Goal: Task Accomplishment & Management: Manage account settings

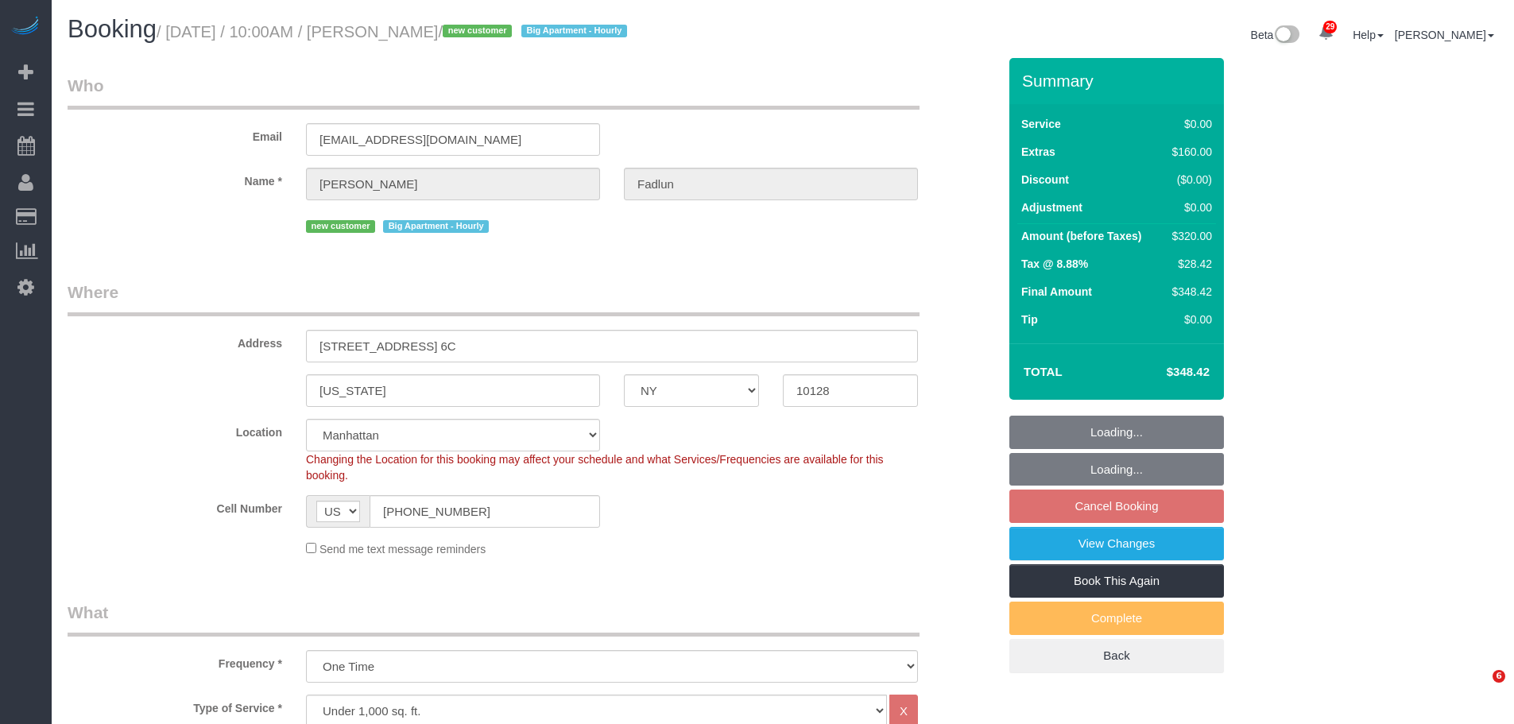
select select "NY"
select select "1"
select select "2"
select select "spot2"
select select "number:89"
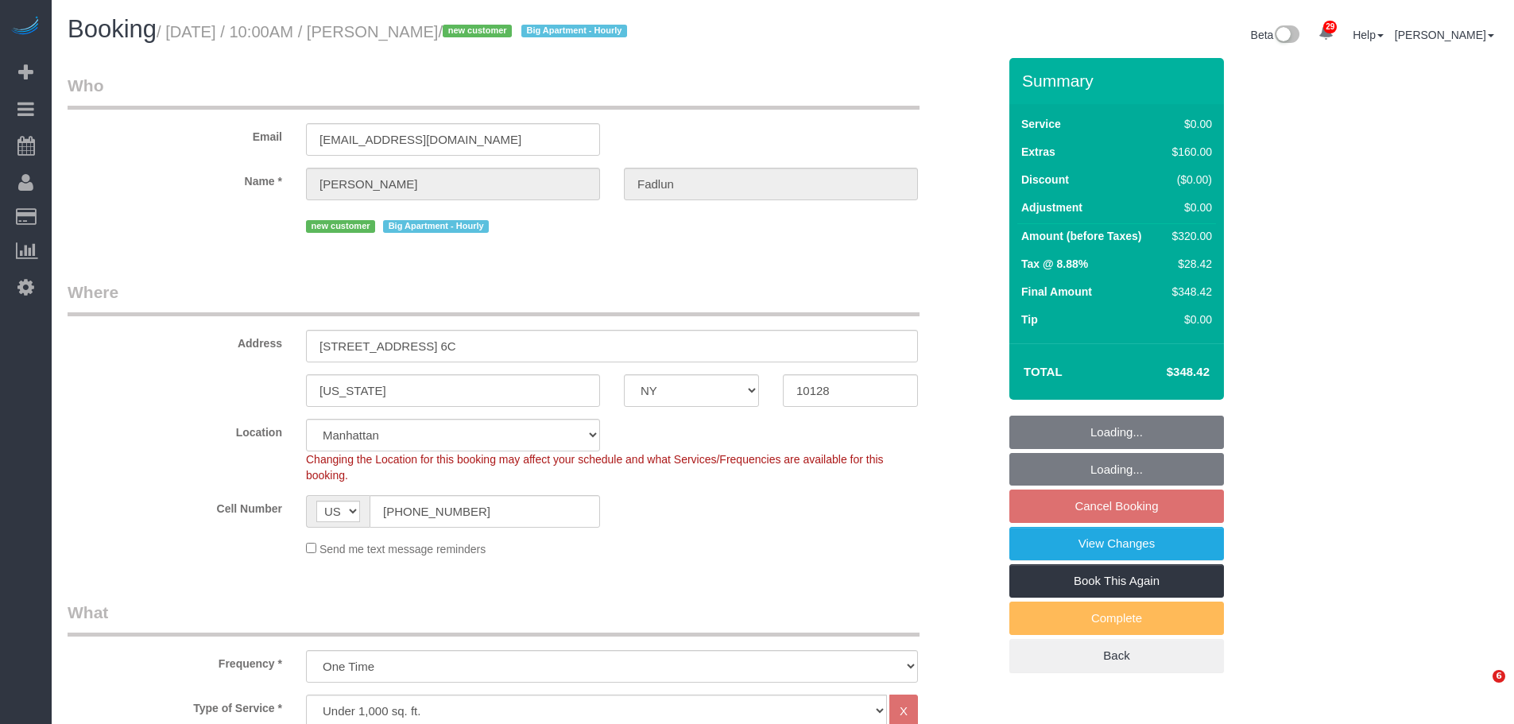
select select "number:90"
select select "number:15"
select select "number:5"
select select "NY"
select select "1"
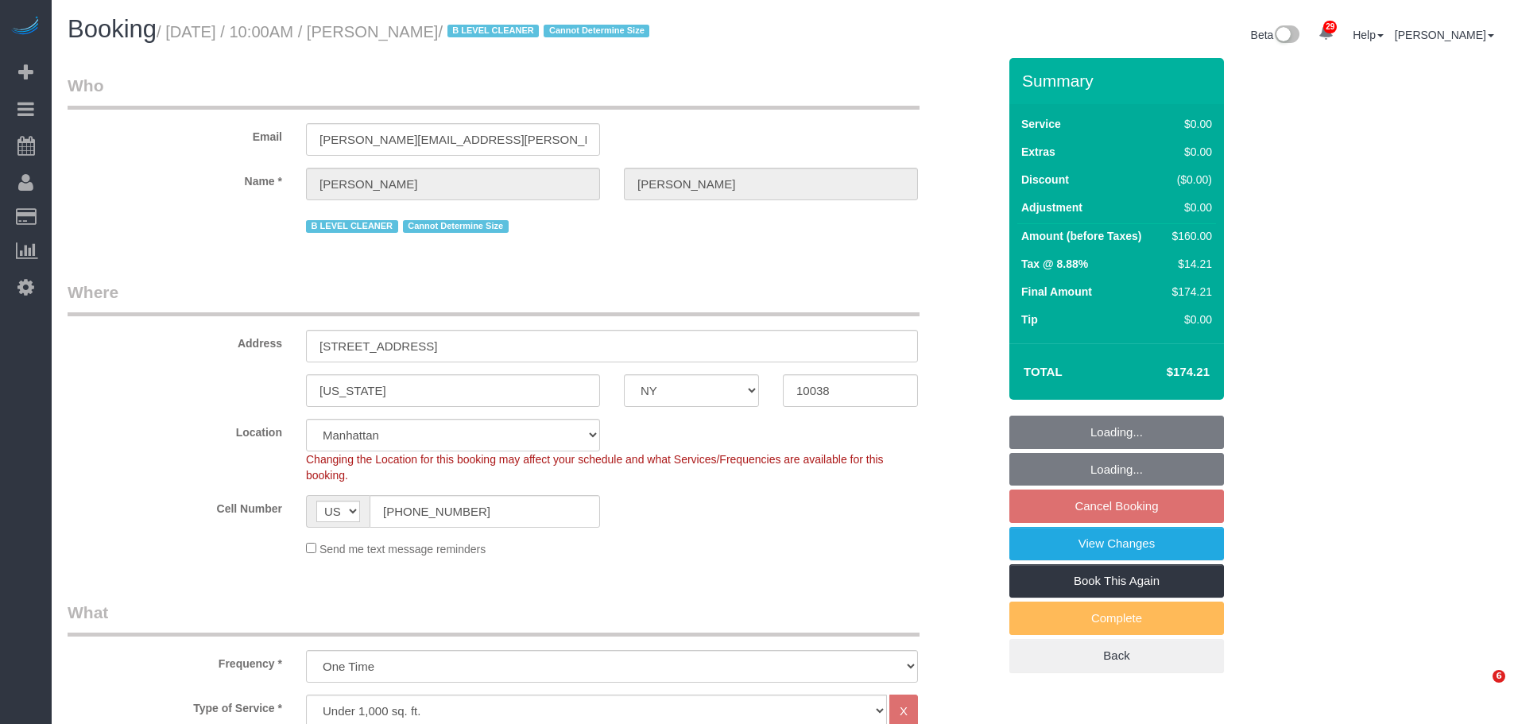
select select "spot2"
select select "number:89"
select select "number:90"
select select "number:15"
select select "number:5"
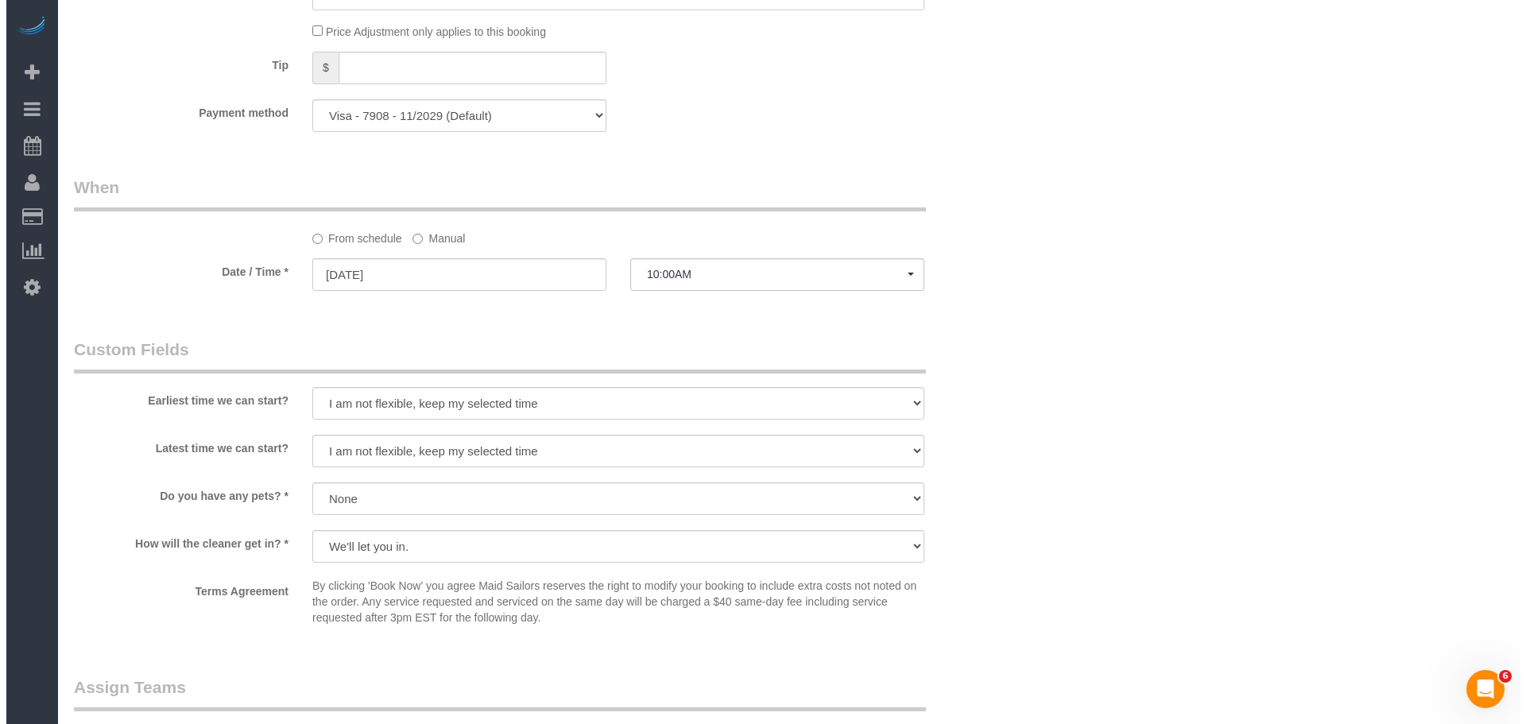
scroll to position [1748, 0]
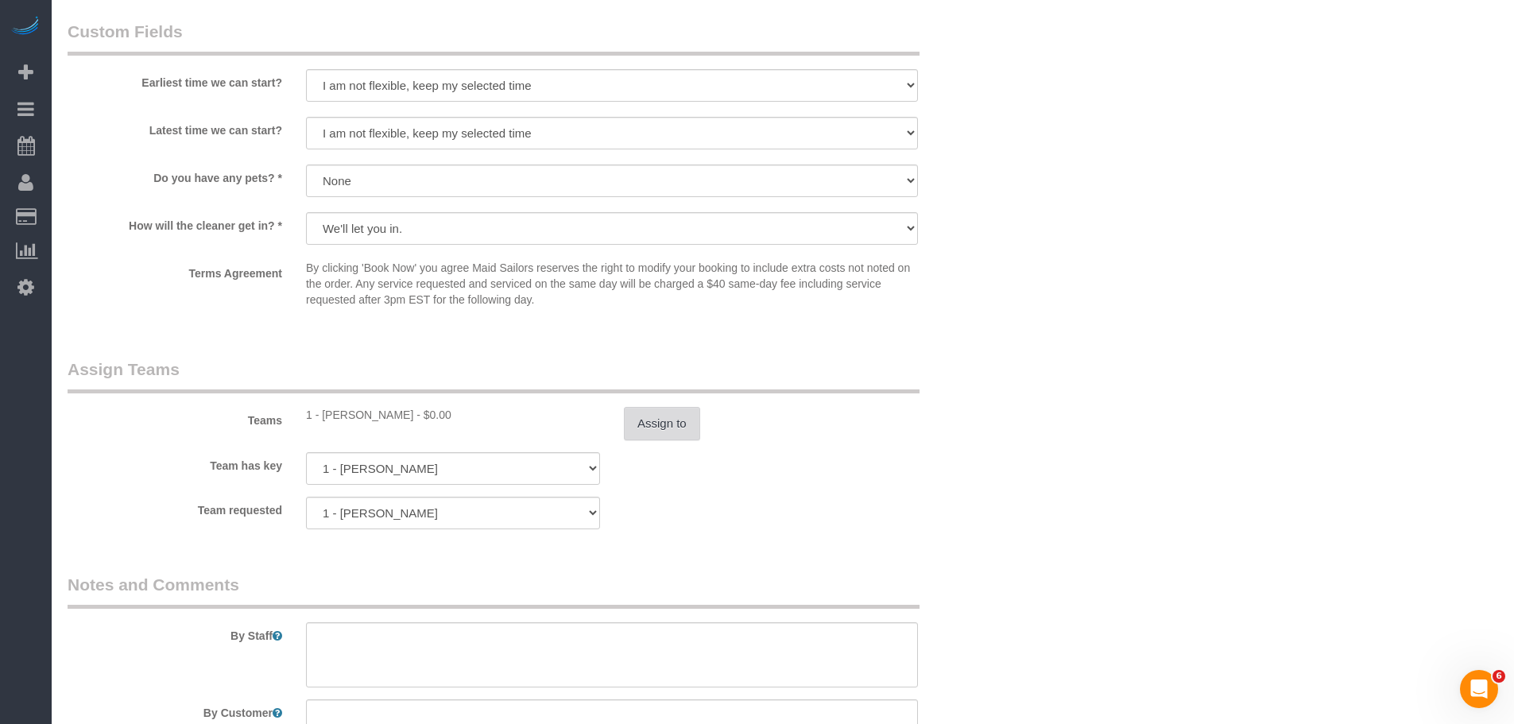
click at [662, 425] on button "Assign to" at bounding box center [662, 423] width 76 height 33
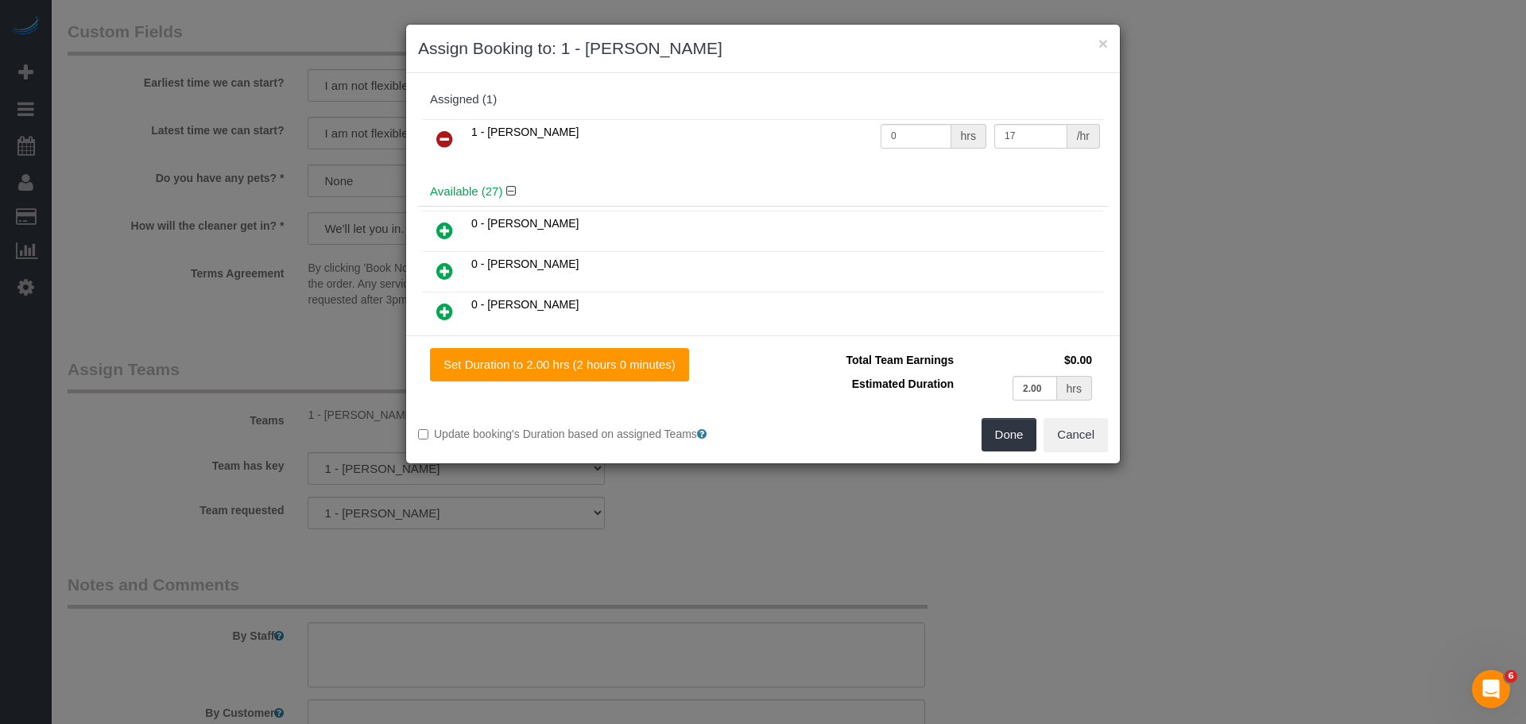
click at [438, 135] on icon at bounding box center [444, 139] width 17 height 19
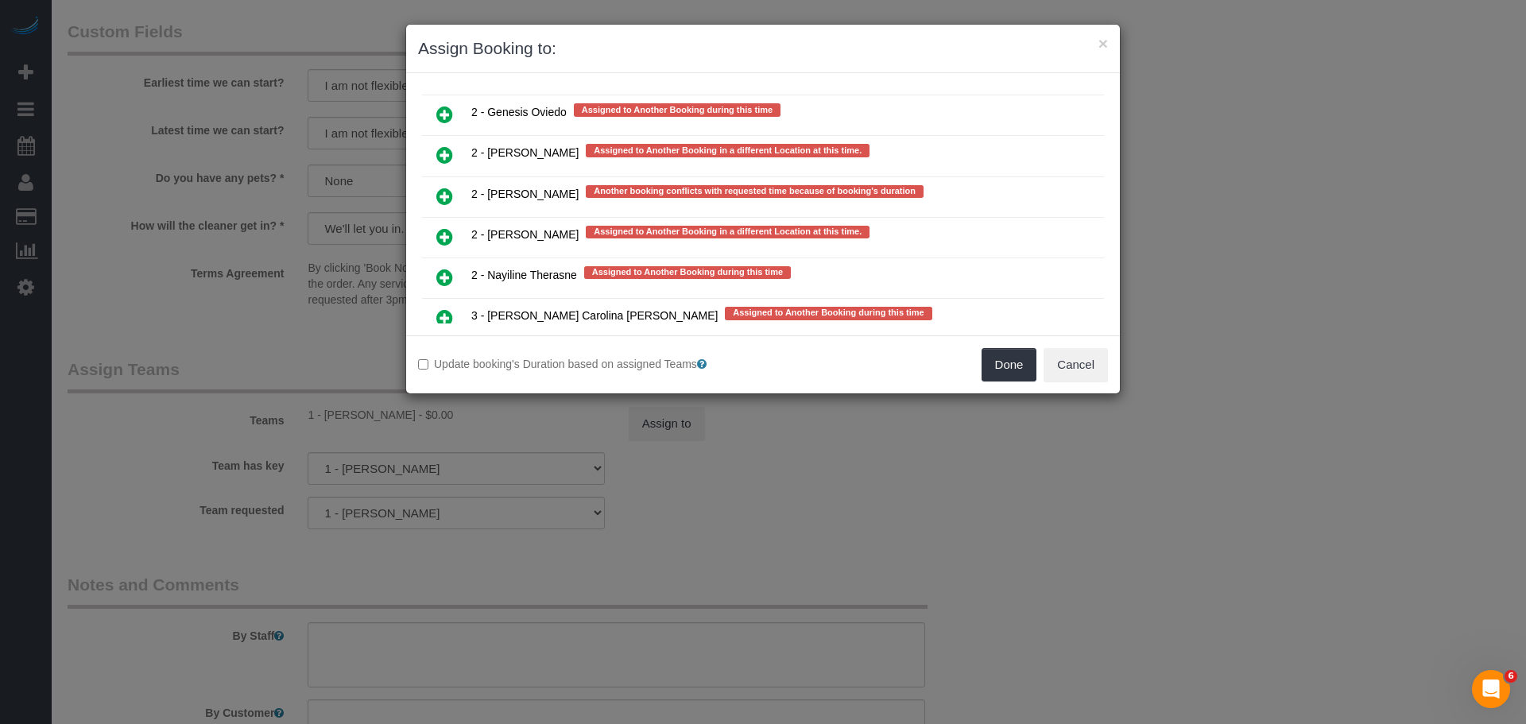
scroll to position [3178, 0]
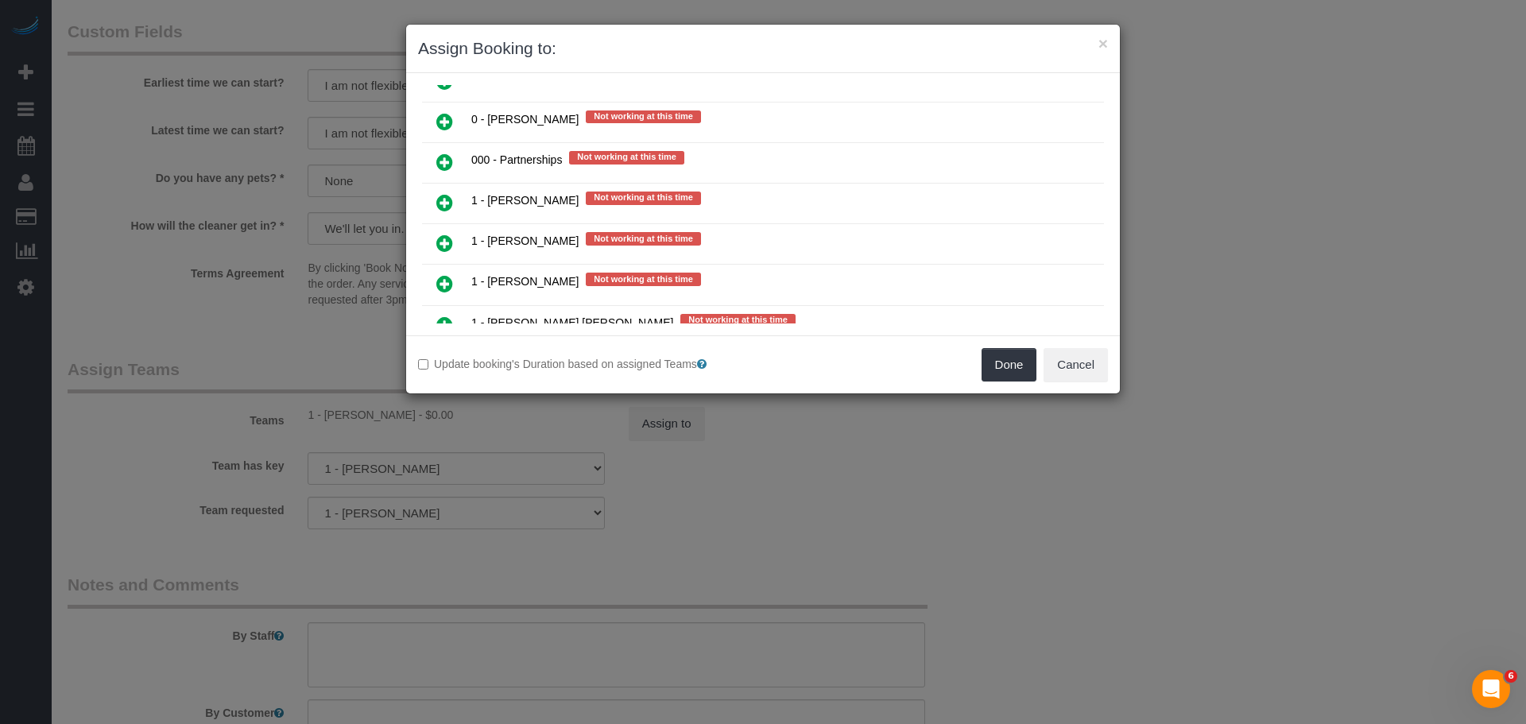
click at [446, 211] on icon at bounding box center [444, 202] width 17 height 19
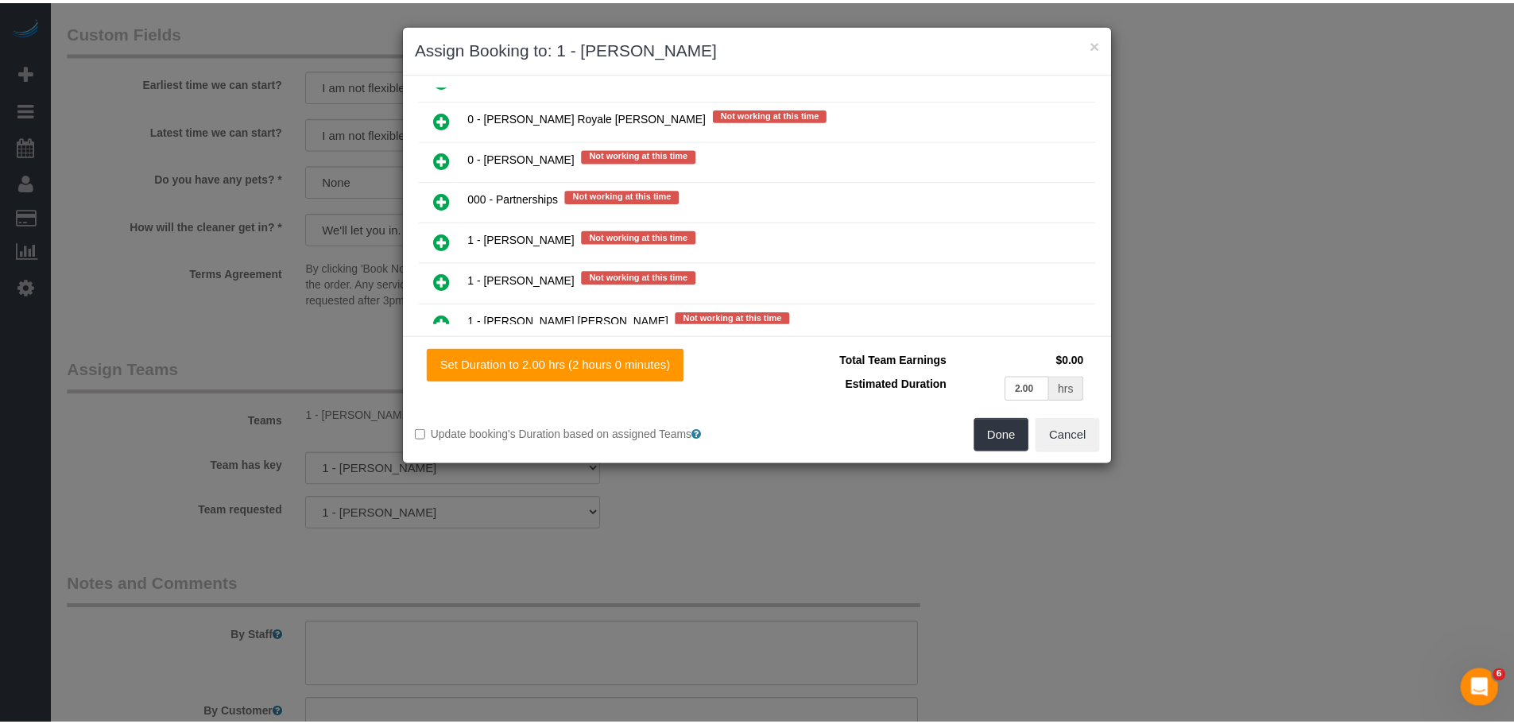
scroll to position [1602, 0]
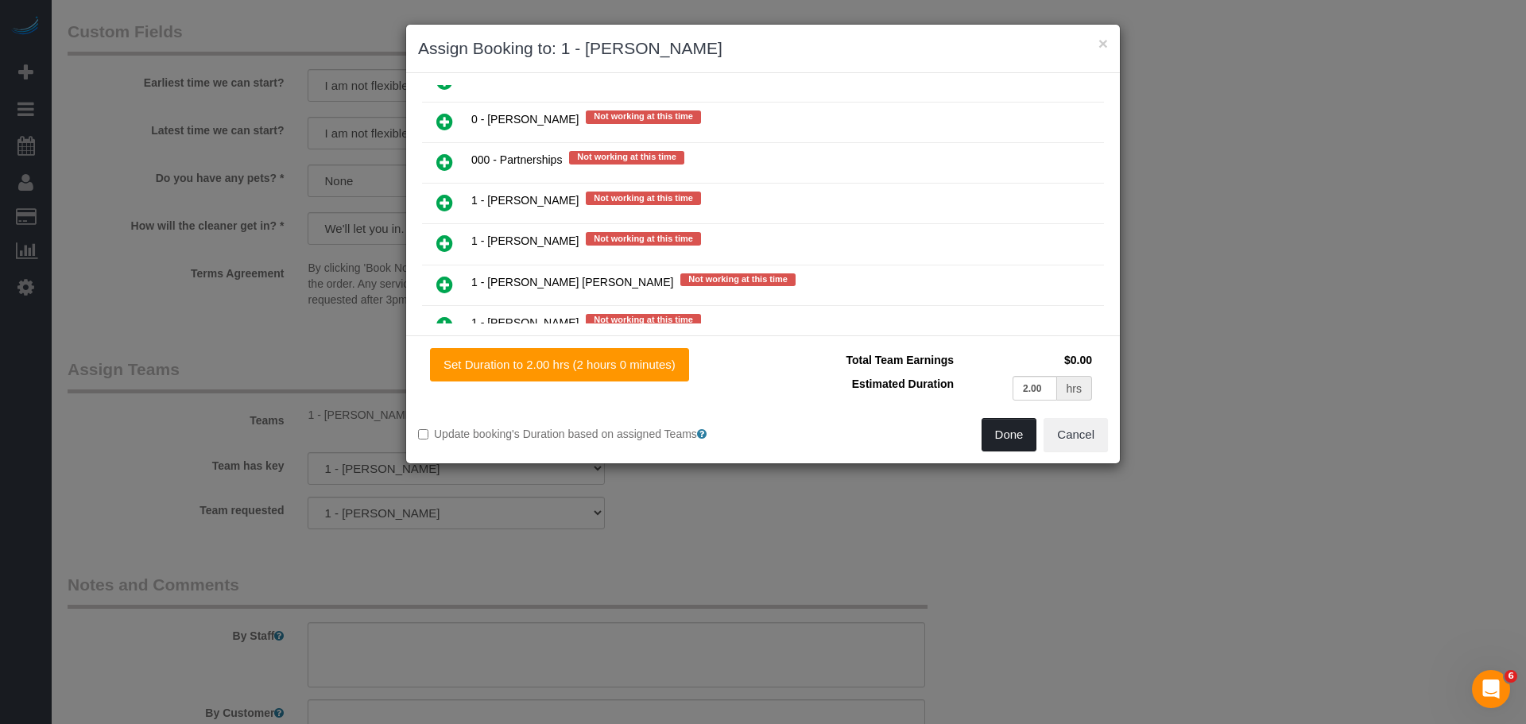
click at [1000, 435] on button "Done" at bounding box center [1009, 434] width 56 height 33
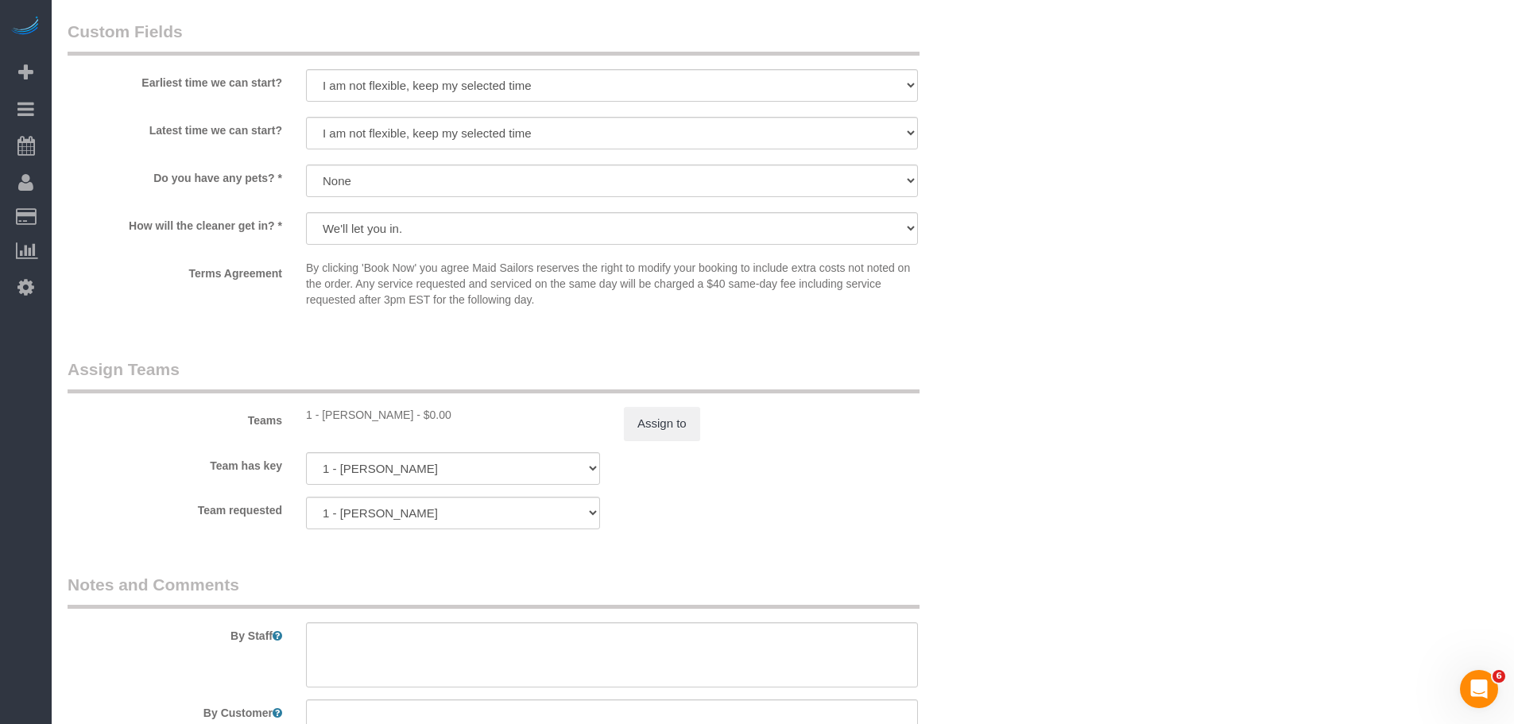
click at [991, 388] on div "× Assign Booking to: 1 - Adiza Bangna Assigned (1) 1 - Adiza Bangna Not working…" at bounding box center [757, 362] width 1514 height 724
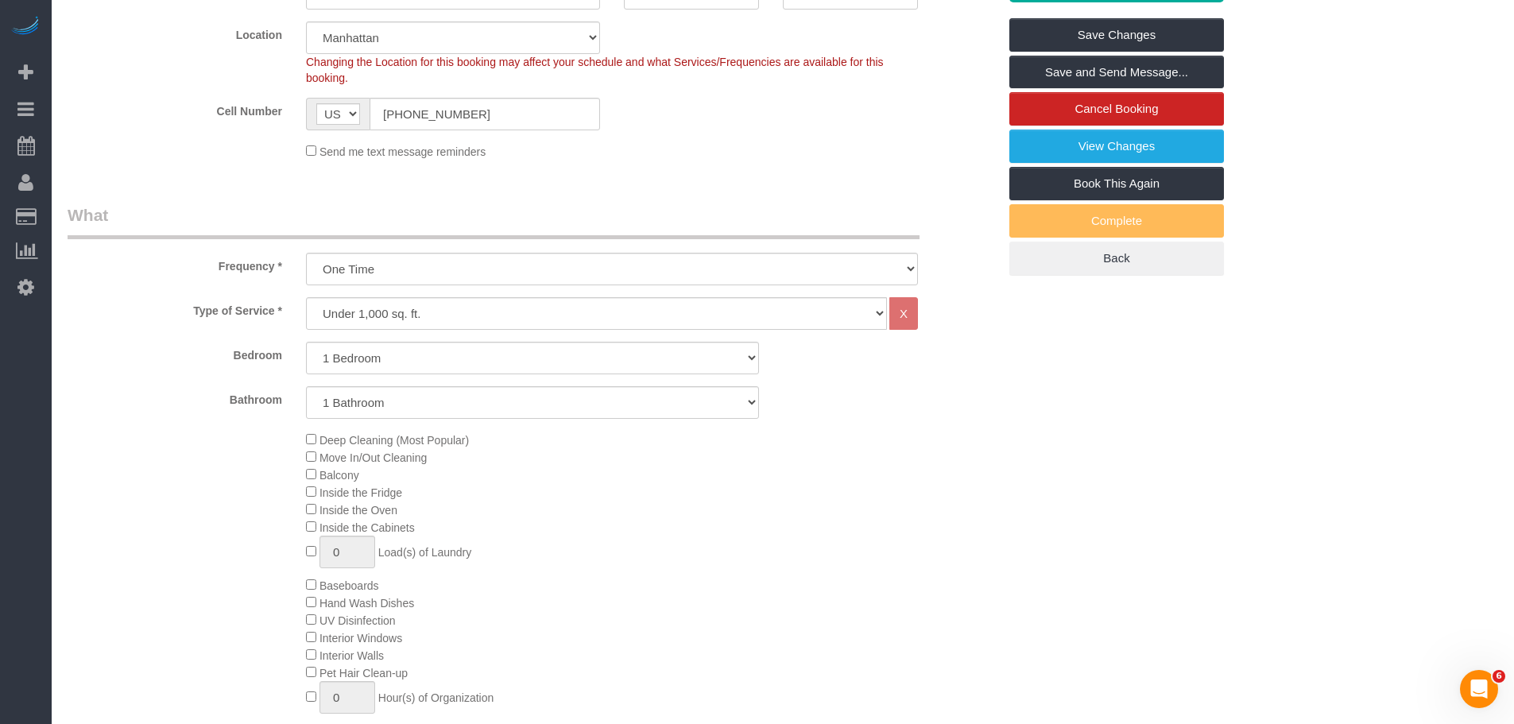
scroll to position [79, 0]
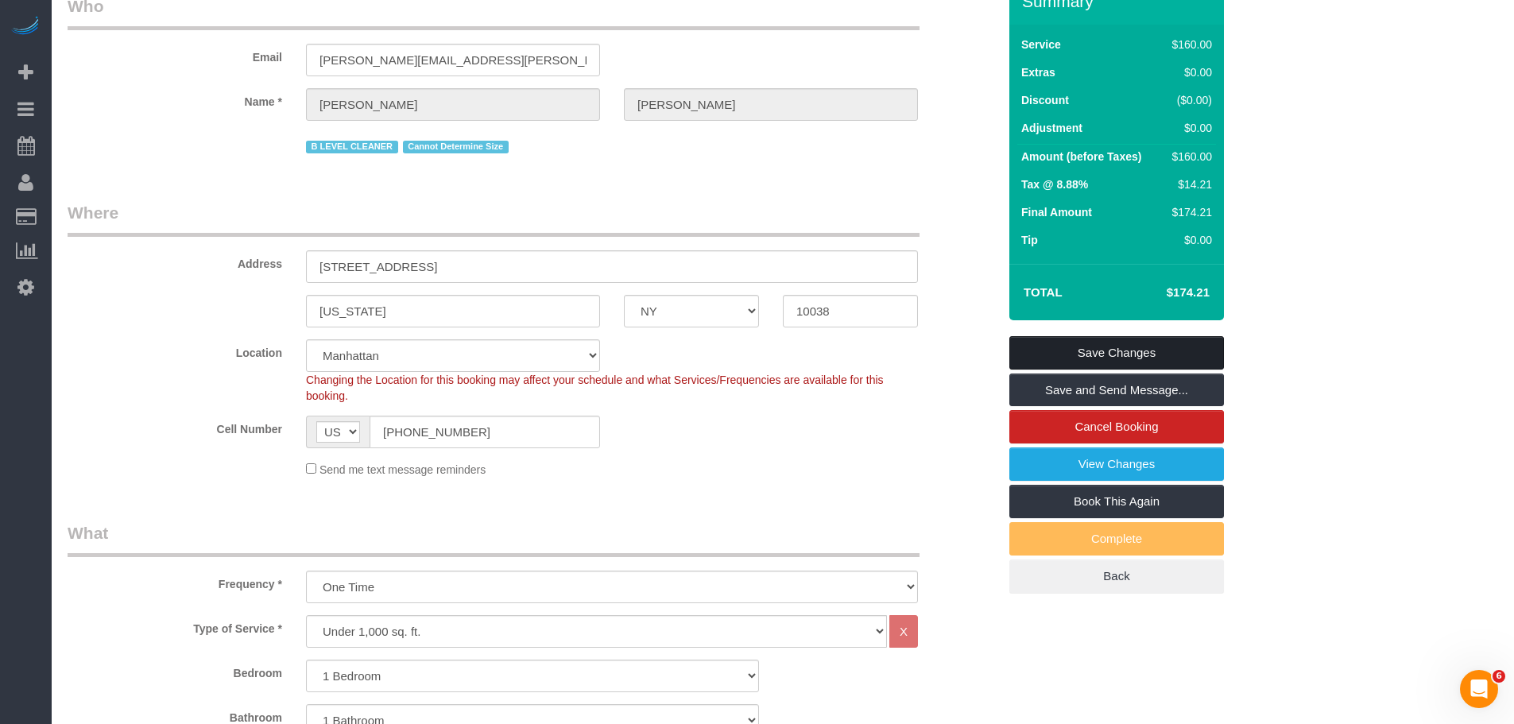
click at [1169, 348] on link "Save Changes" at bounding box center [1116, 352] width 215 height 33
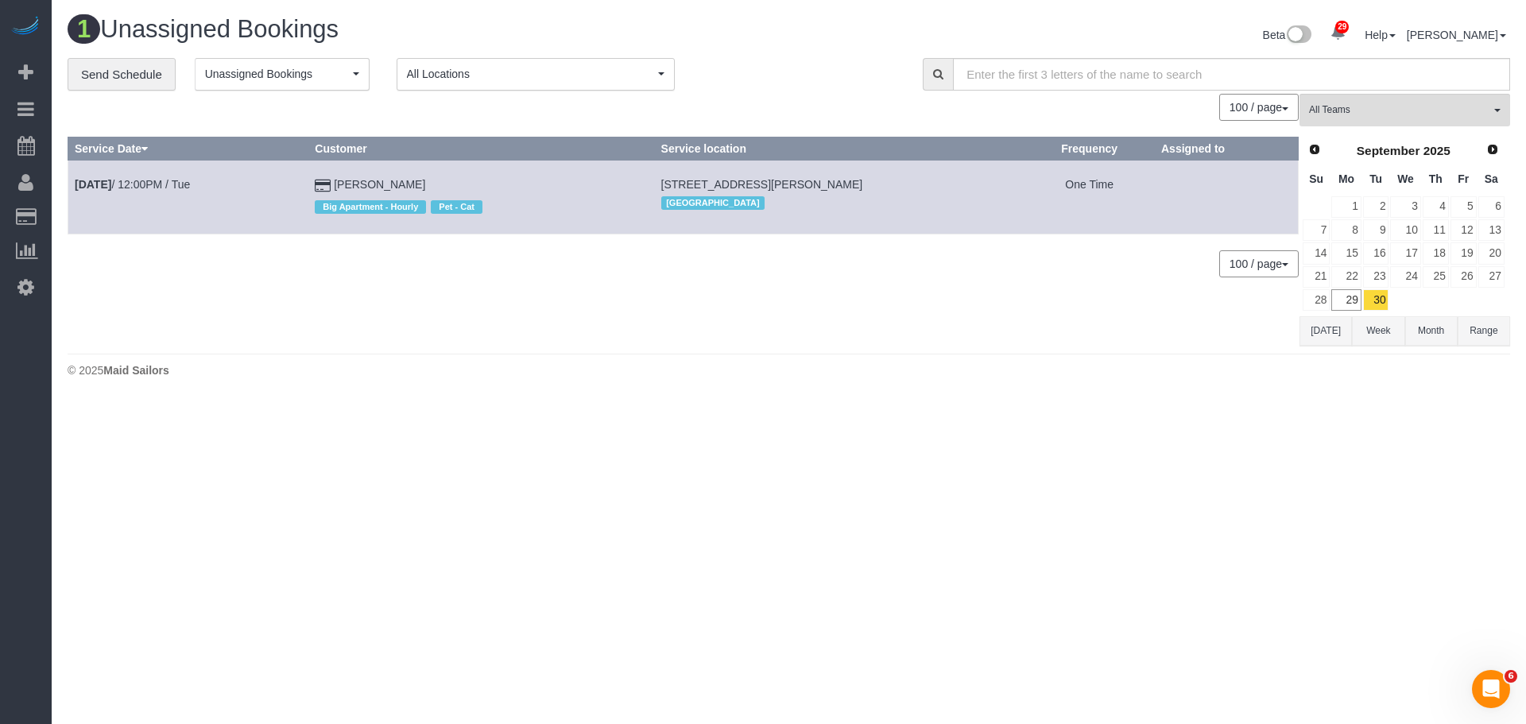
click at [1102, 527] on body "29 Beta Your Notifications You have 0 alerts × You have 5 to charge for 09/26/2…" at bounding box center [763, 362] width 1526 height 724
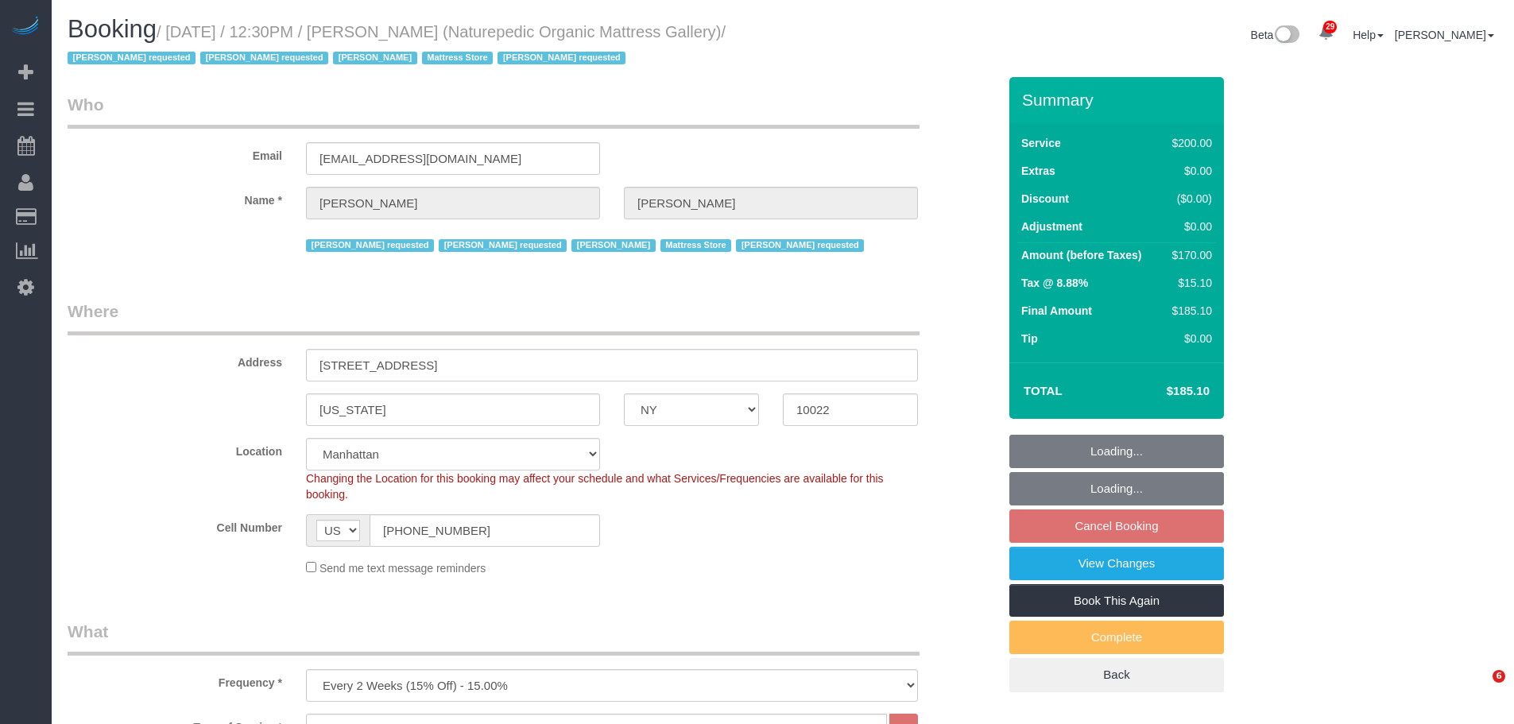
select select "NY"
select select "150"
select select "number:89"
select select "number:90"
select select "number:15"
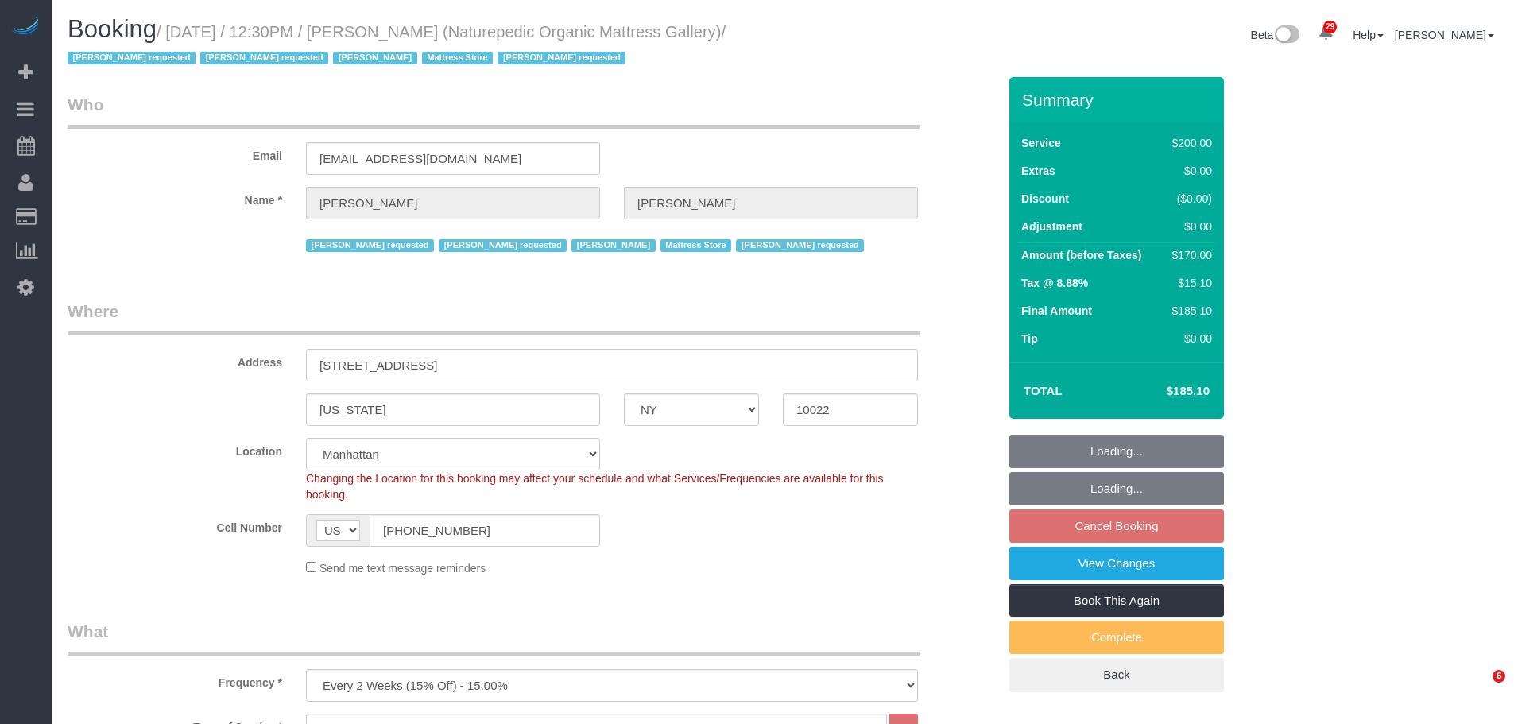
select select "number:5"
select select "number:21"
select select "object:1516"
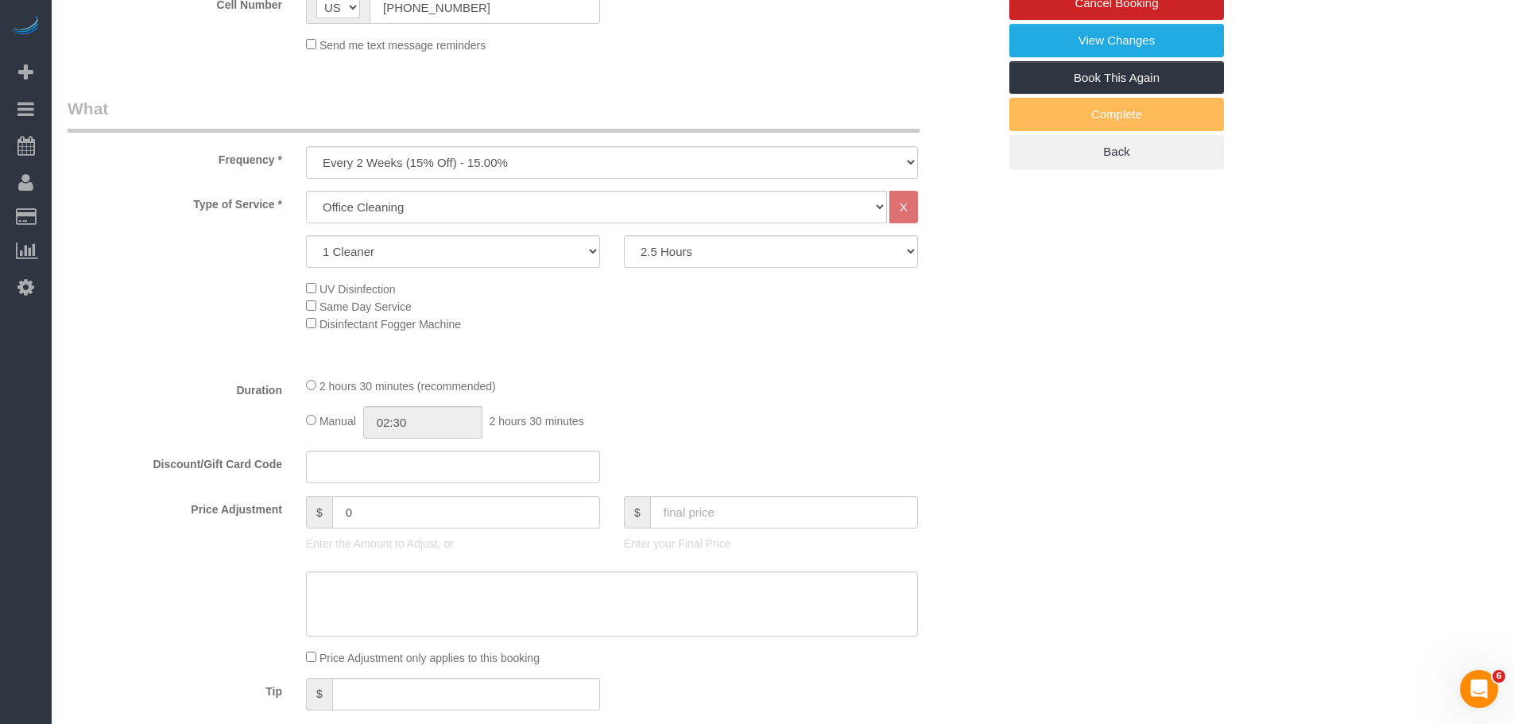
scroll to position [520, 0]
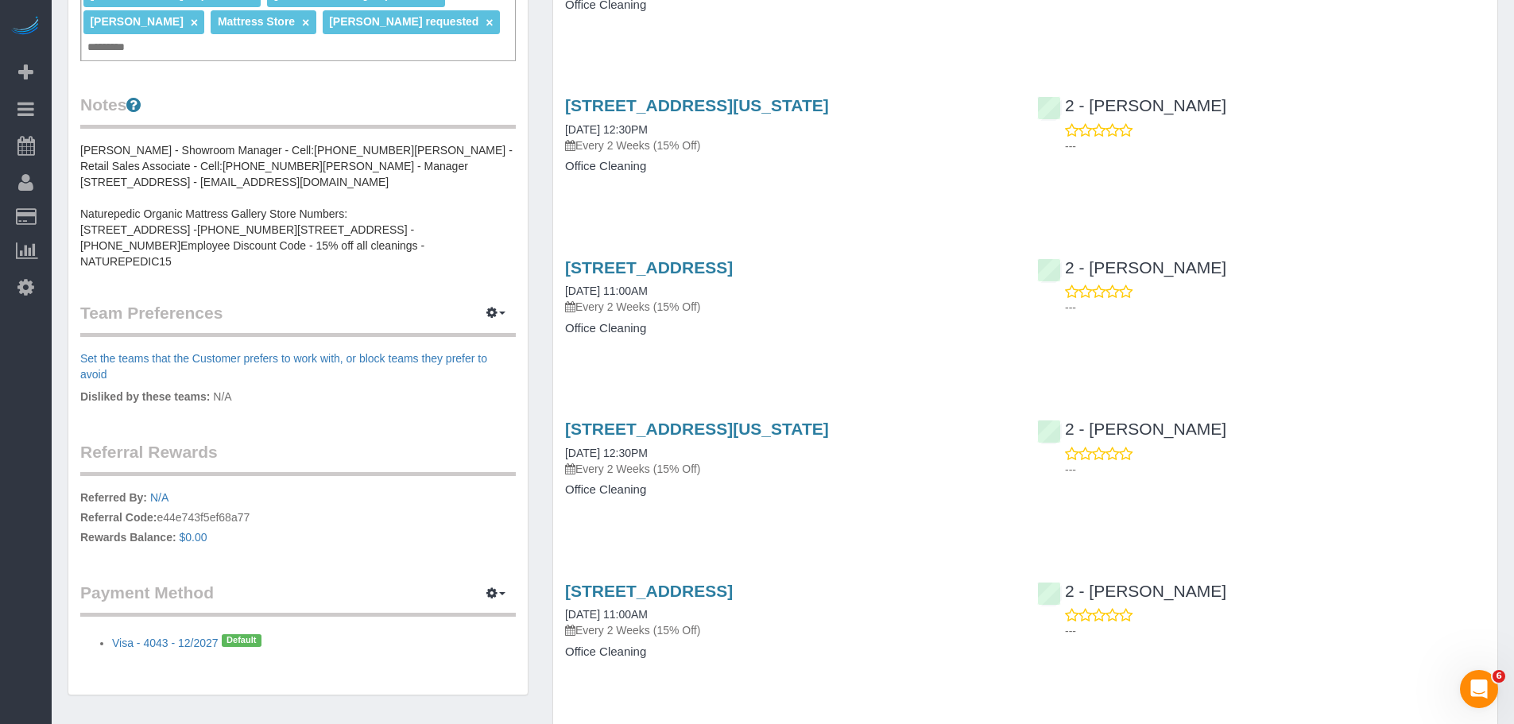
scroll to position [477, 0]
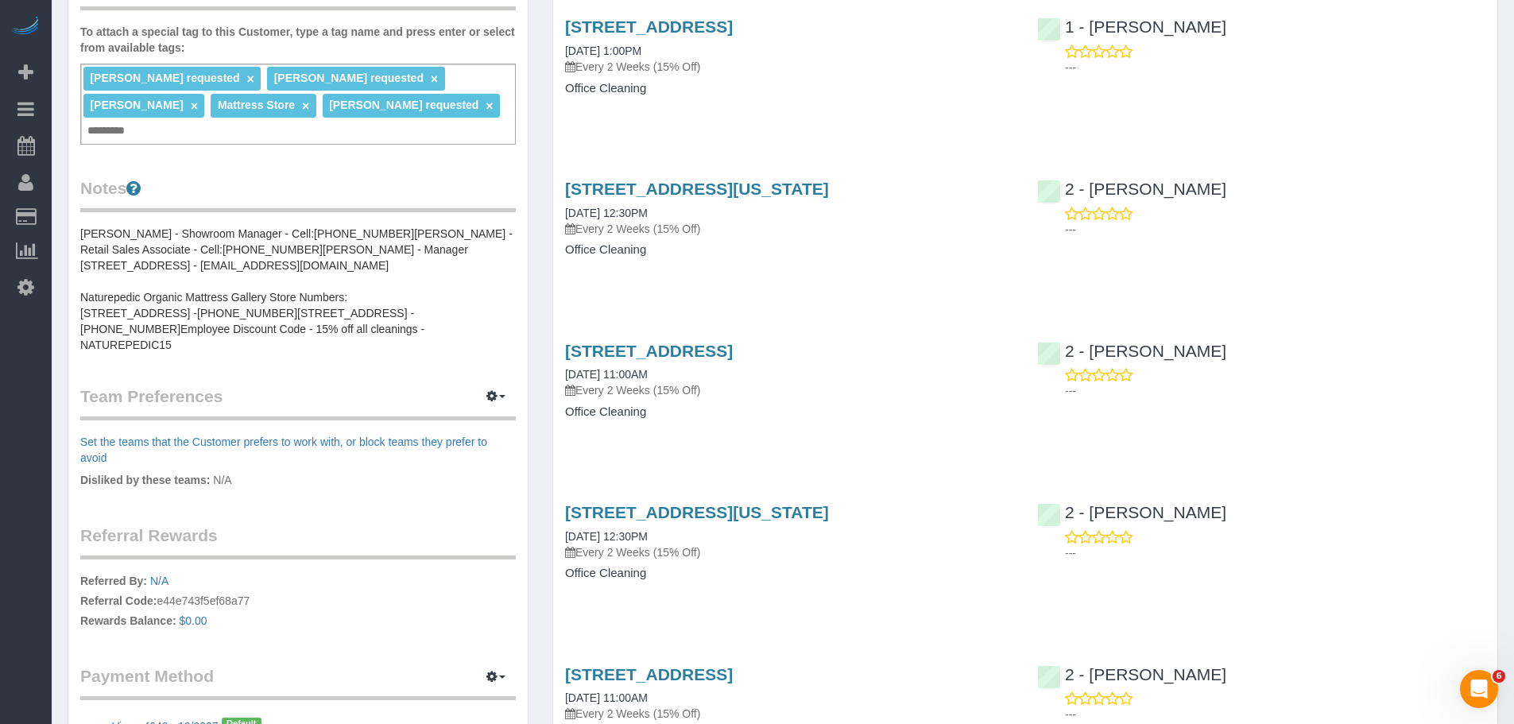
click at [825, 443] on div "85 North 3rd Street, Suite 117, Brooklyn, NY 11249 08/20/2025 11:00AM Every 2 W…" at bounding box center [789, 389] width 472 height 122
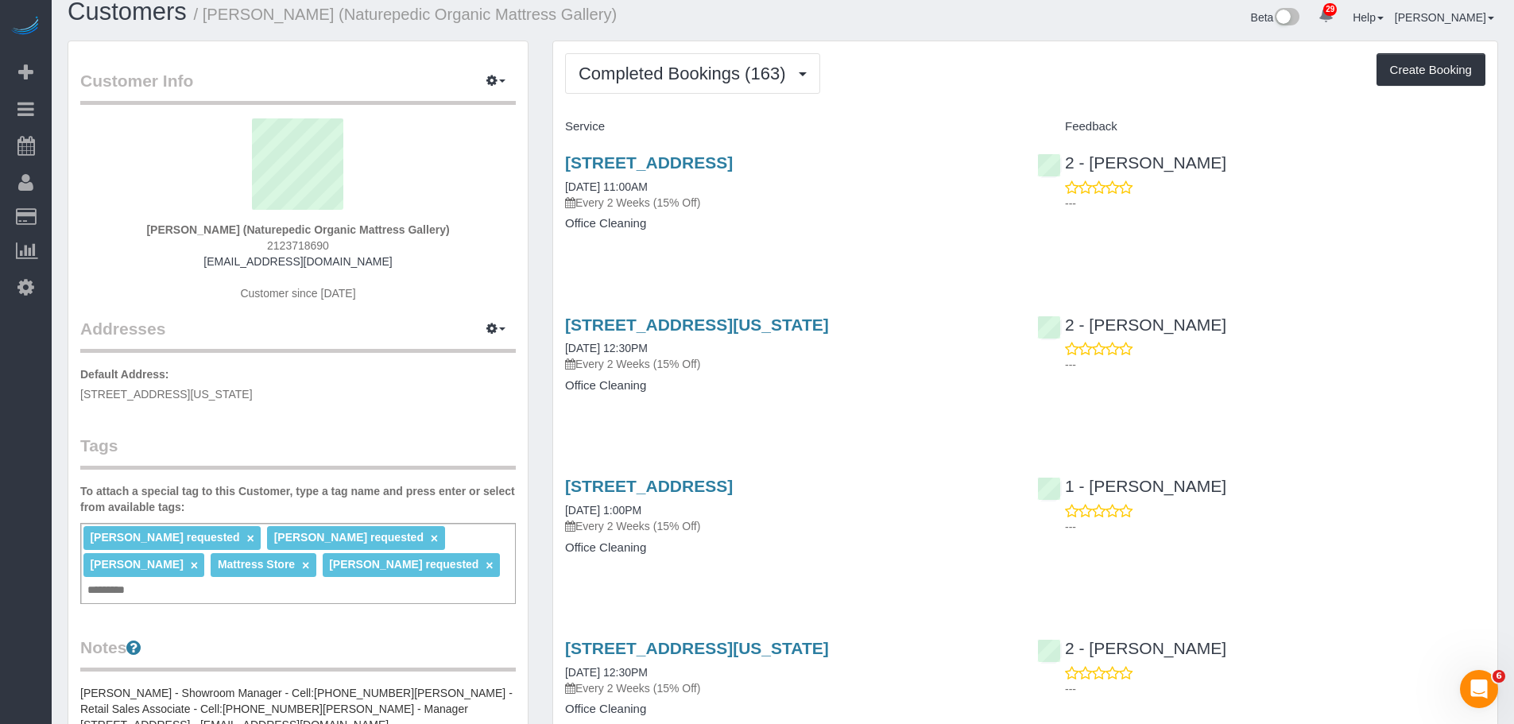
scroll to position [0, 0]
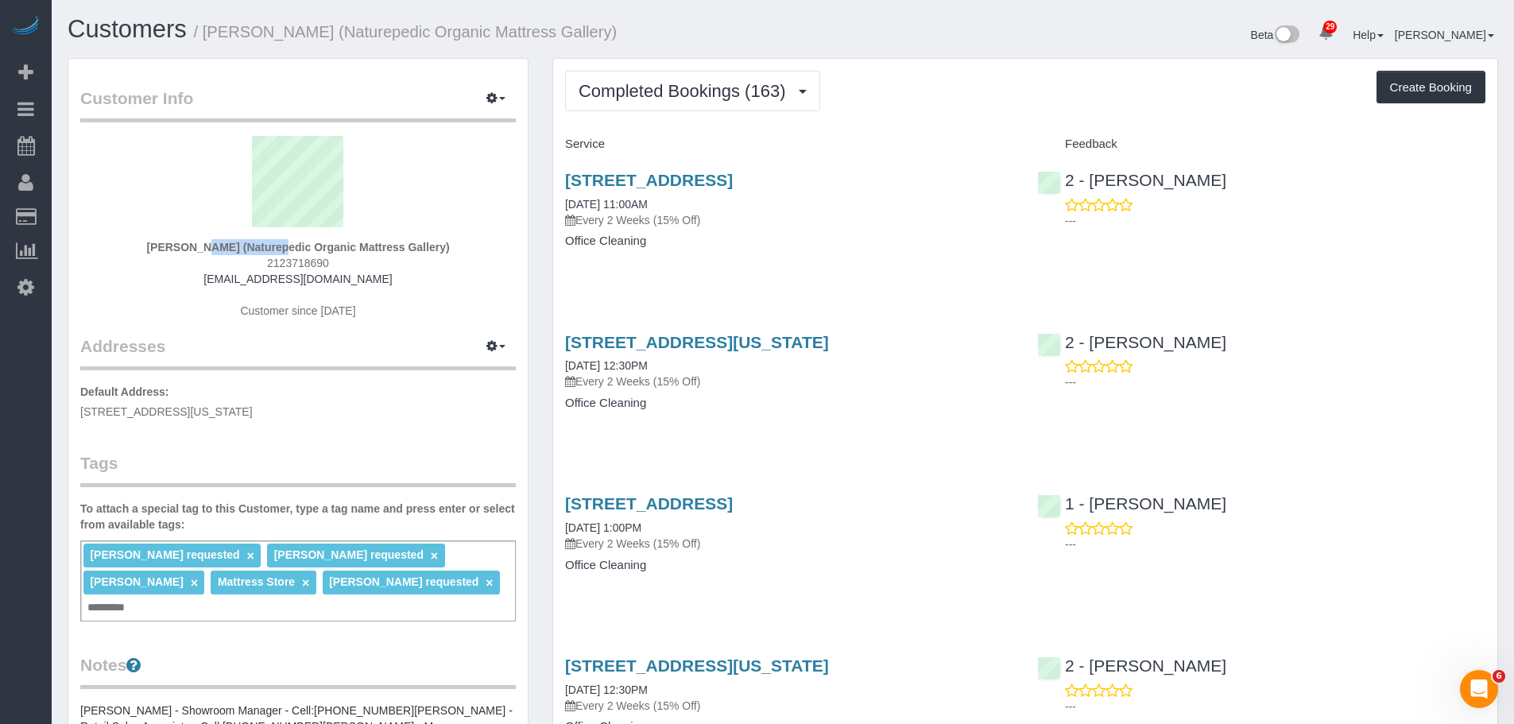
drag, startPoint x: 135, startPoint y: 249, endPoint x: 230, endPoint y: 251, distance: 95.4
click at [230, 251] on div "Luis Chevere (Naturepedic Organic Mattress Gallery) 2123718690 ap@naturepedic.c…" at bounding box center [297, 235] width 435 height 199
copy strong "Luis Chevere"
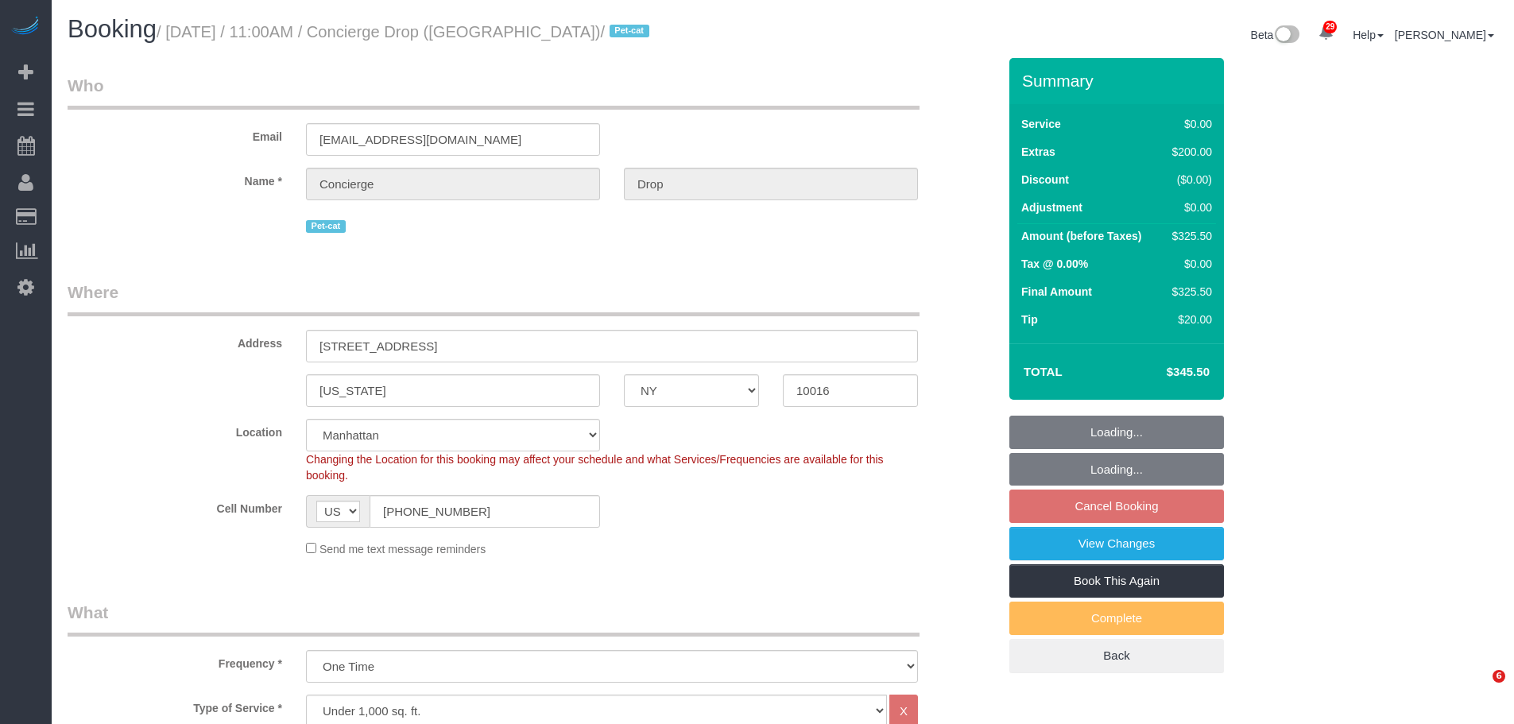
select select "NY"
select select "2"
select select "number:89"
select select "number:90"
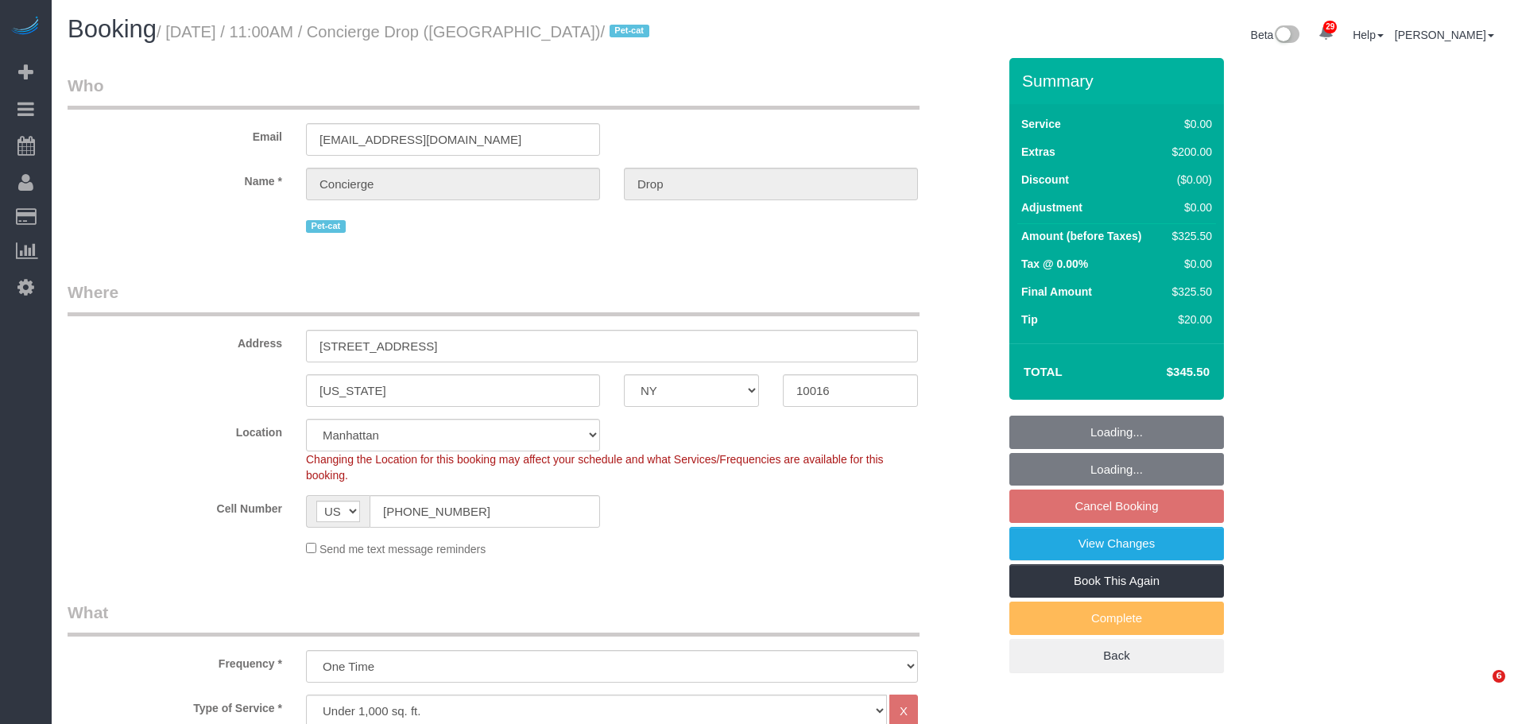
select select "number:13"
select select "number:6"
select select "object:1498"
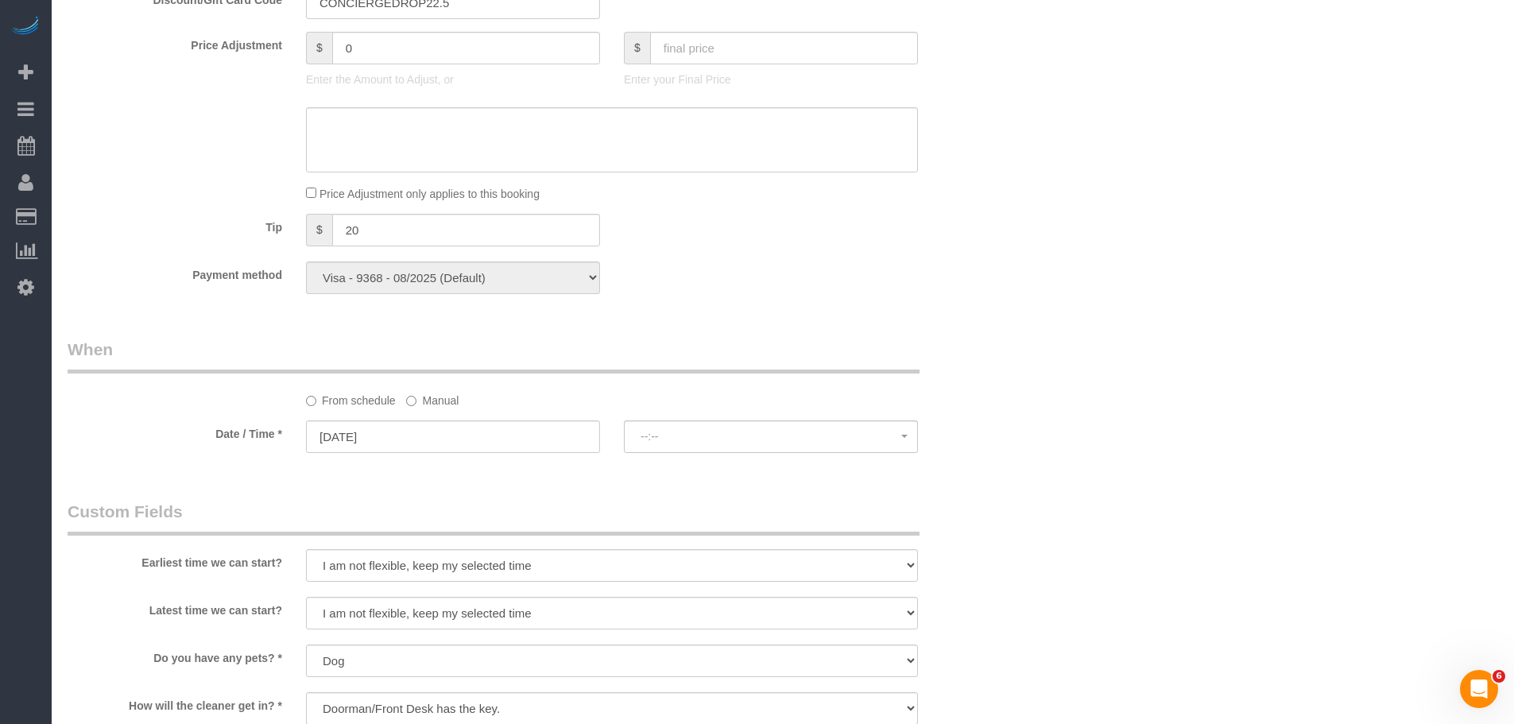
select select "spot3"
select select "2"
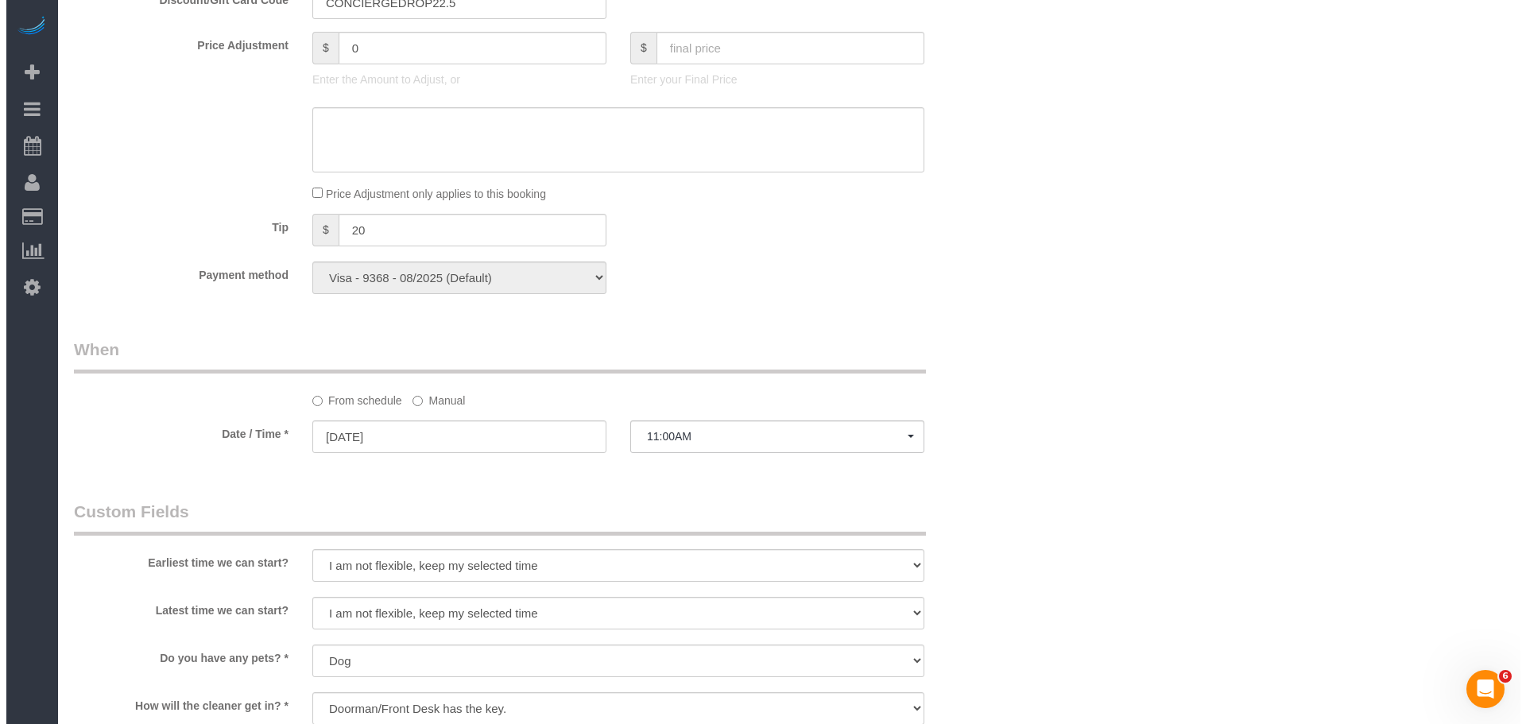
scroll to position [1665, 0]
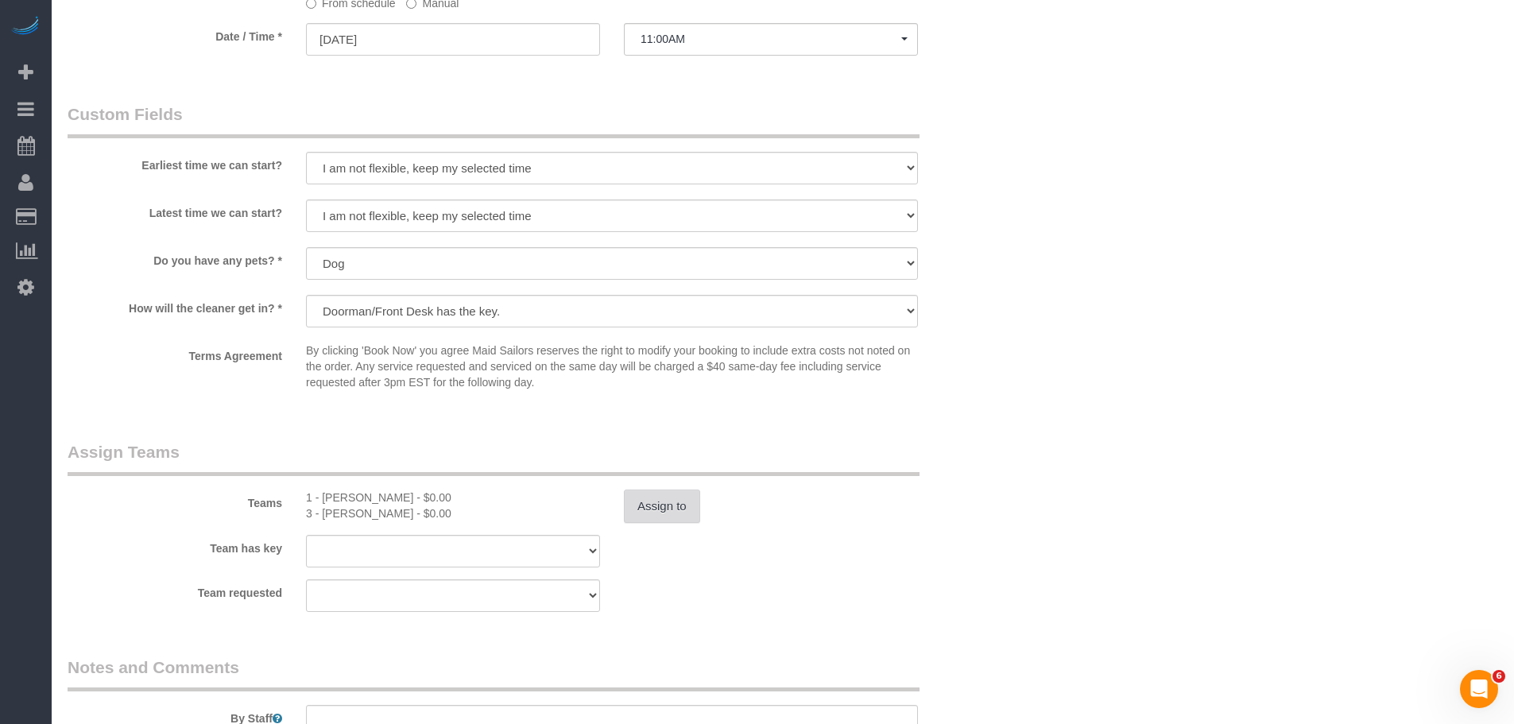
click at [632, 505] on button "Assign to" at bounding box center [662, 505] width 76 height 33
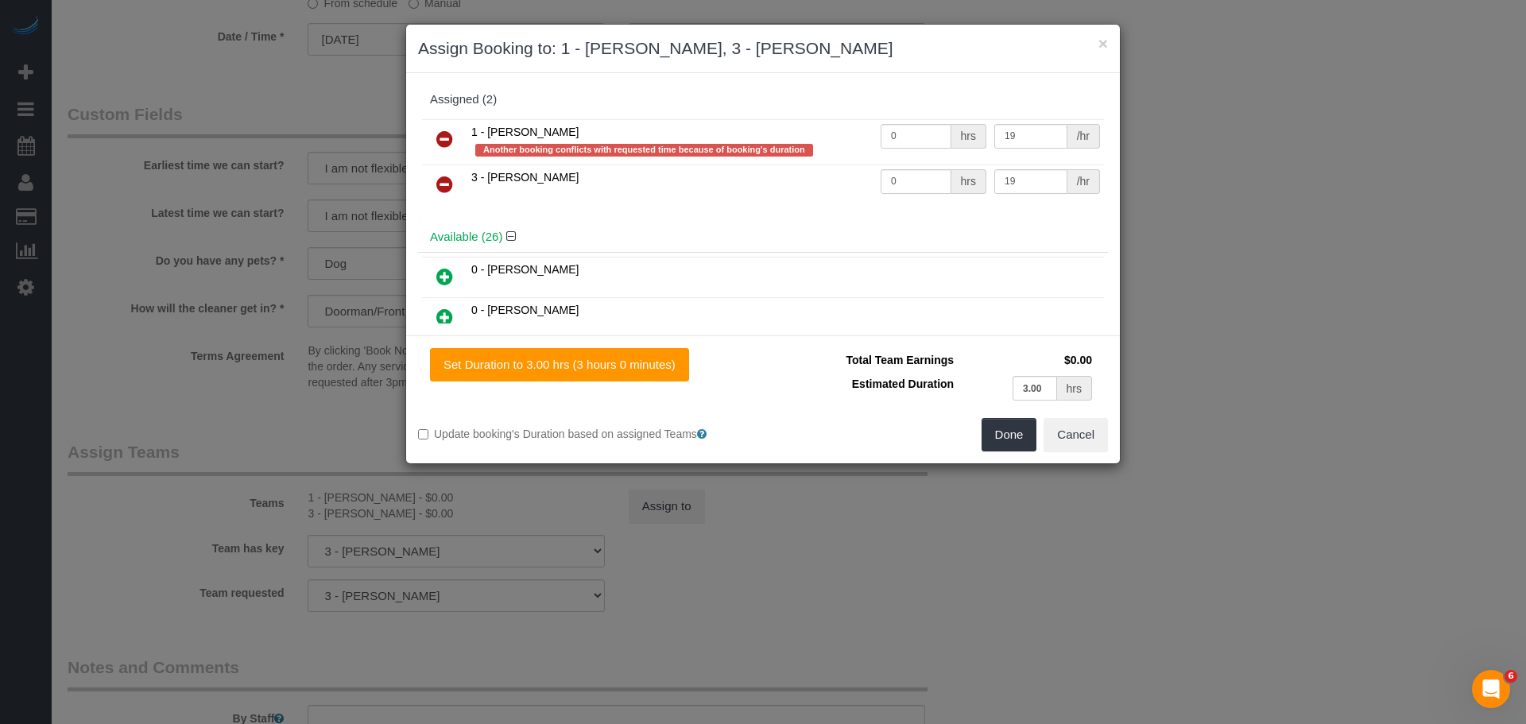
click at [451, 141] on icon at bounding box center [444, 139] width 17 height 19
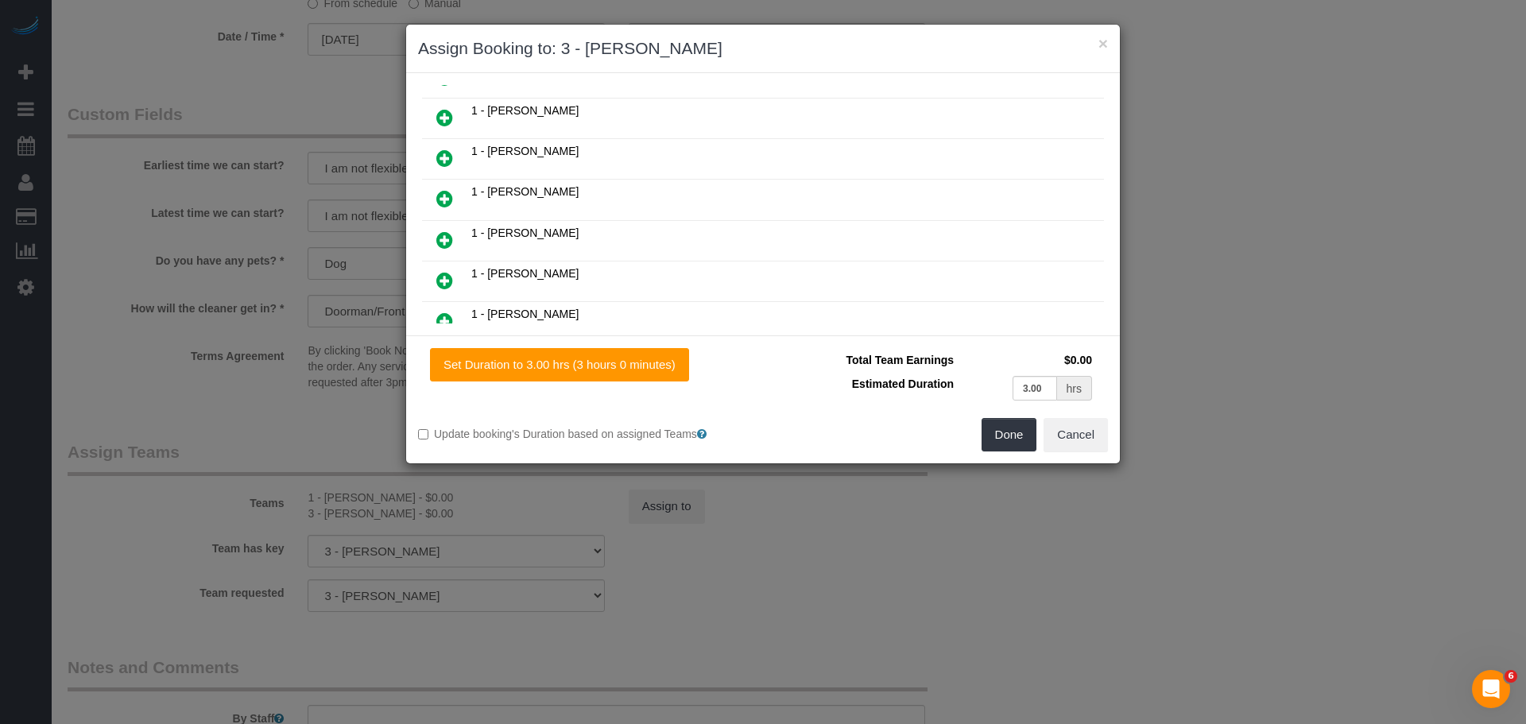
scroll to position [477, 0]
click at [439, 234] on icon at bounding box center [444, 241] width 17 height 19
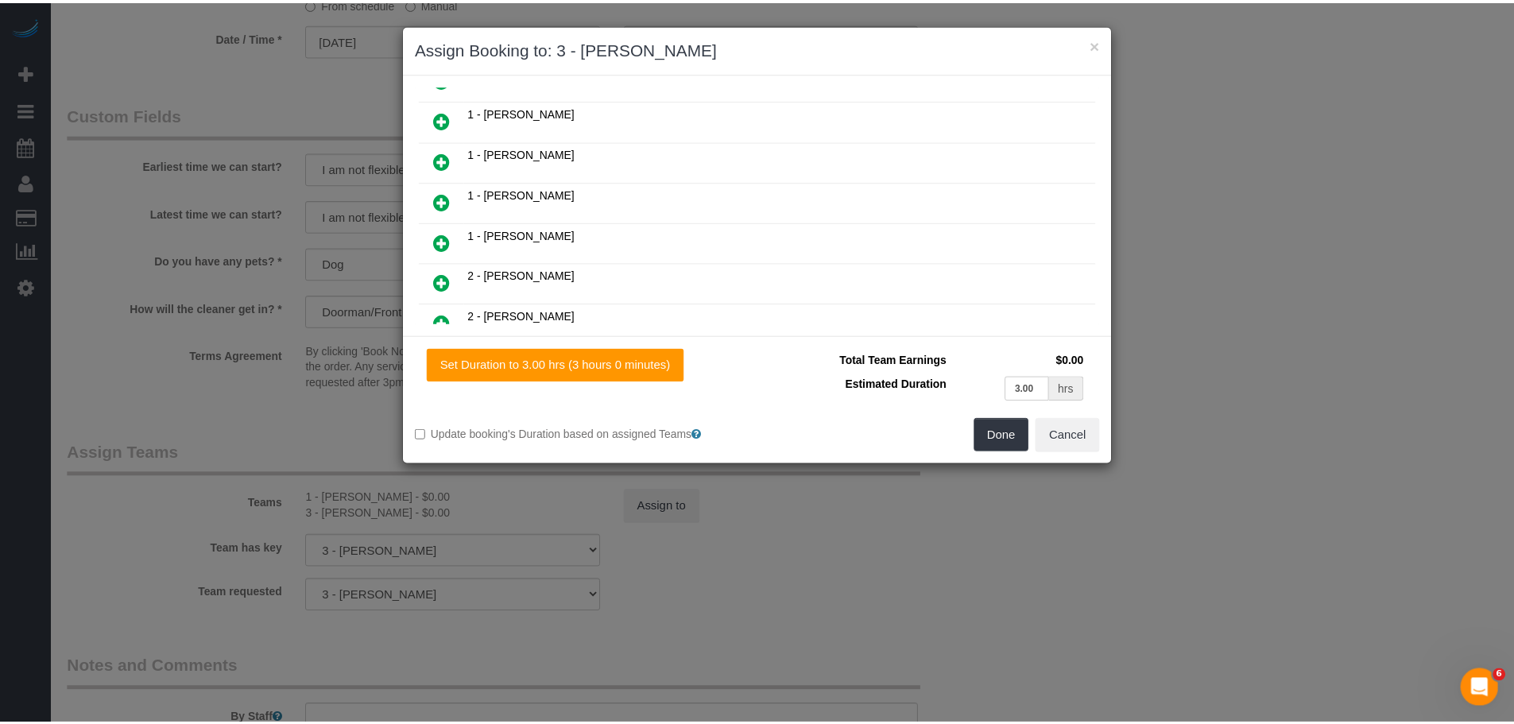
scroll to position [517, 0]
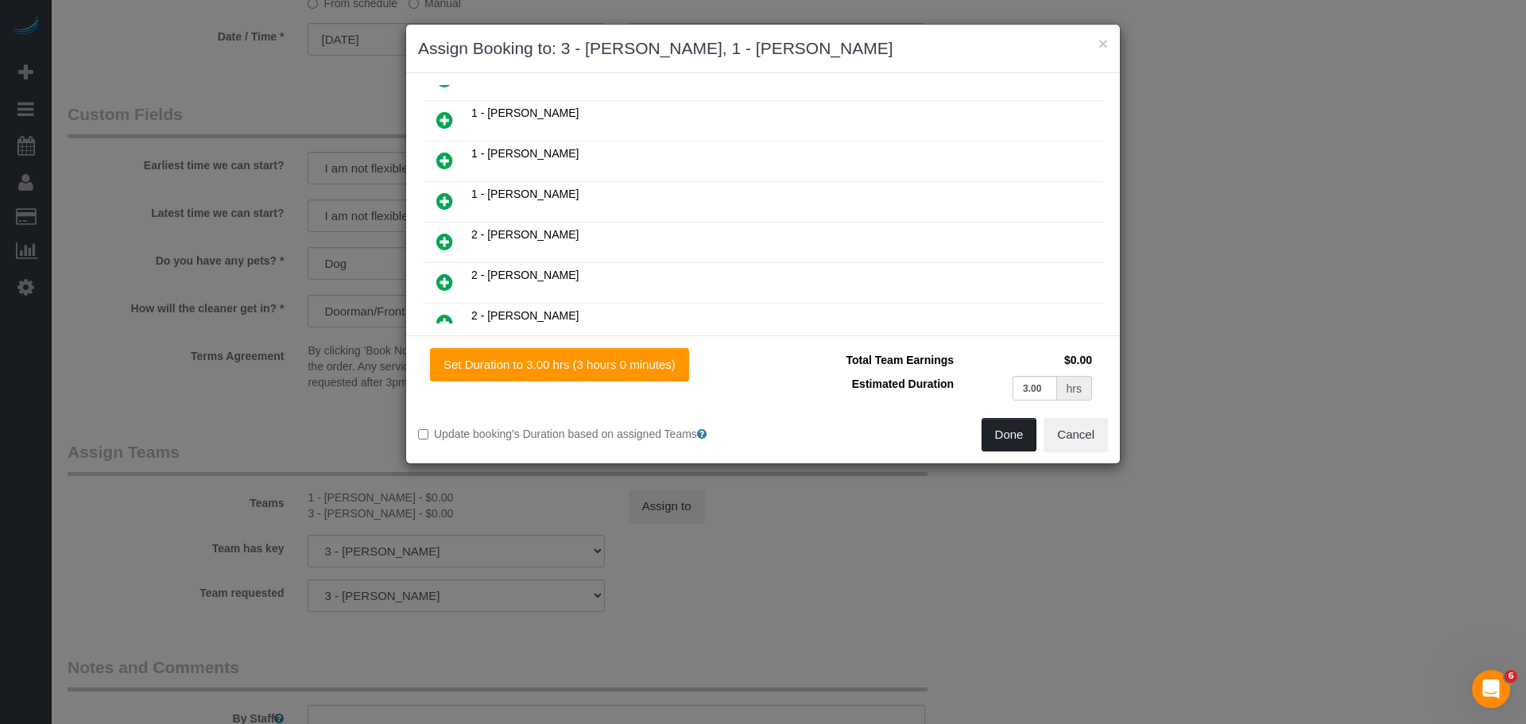
click at [1011, 431] on button "Done" at bounding box center [1009, 434] width 56 height 33
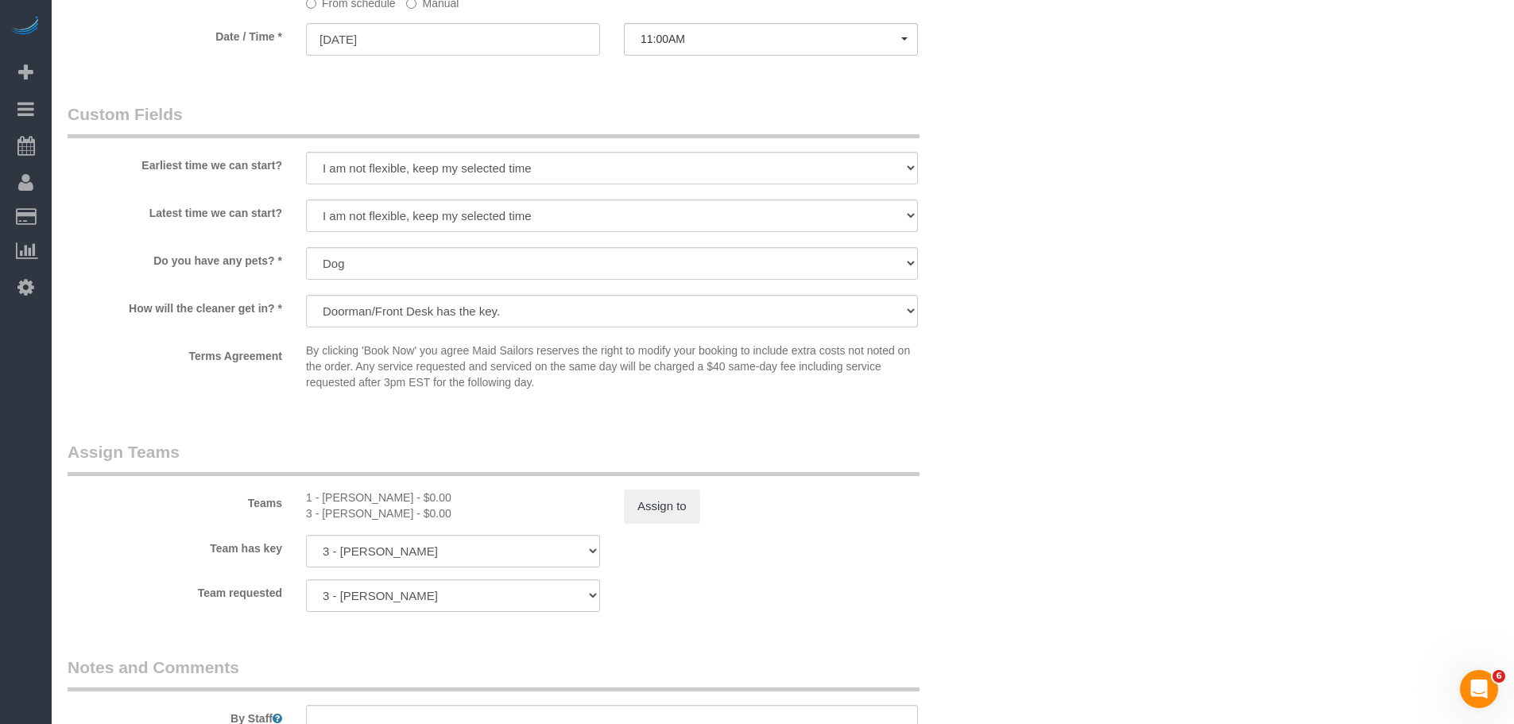
drag, startPoint x: 1128, startPoint y: 298, endPoint x: 1128, endPoint y: 308, distance: 9.6
click at [1128, 298] on div "× Assign Booking to: 3 - Geraldin Bastidas, 1 - Yeisan Yepez Assigned (2) 1 - Y…" at bounding box center [757, 362] width 1514 height 724
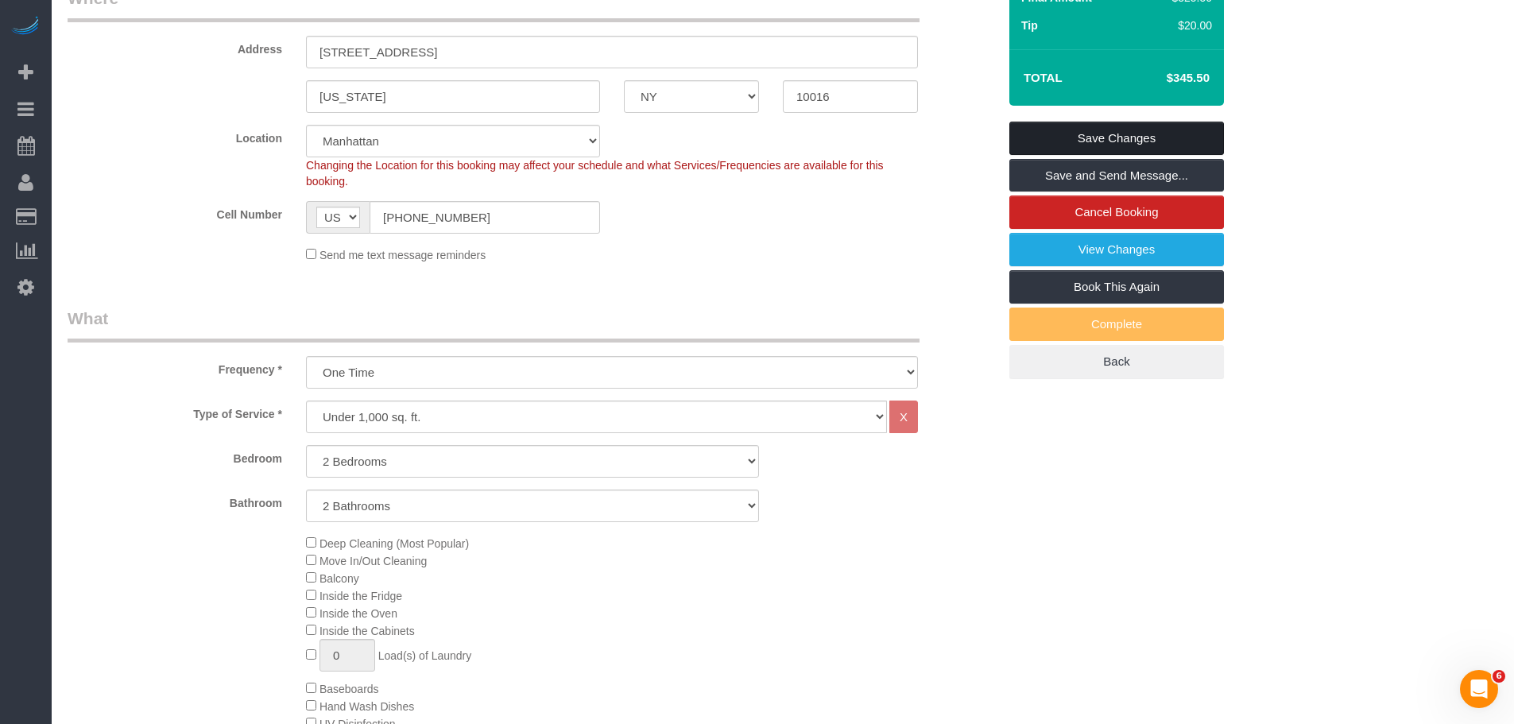
scroll to position [76, 0]
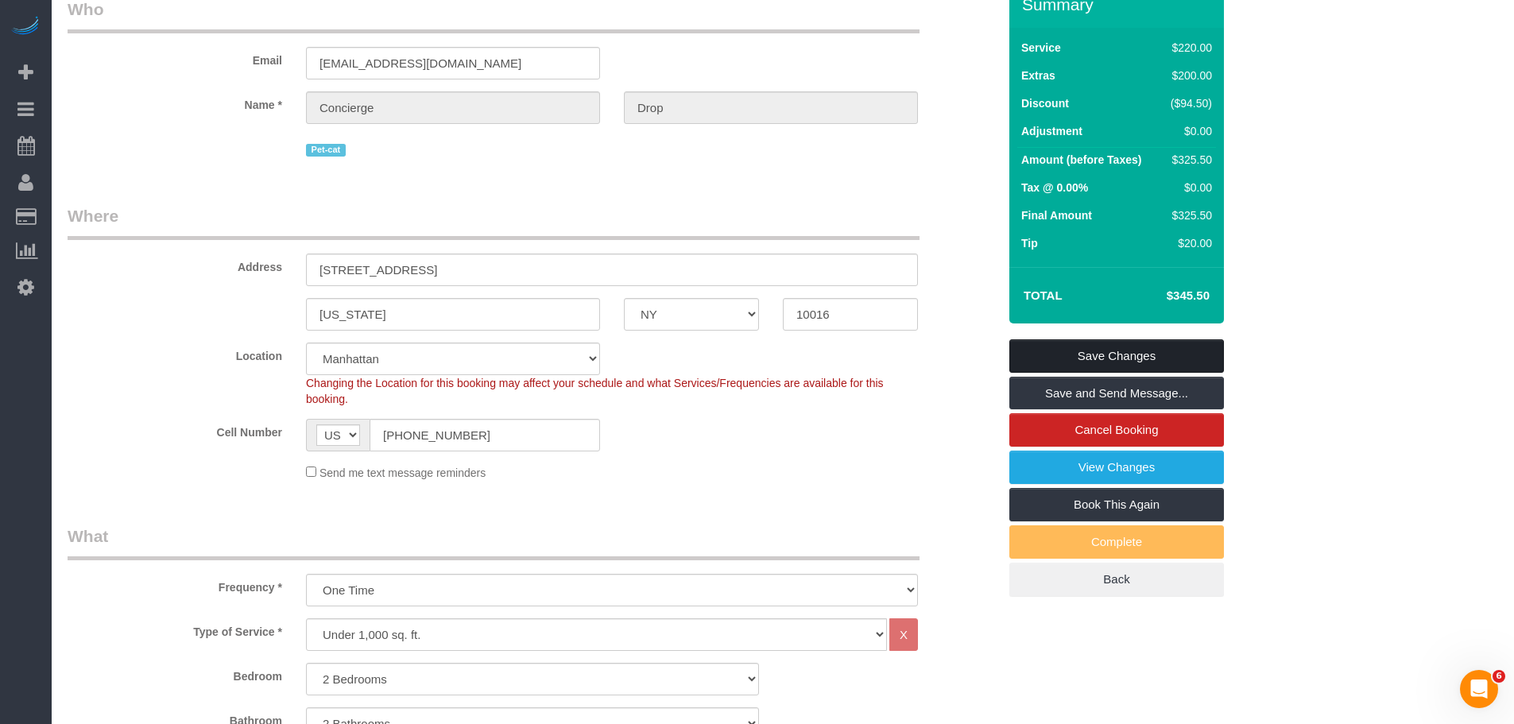
click at [1132, 342] on link "Save Changes" at bounding box center [1116, 355] width 215 height 33
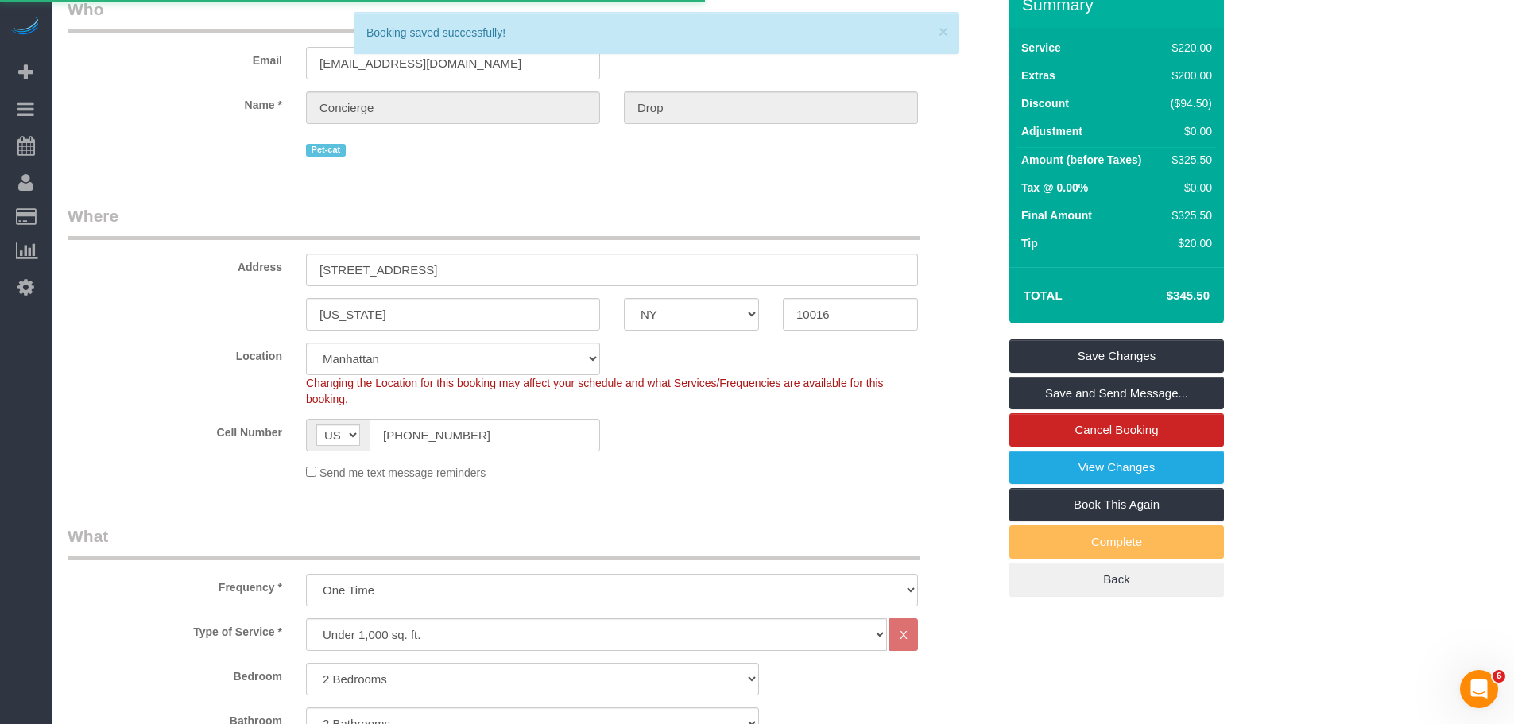
select select "**********"
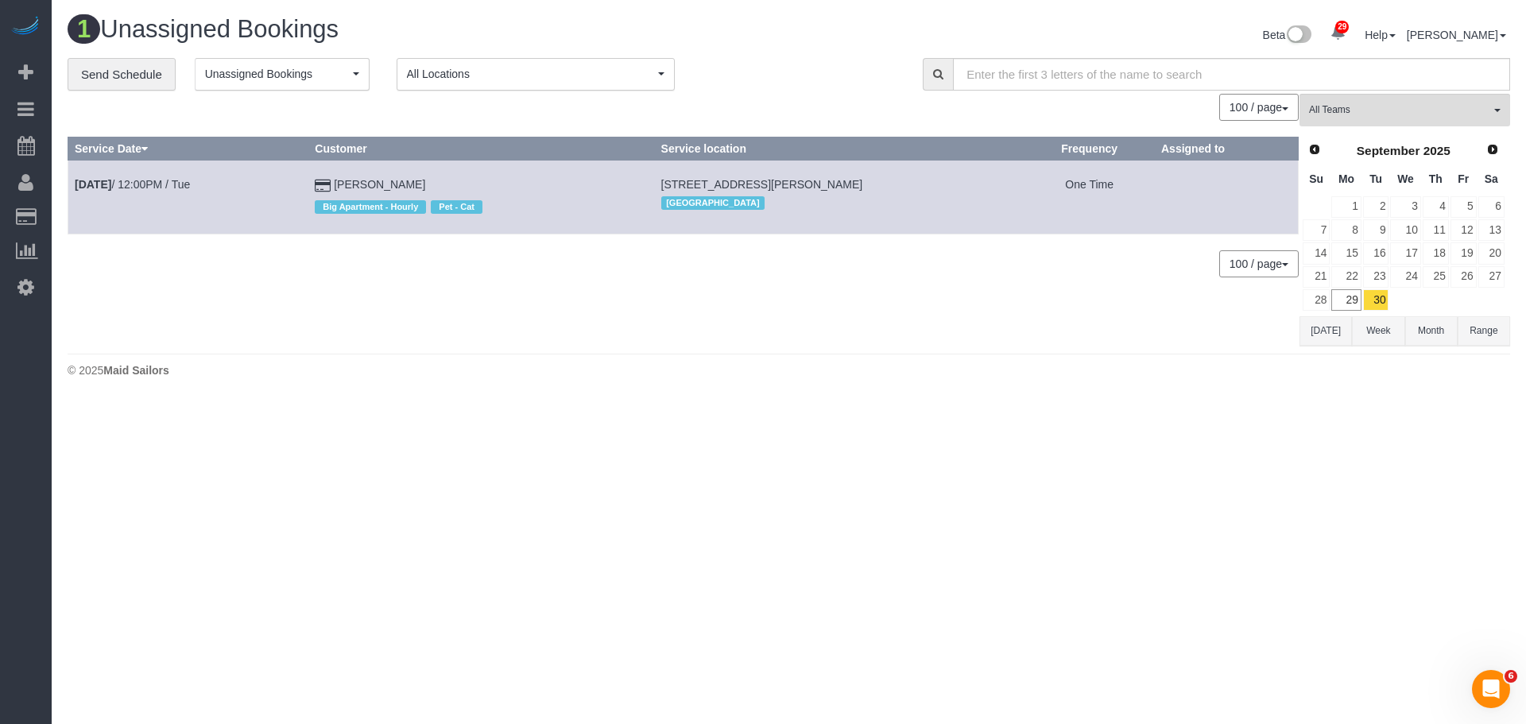
click at [692, 528] on body "29 Beta Your Notifications You have 0 alerts × You have 5 to charge for 09/26/2…" at bounding box center [763, 362] width 1526 height 724
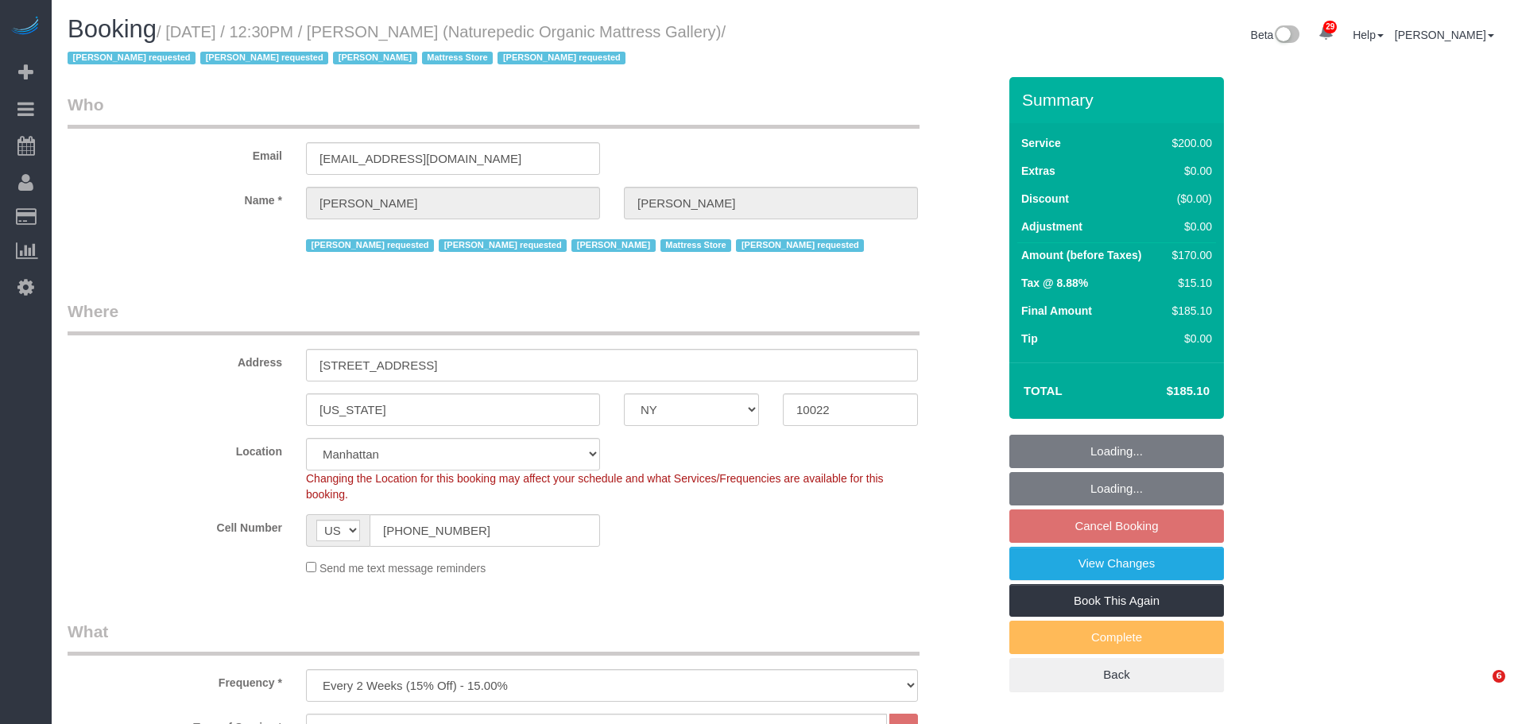
select select "NY"
select select "150"
select select "number:89"
select select "number:90"
select select "number:15"
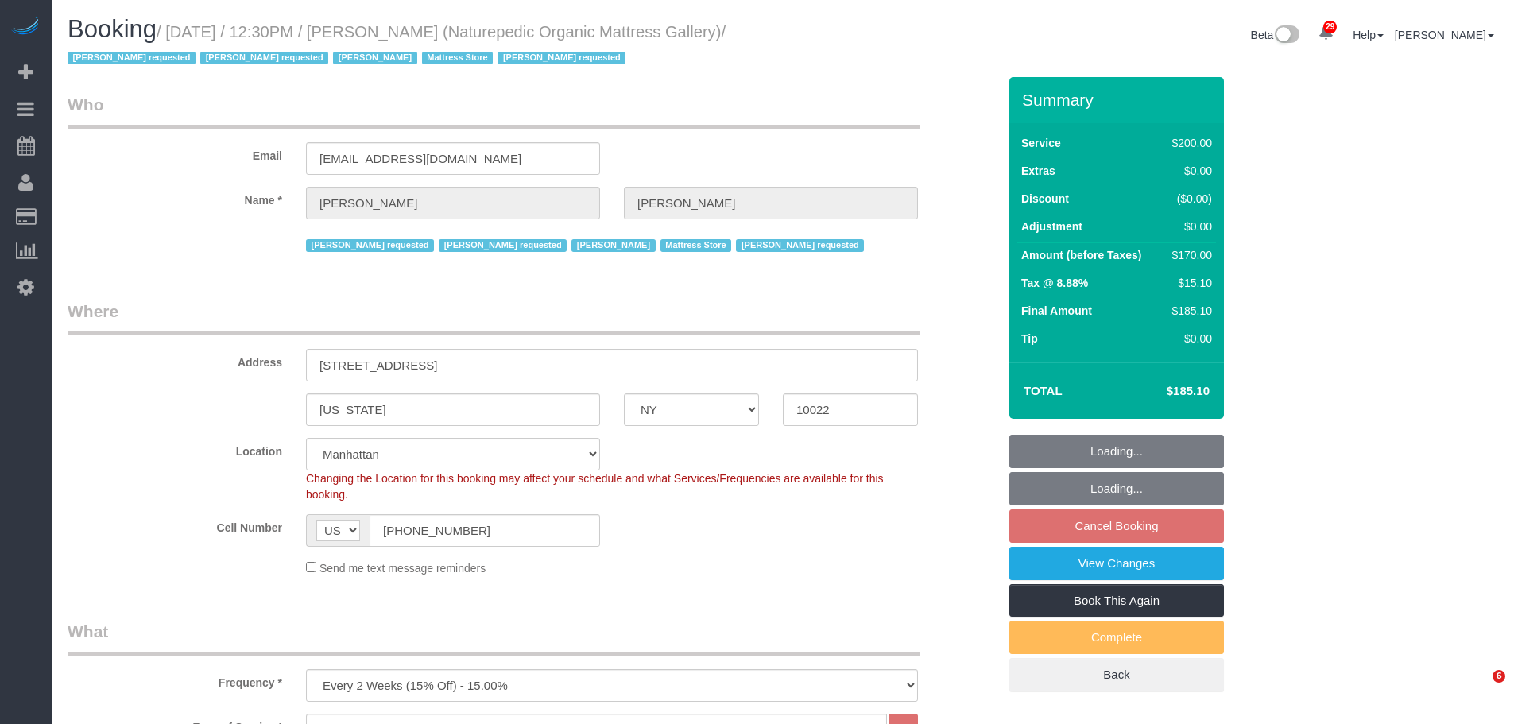
select select "number:5"
select select "number:21"
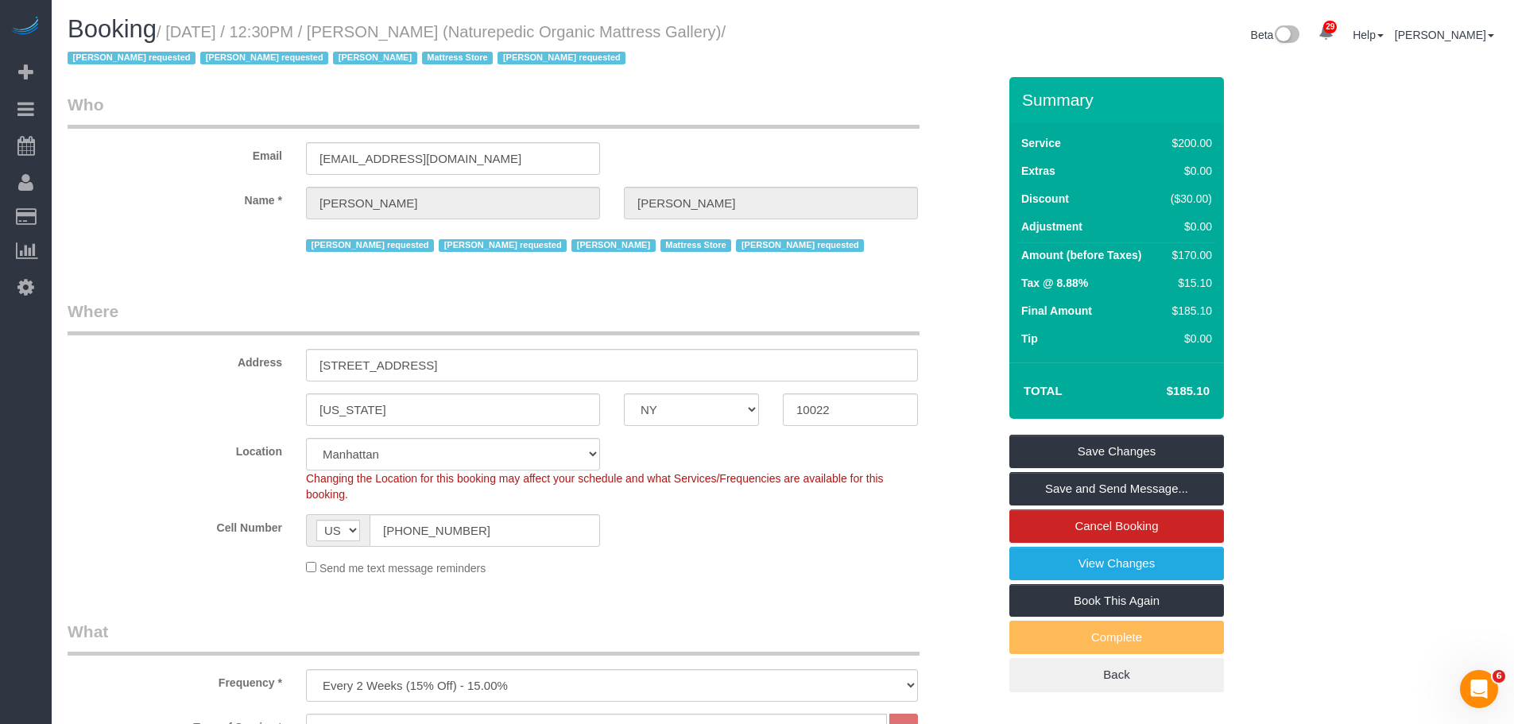
click at [785, 159] on div "Email ap@naturepedic.com" at bounding box center [533, 134] width 954 height 82
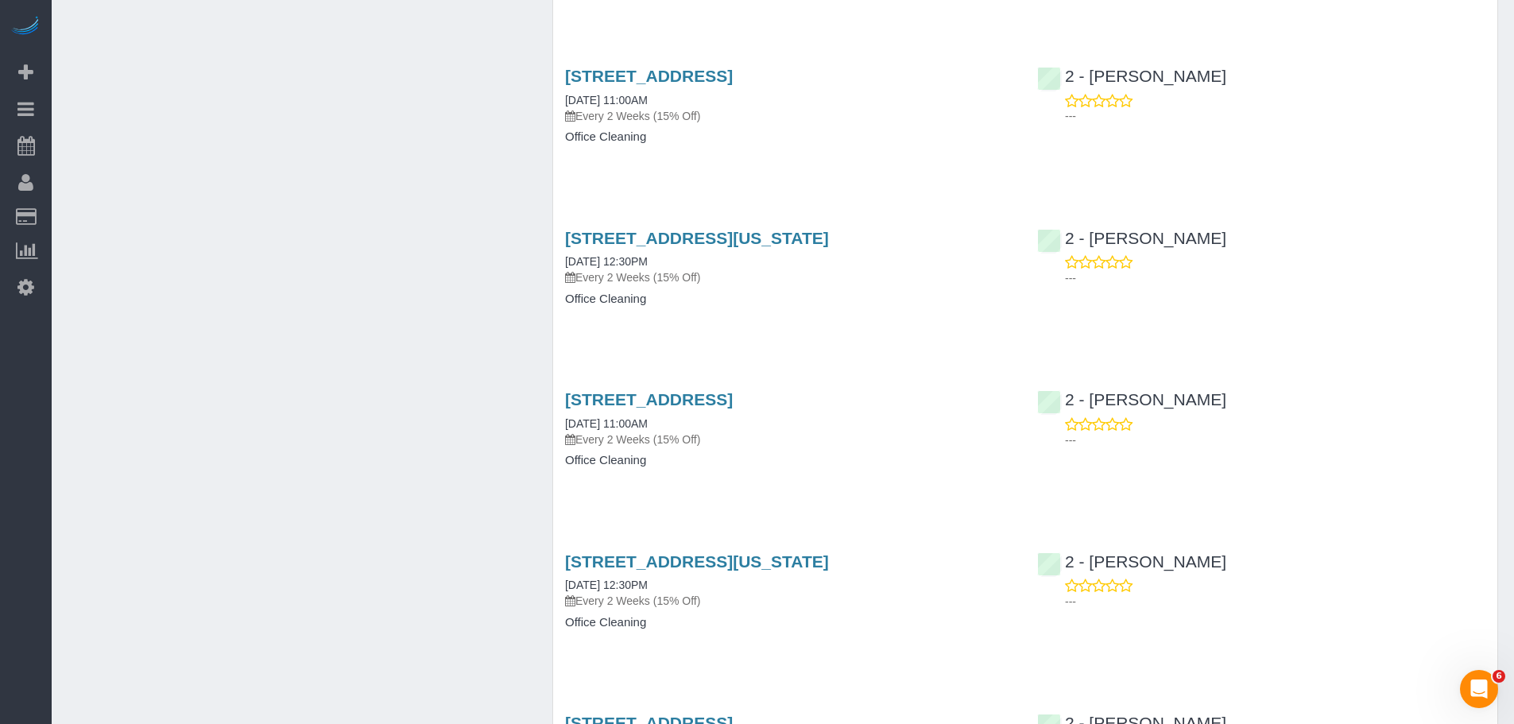
scroll to position [3099, 0]
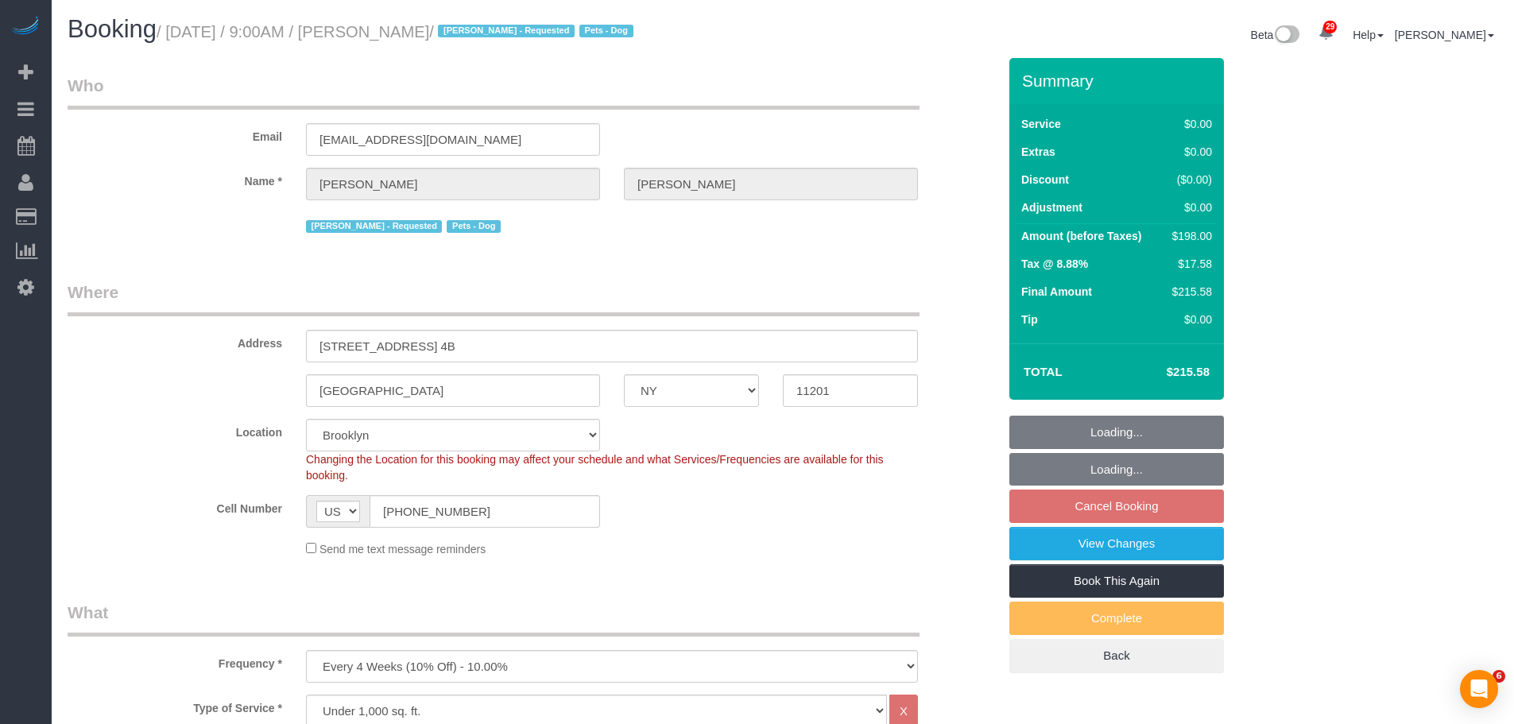
select select "NY"
select select "2"
select select "string:stripe-pm_1QRarJ4VGloSiKo7f1CdWVbw"
select select "spot60"
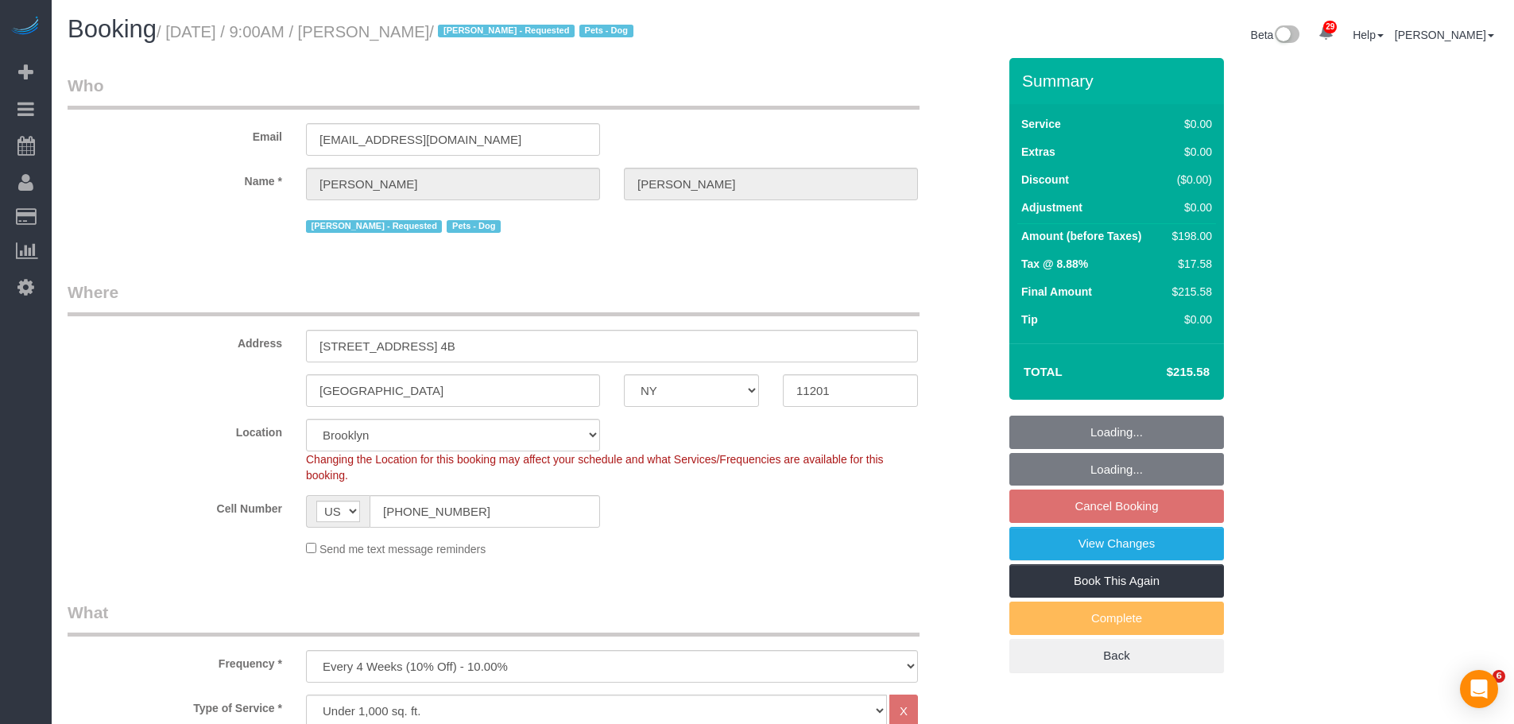
select select "number:57"
select select "number:72"
select select "number:13"
select select "number:5"
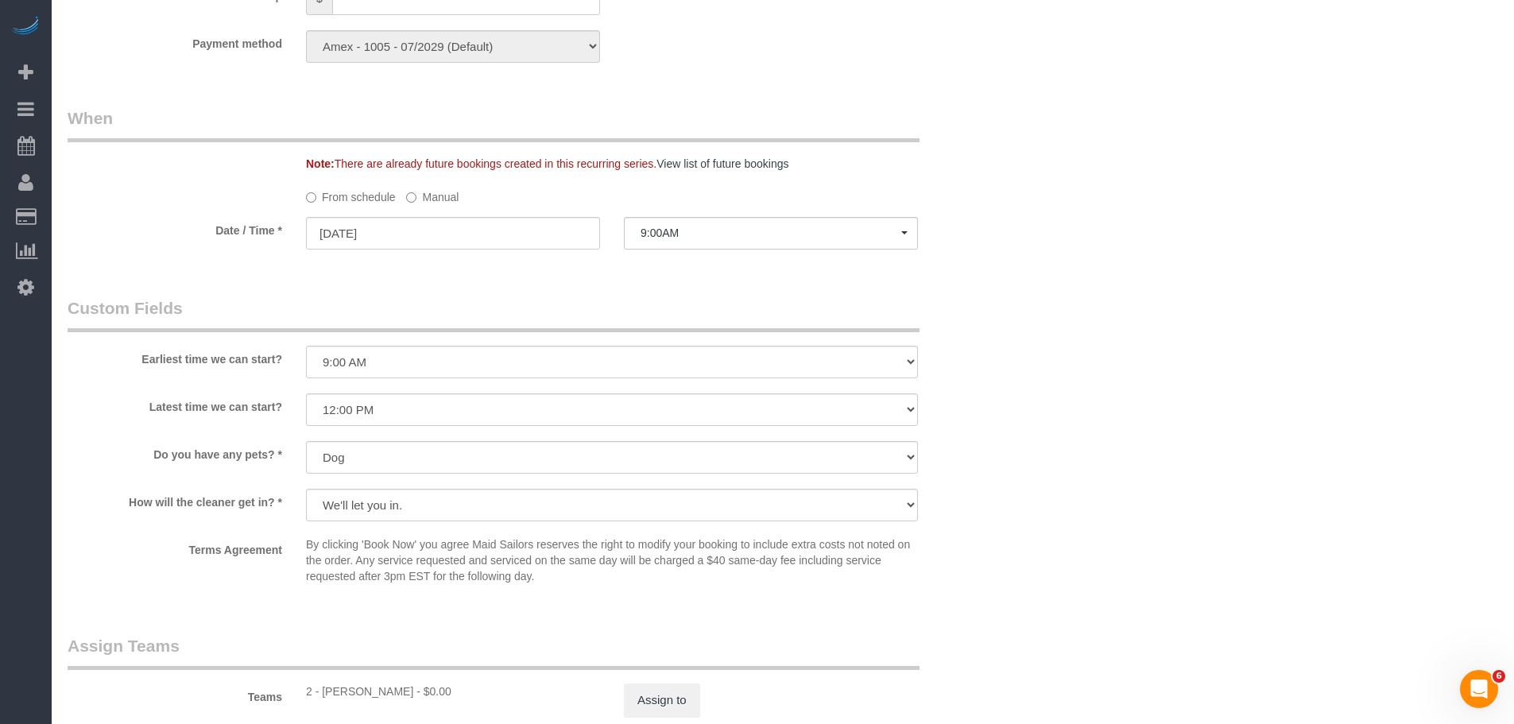
scroll to position [1192, 0]
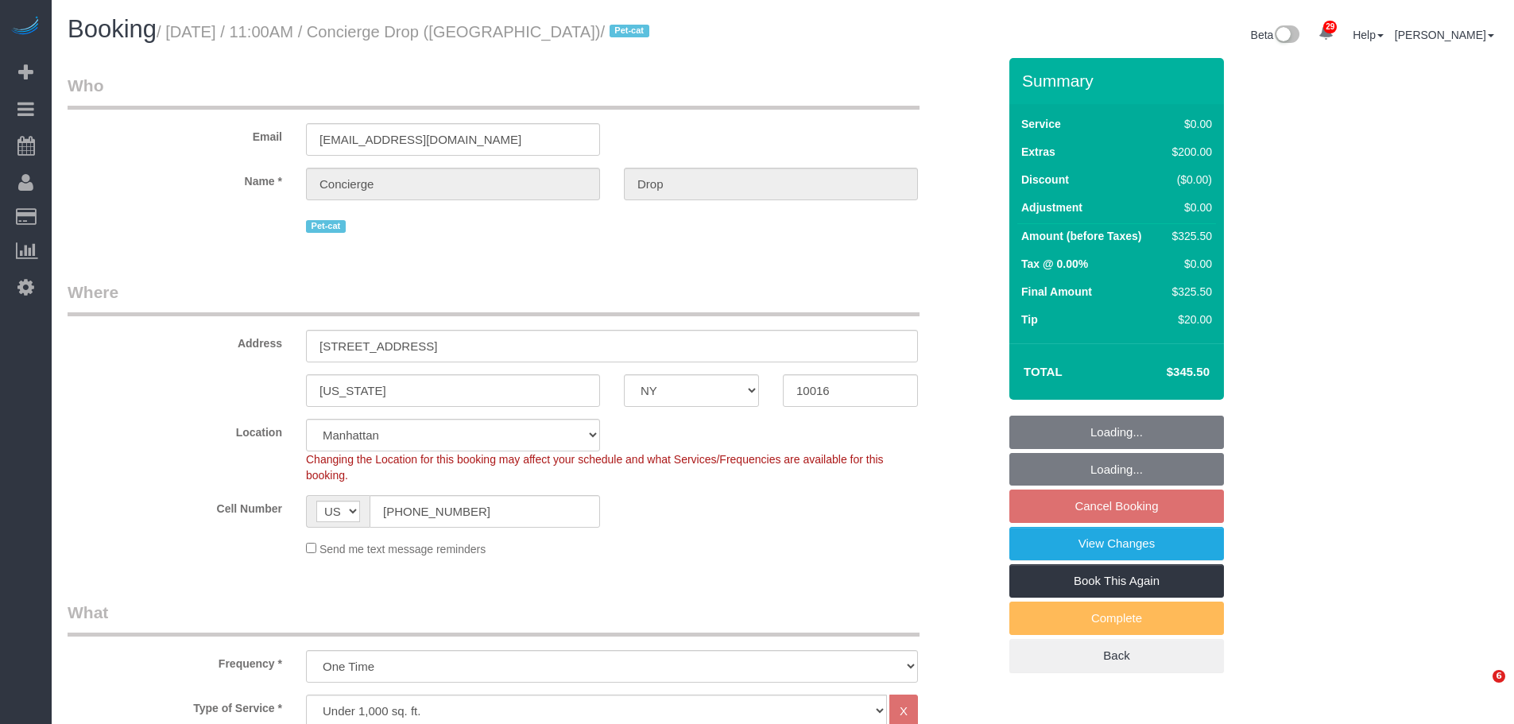
select select "NY"
select select "2"
select select "spot3"
select select "number:89"
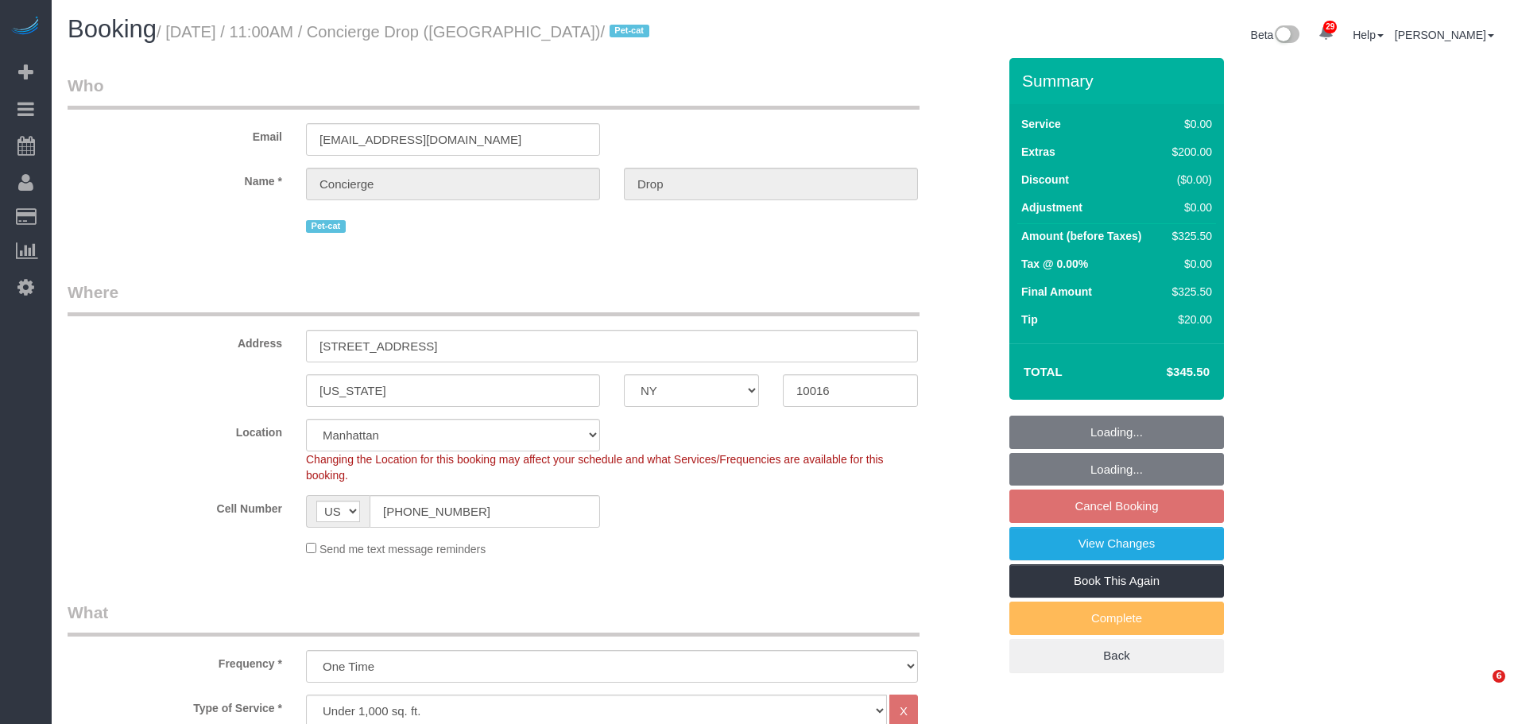
select select "number:90"
select select "number:13"
select select "number:6"
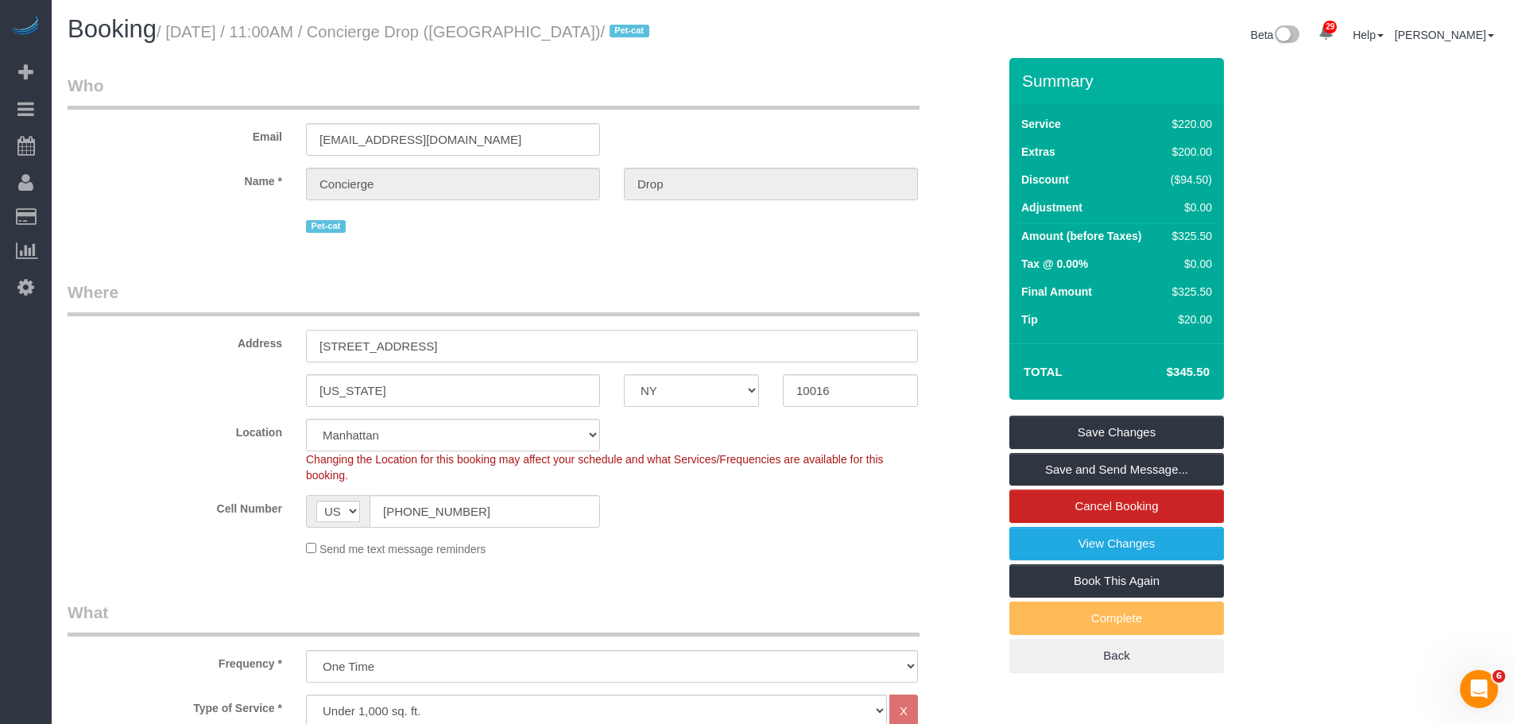
click at [218, 352] on div "Address 626 1st Ave., E39B" at bounding box center [533, 321] width 954 height 82
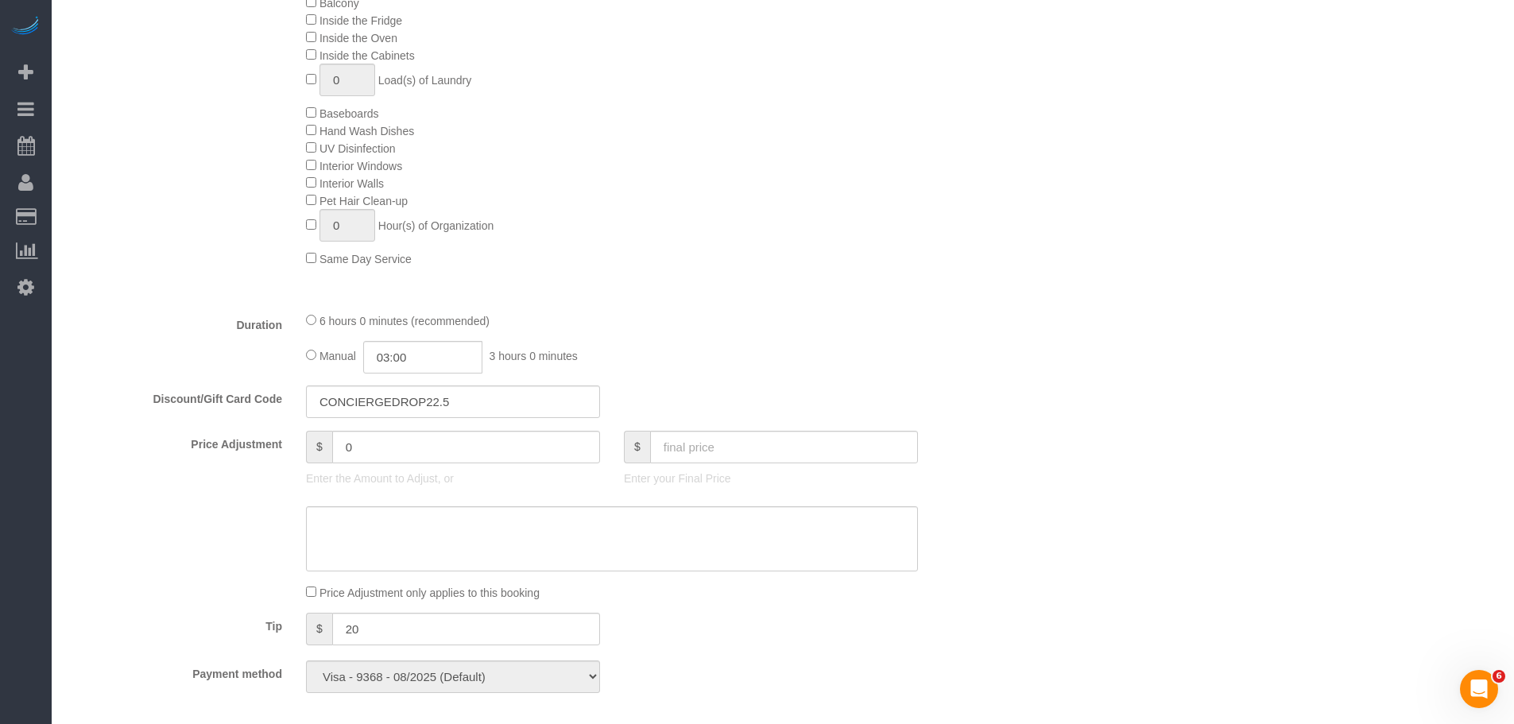
scroll to position [715, 0]
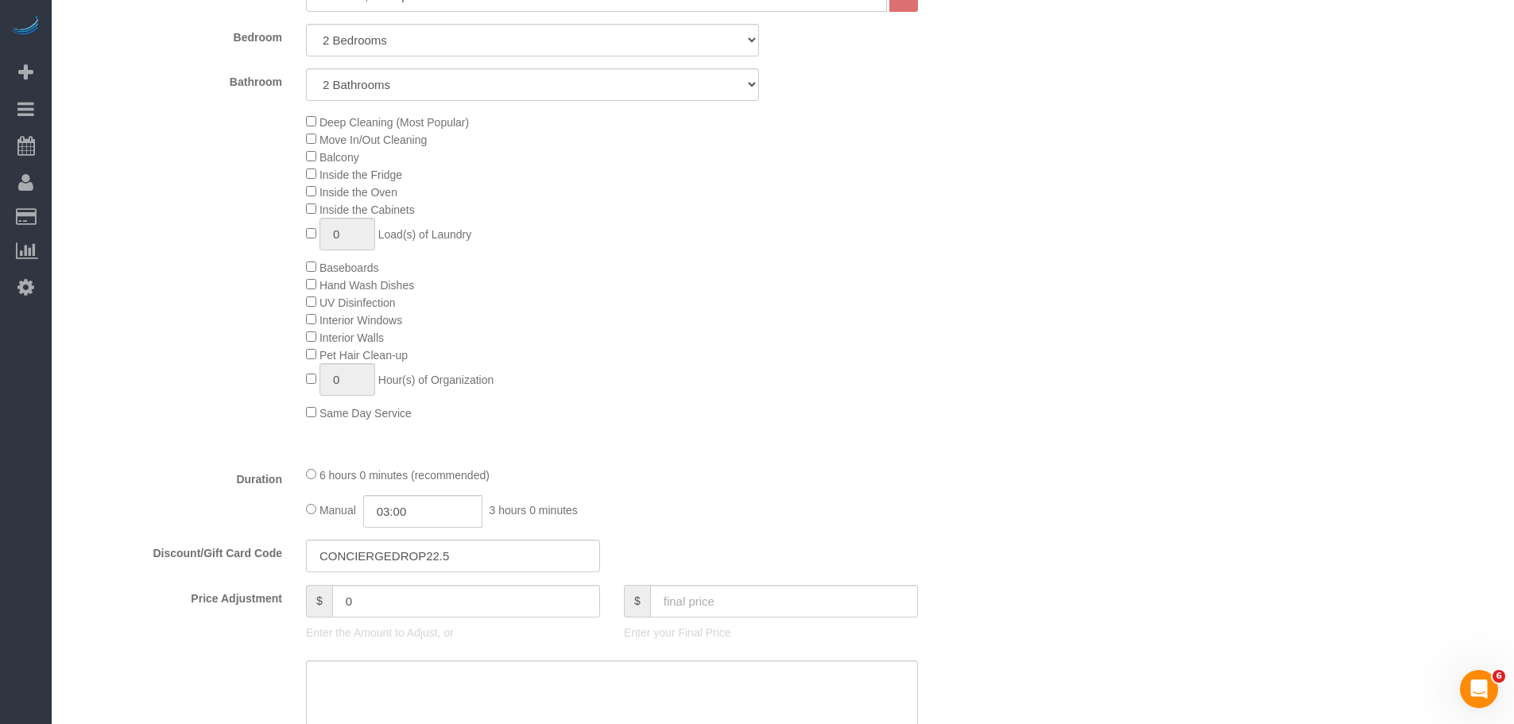
drag, startPoint x: 739, startPoint y: 245, endPoint x: 718, endPoint y: 349, distance: 106.3
click at [739, 246] on div "Deep Cleaning (Most Popular) Move In/Out Cleaning Balcony Inside the Fridge Ins…" at bounding box center [651, 267] width 715 height 308
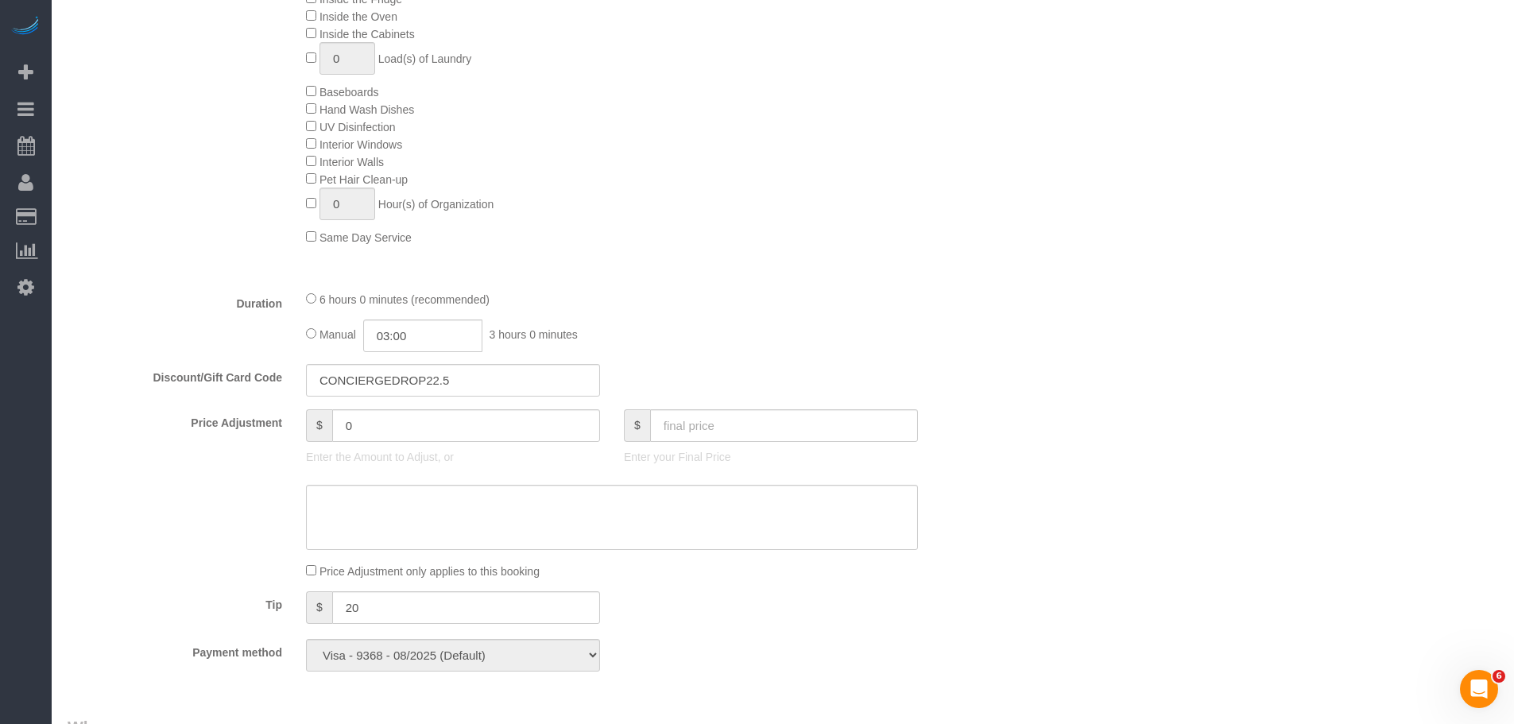
scroll to position [874, 0]
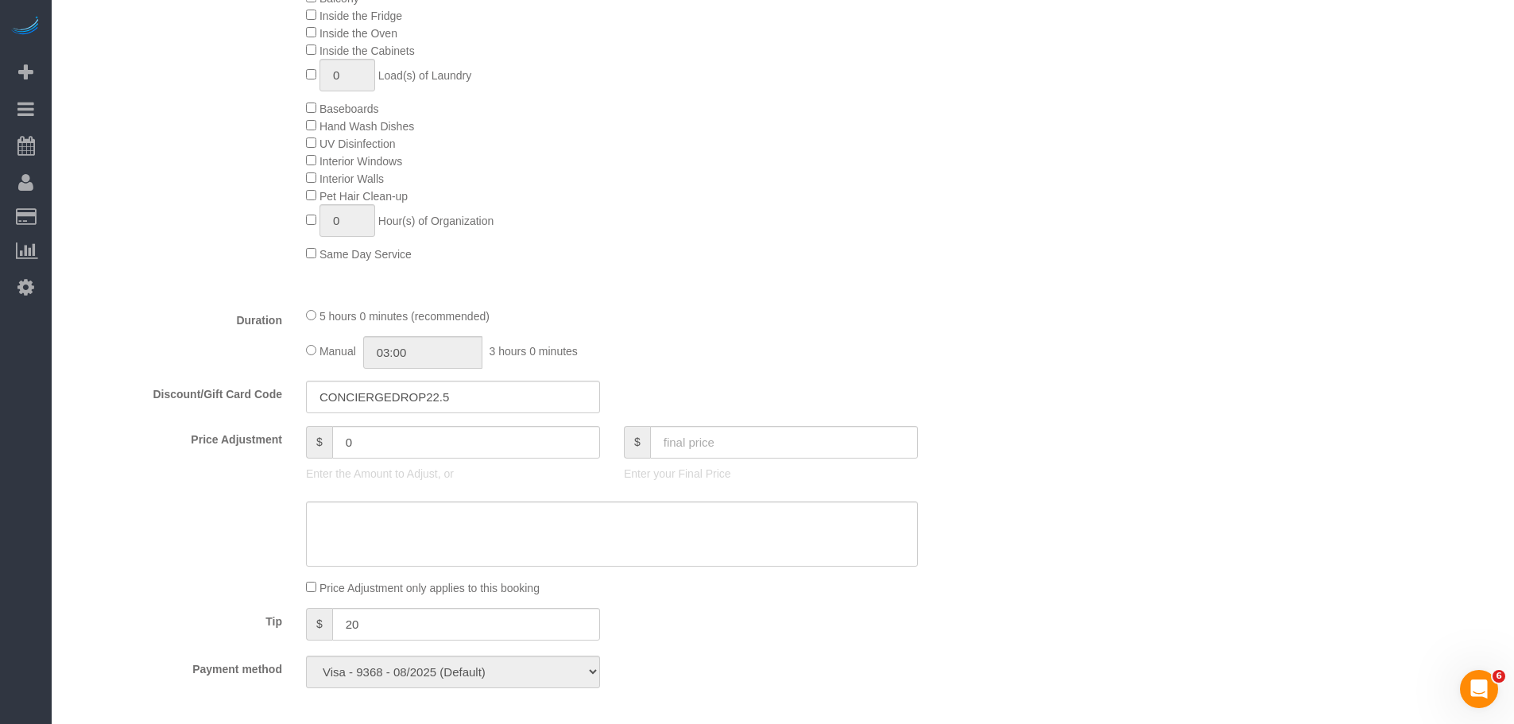
click at [725, 287] on div "Type of Service * Under 1,000 sq. ft. 1,001 - 1,500 sq. ft. 1,500+ sq. ft. Cust…" at bounding box center [533, 57] width 930 height 474
select select "spot58"
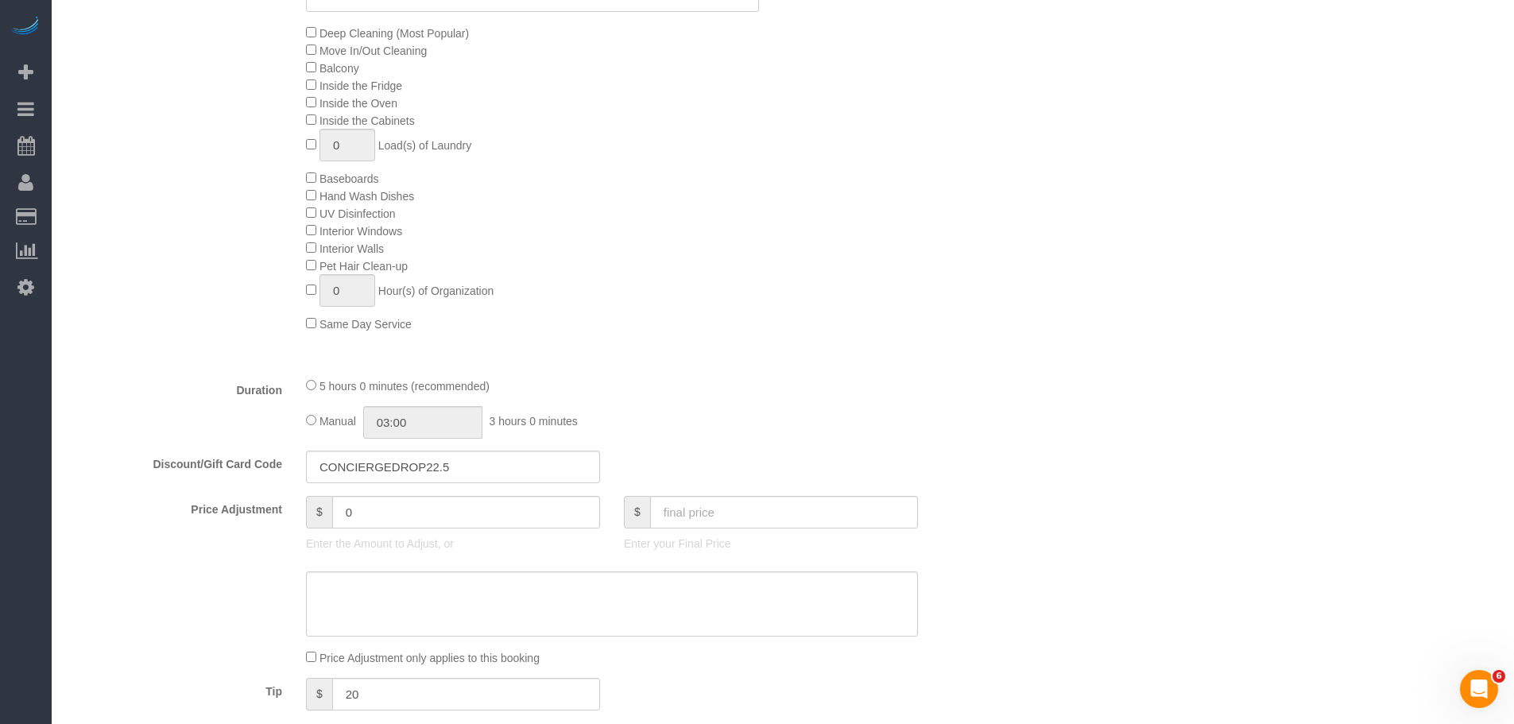
scroll to position [954, 0]
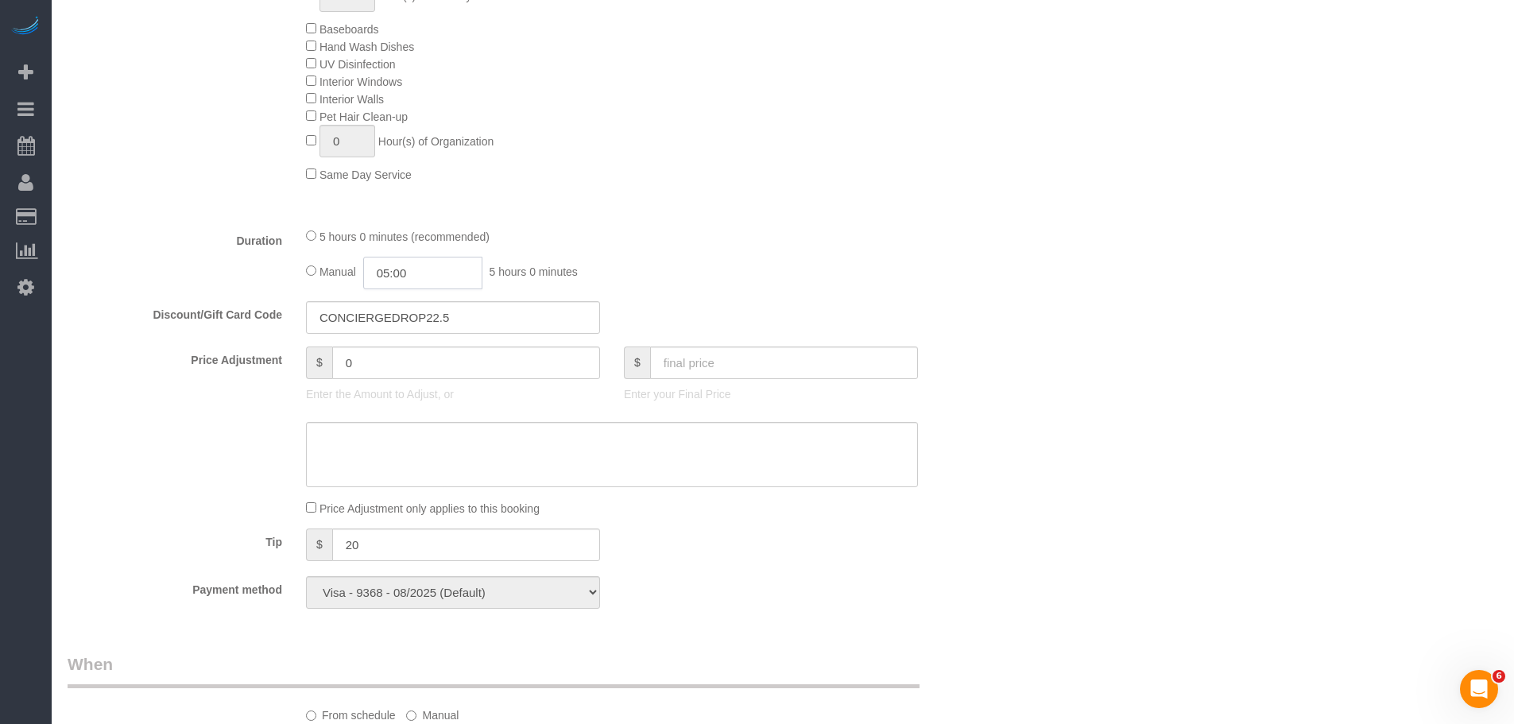
click at [401, 273] on input "05:00" at bounding box center [422, 273] width 119 height 33
type input "02:30"
click at [405, 376] on li "02:30" at bounding box center [404, 376] width 71 height 21
click at [911, 240] on div "5 hours 0 minutes (recommended)" at bounding box center [612, 235] width 612 height 17
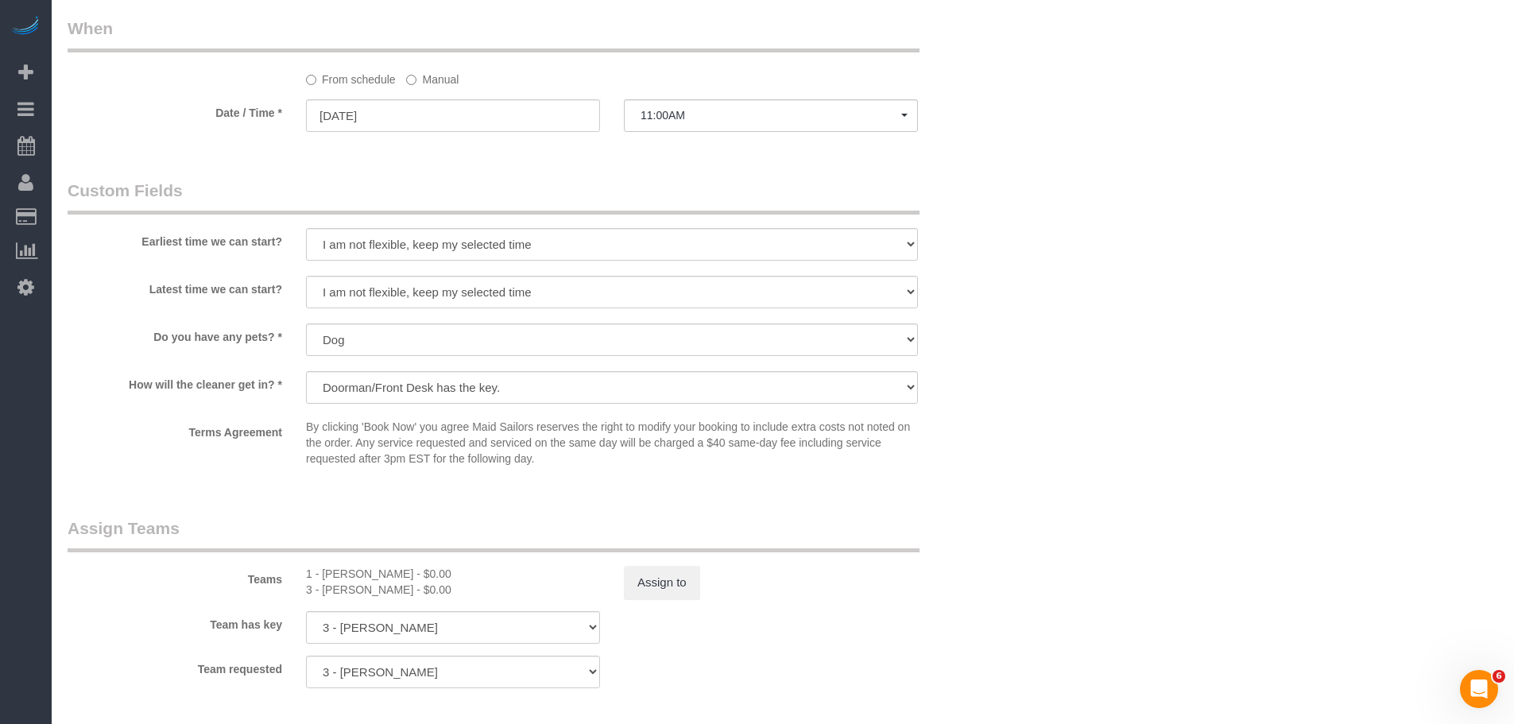
select select "spot113"
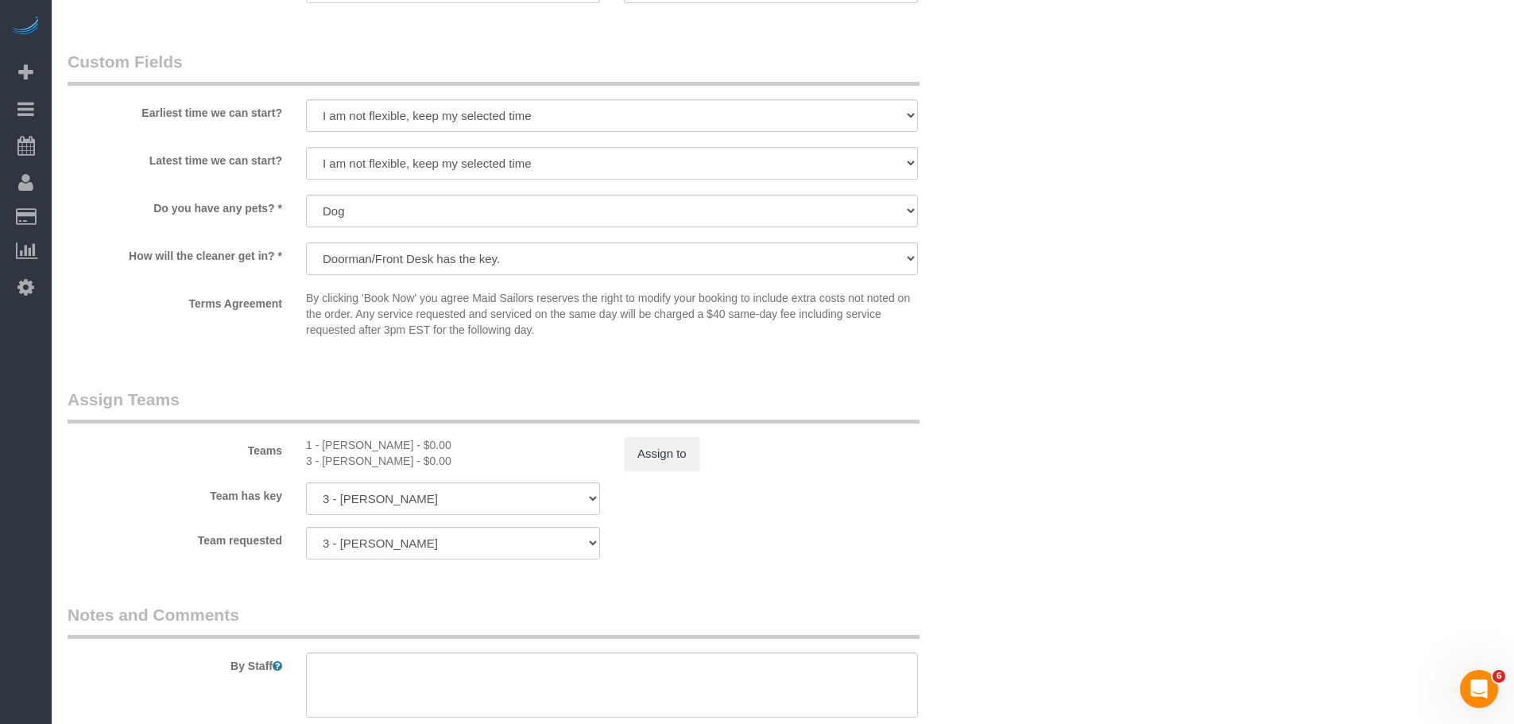
scroll to position [1748, 0]
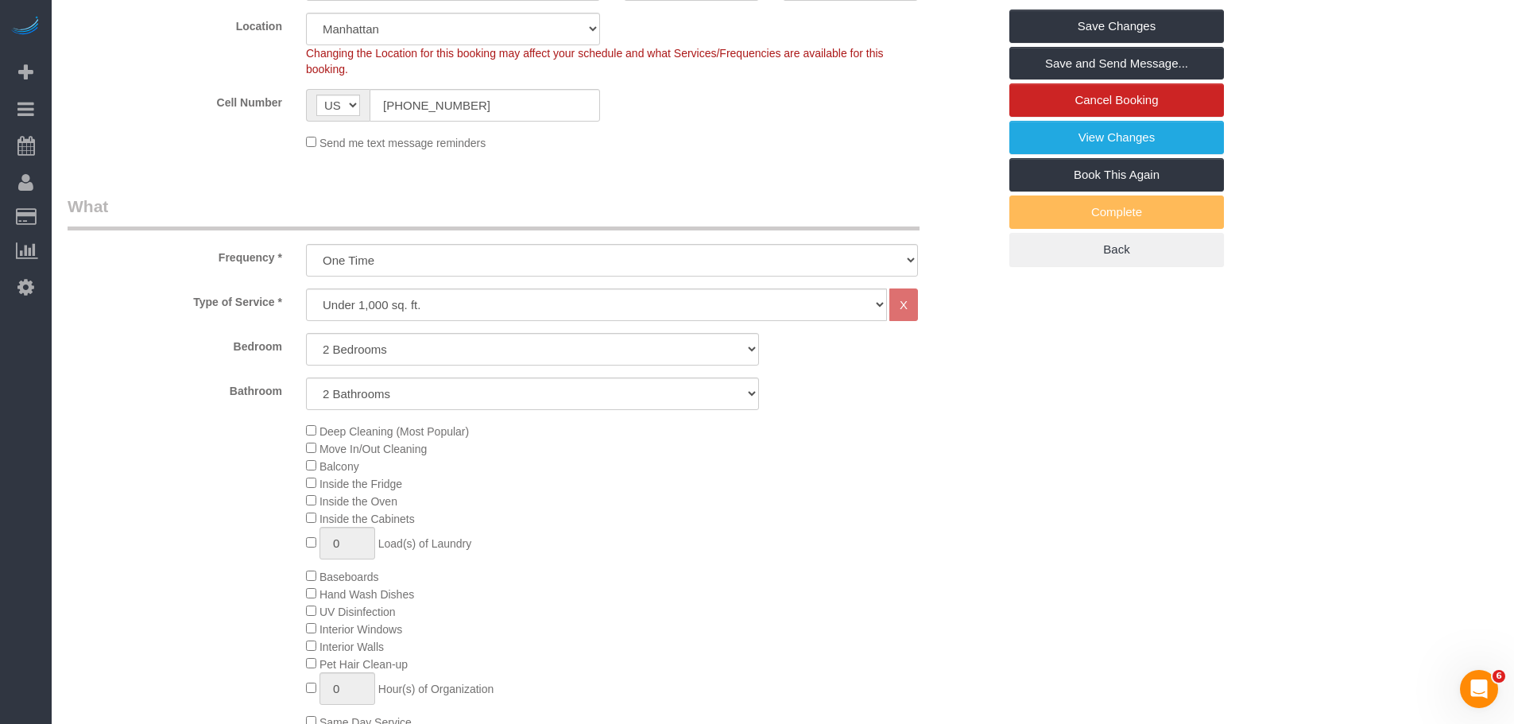
scroll to position [238, 0]
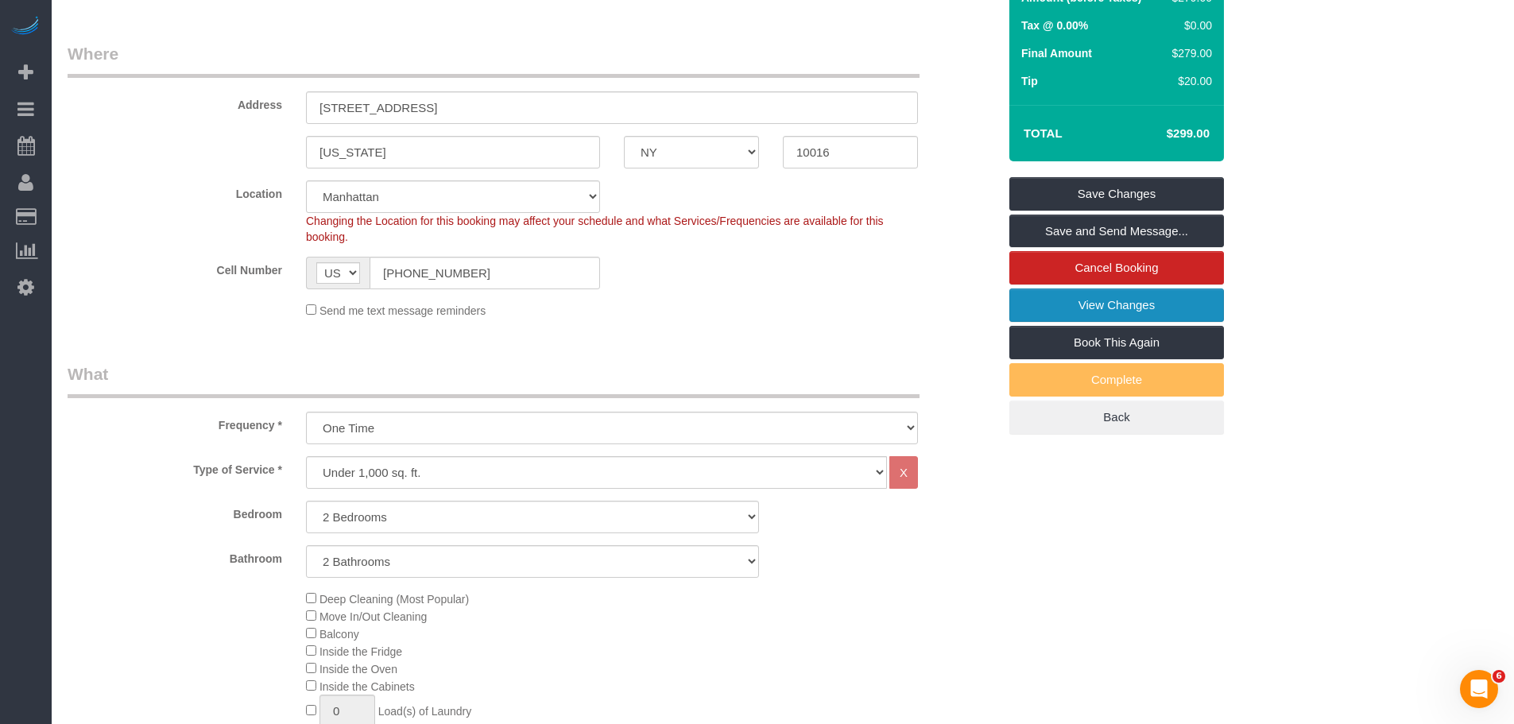
click at [1150, 315] on link "View Changes" at bounding box center [1116, 304] width 215 height 33
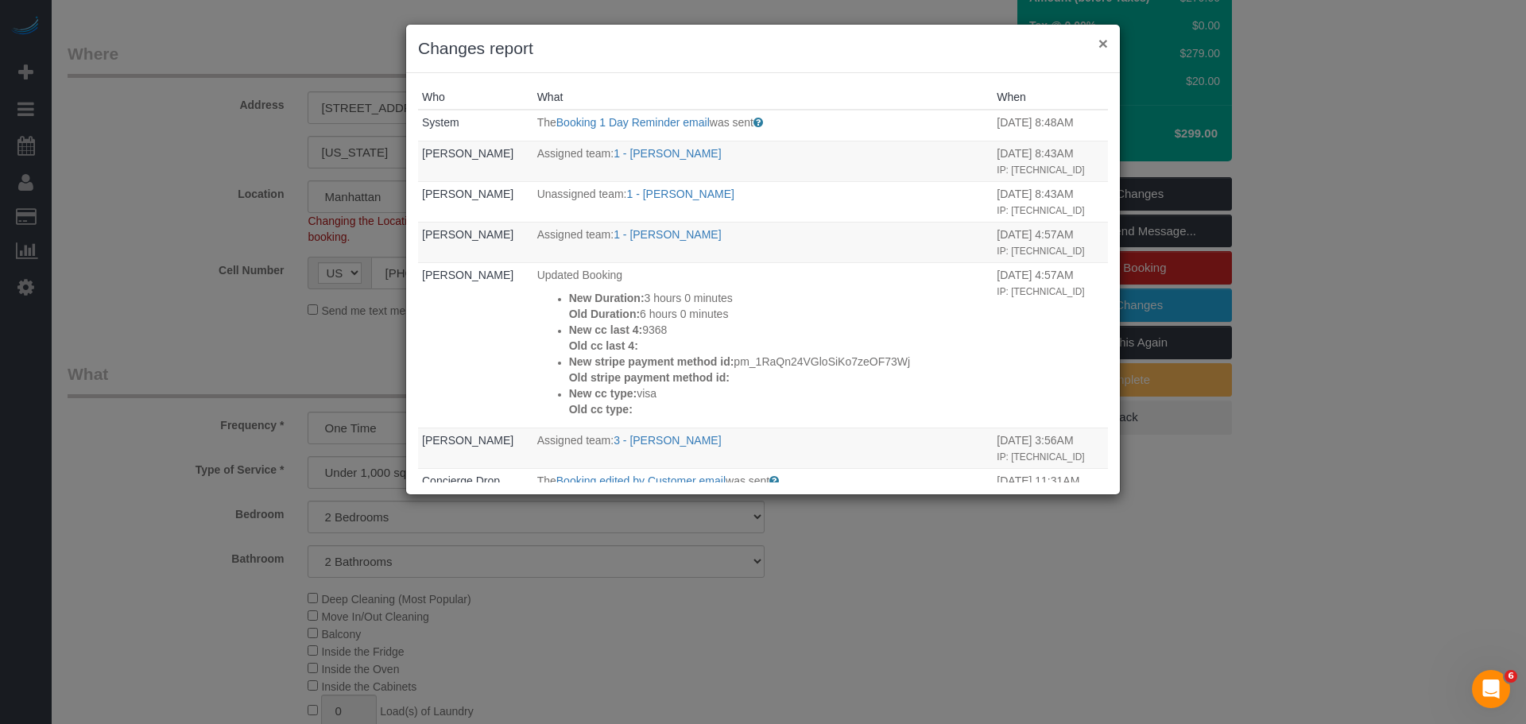
click at [1101, 42] on button "×" at bounding box center [1103, 43] width 10 height 17
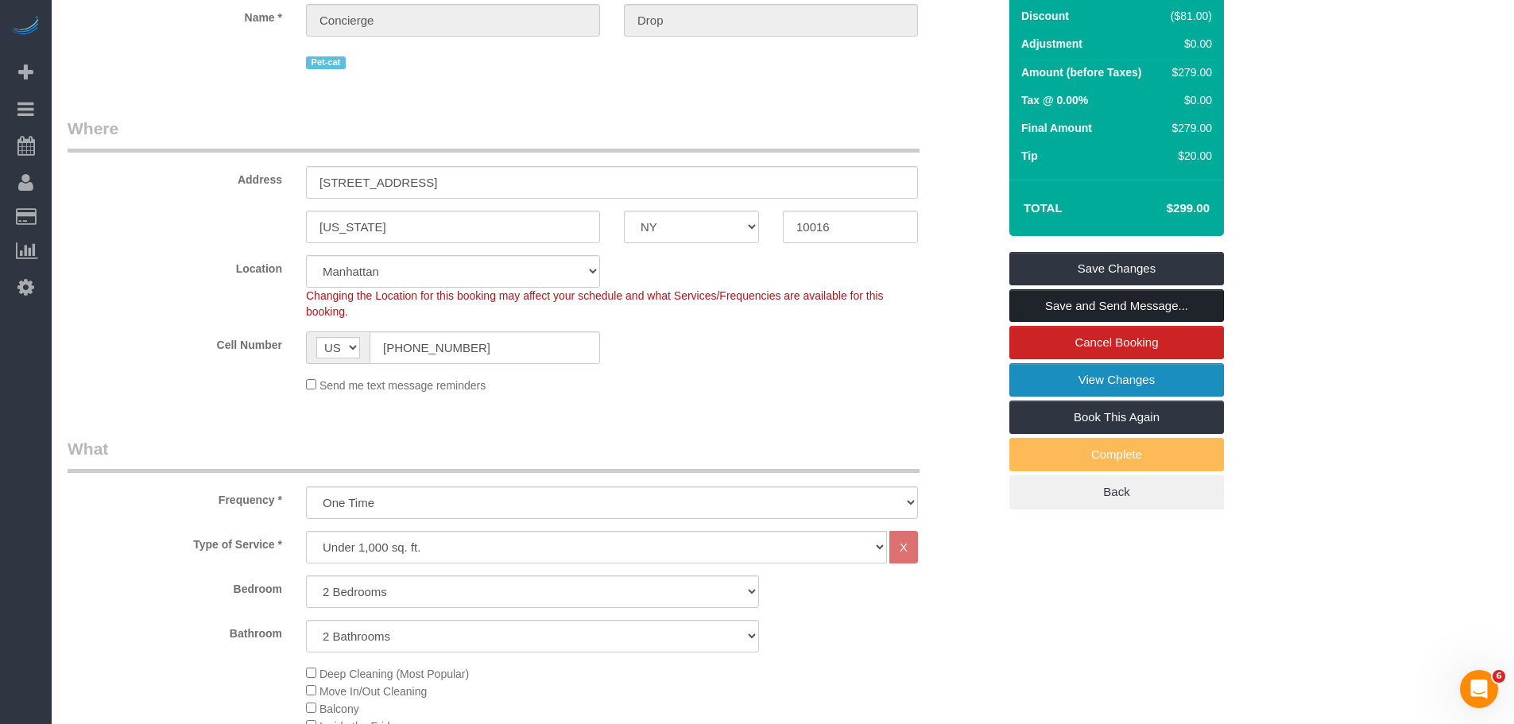
scroll to position [159, 0]
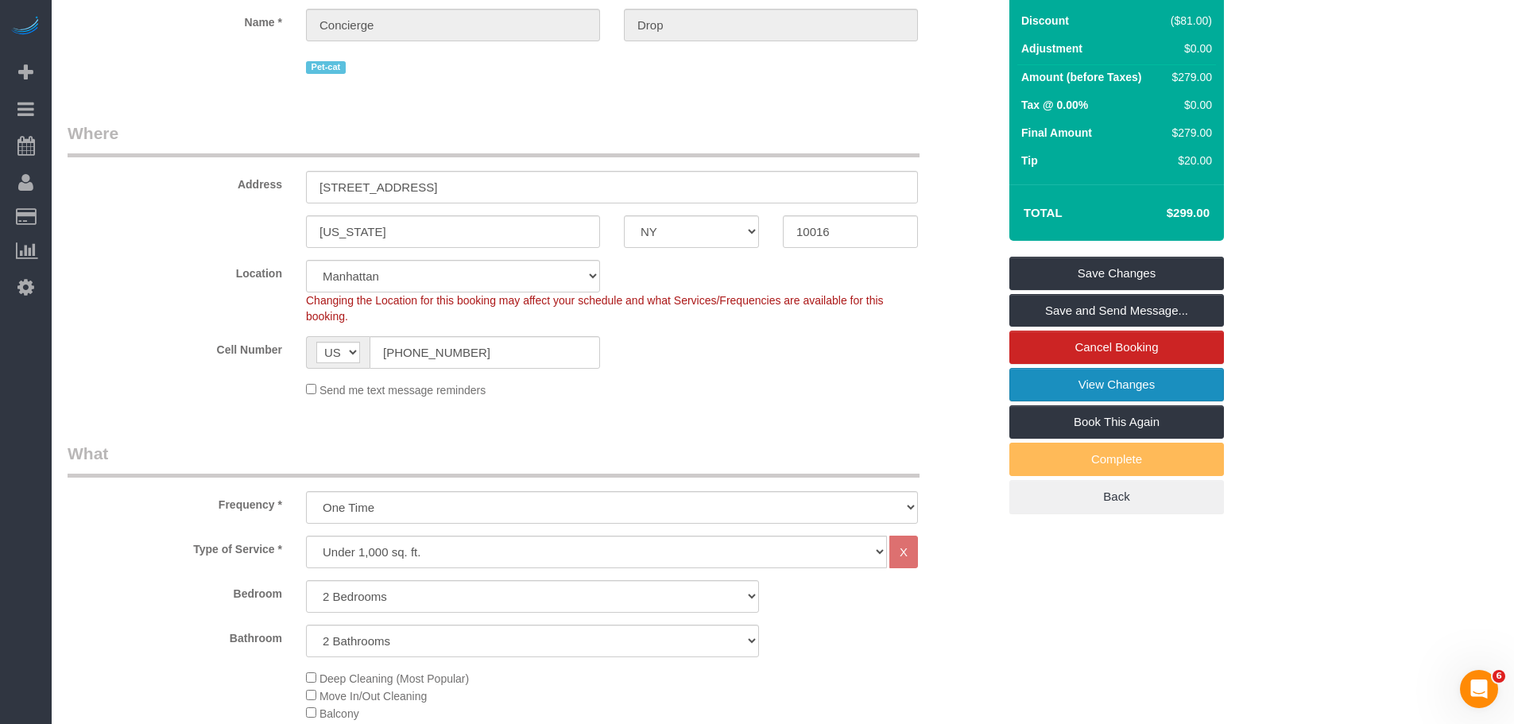
click at [1123, 381] on link "View Changes" at bounding box center [1116, 384] width 215 height 33
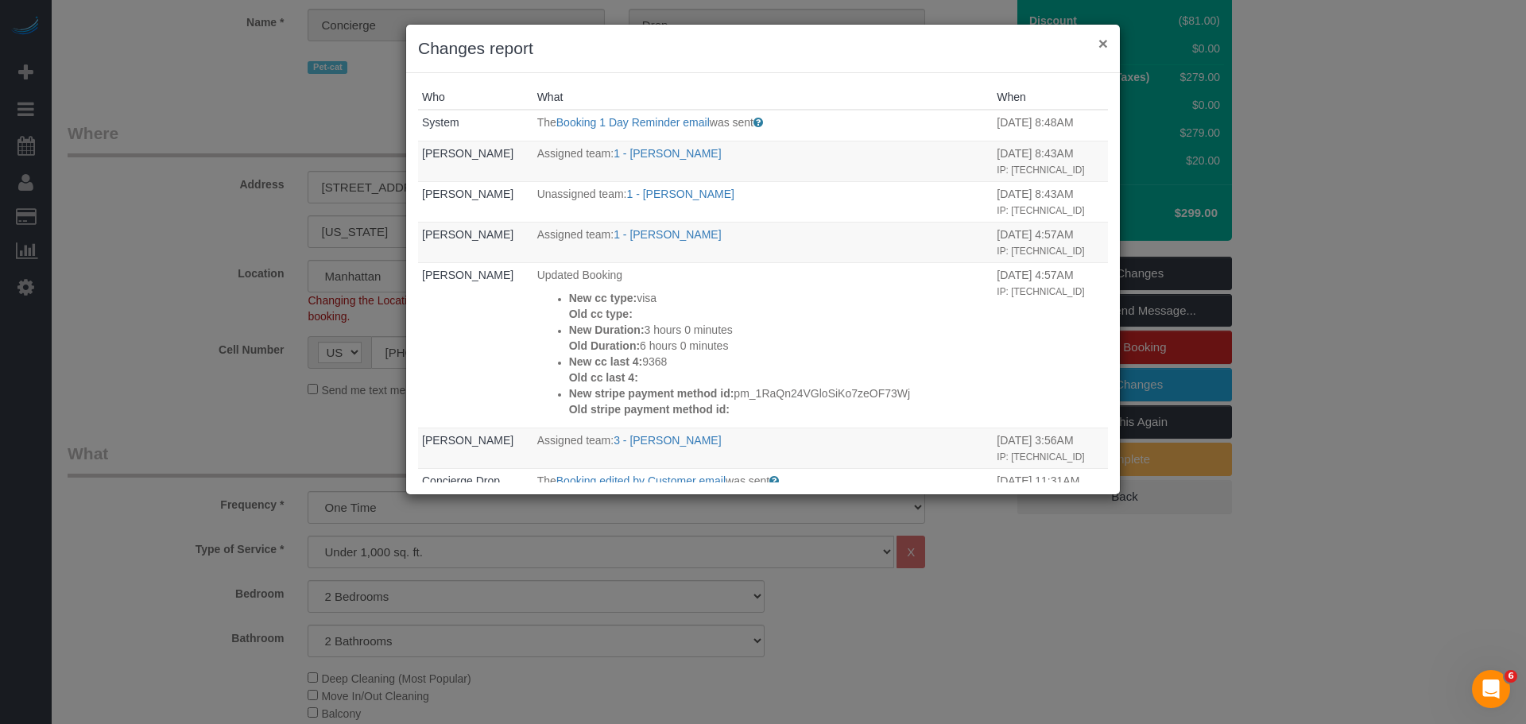
click at [1102, 44] on button "×" at bounding box center [1103, 43] width 10 height 17
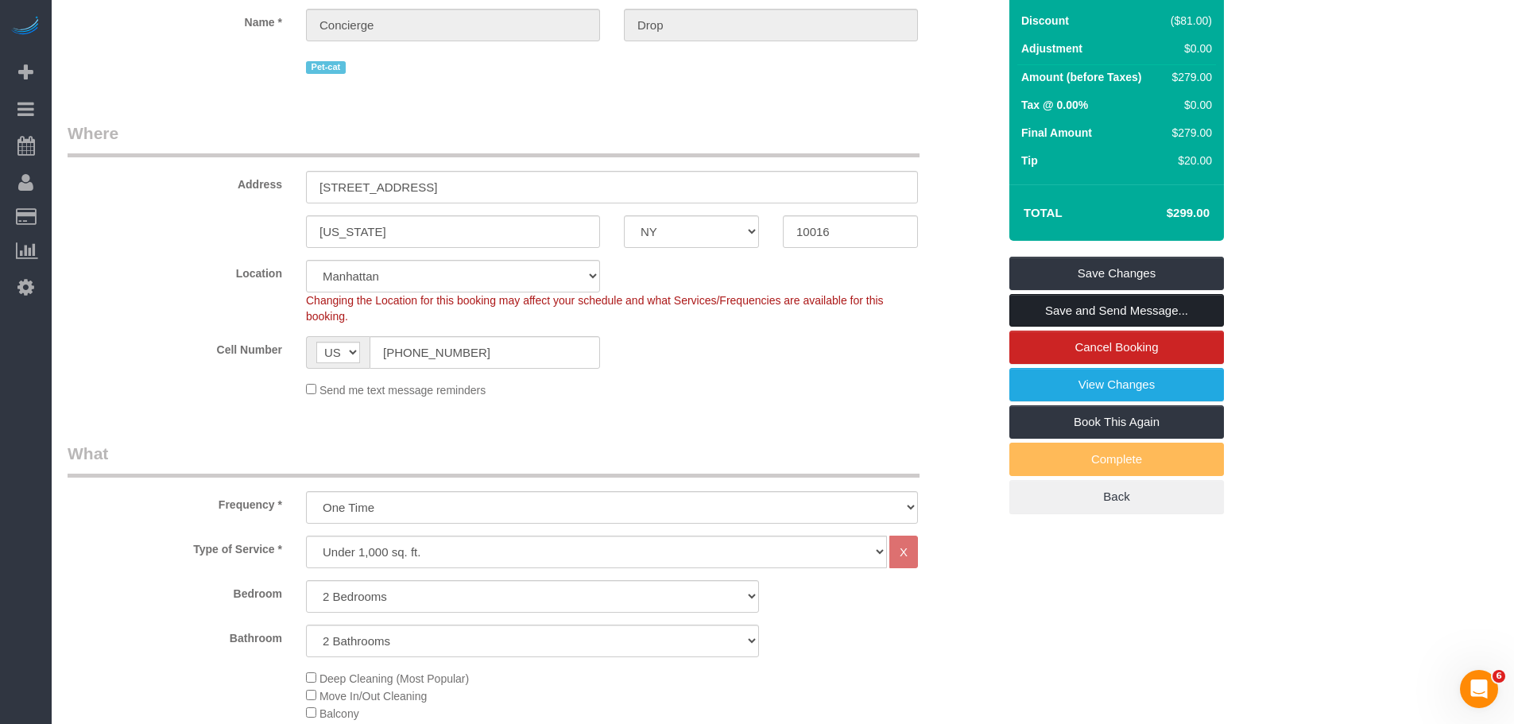
click at [1075, 306] on link "Save and Send Message..." at bounding box center [1116, 310] width 215 height 33
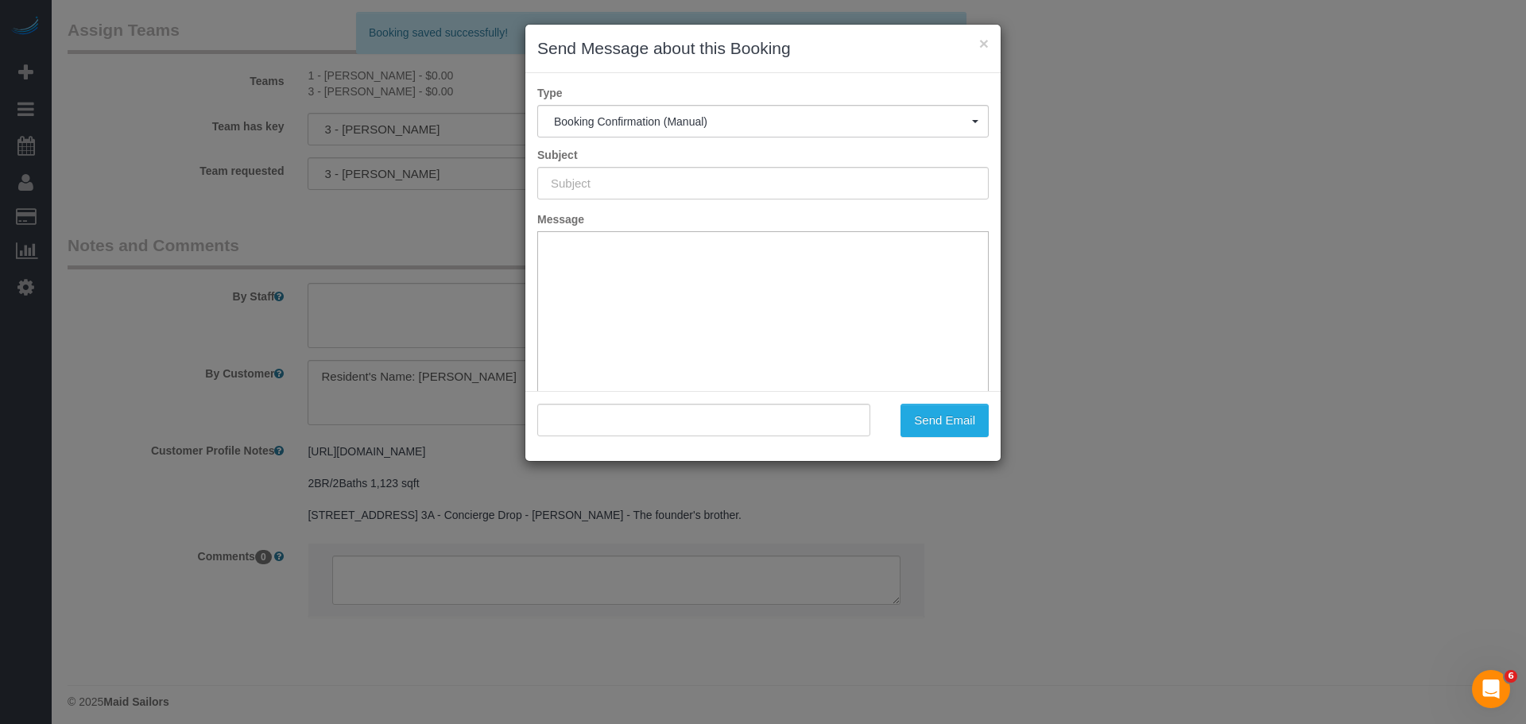
scroll to position [2096, 0]
type input "Cleaning Confirmed for 09/30/2025 at 11:00am"
type input ""Concierge Drop" <support@conciergedrop.com>"
click at [958, 428] on button "Send Email" at bounding box center [944, 420] width 88 height 33
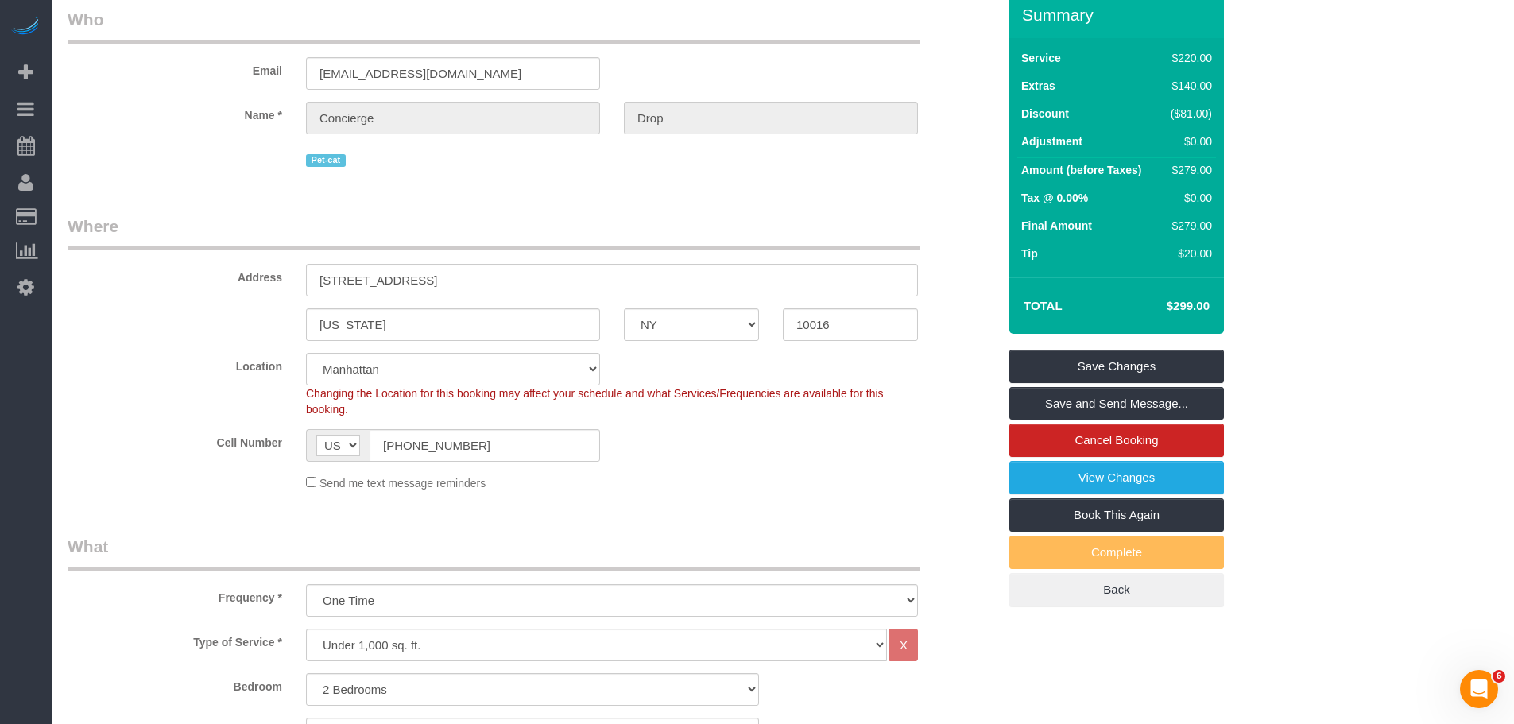
scroll to position [85, 0]
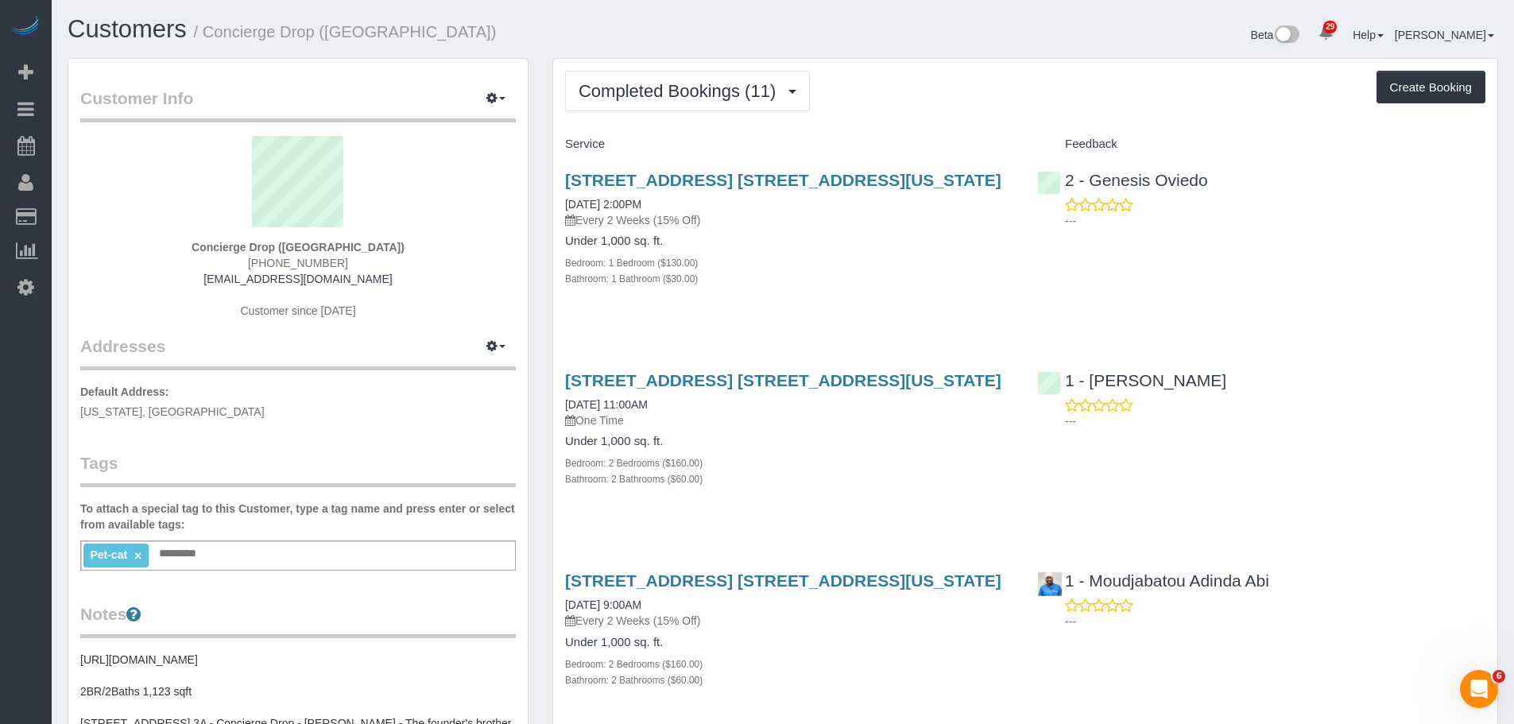
drag, startPoint x: 887, startPoint y: 60, endPoint x: 773, endPoint y: 16, distance: 122.0
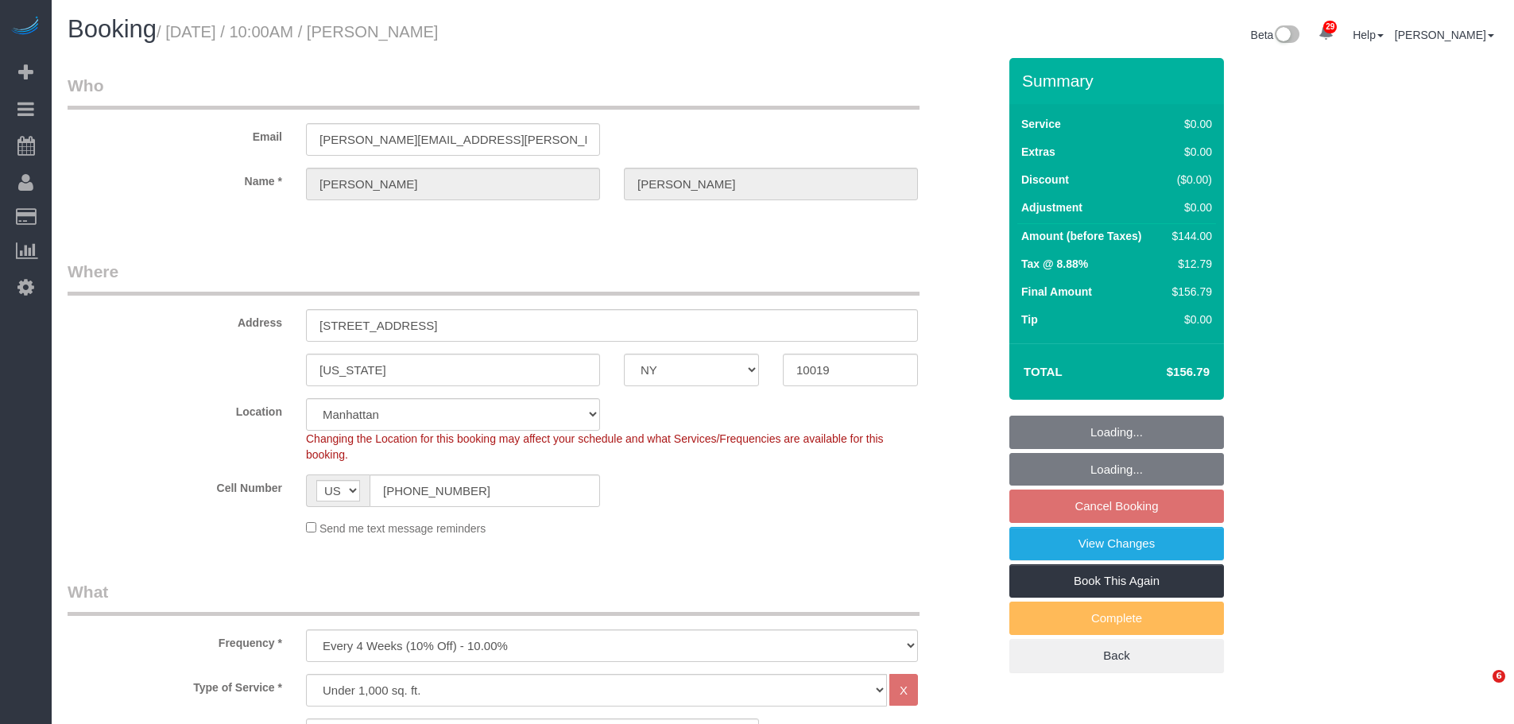
select select "NY"
select select "1"
select select "spot3"
select select "number:89"
select select "number:90"
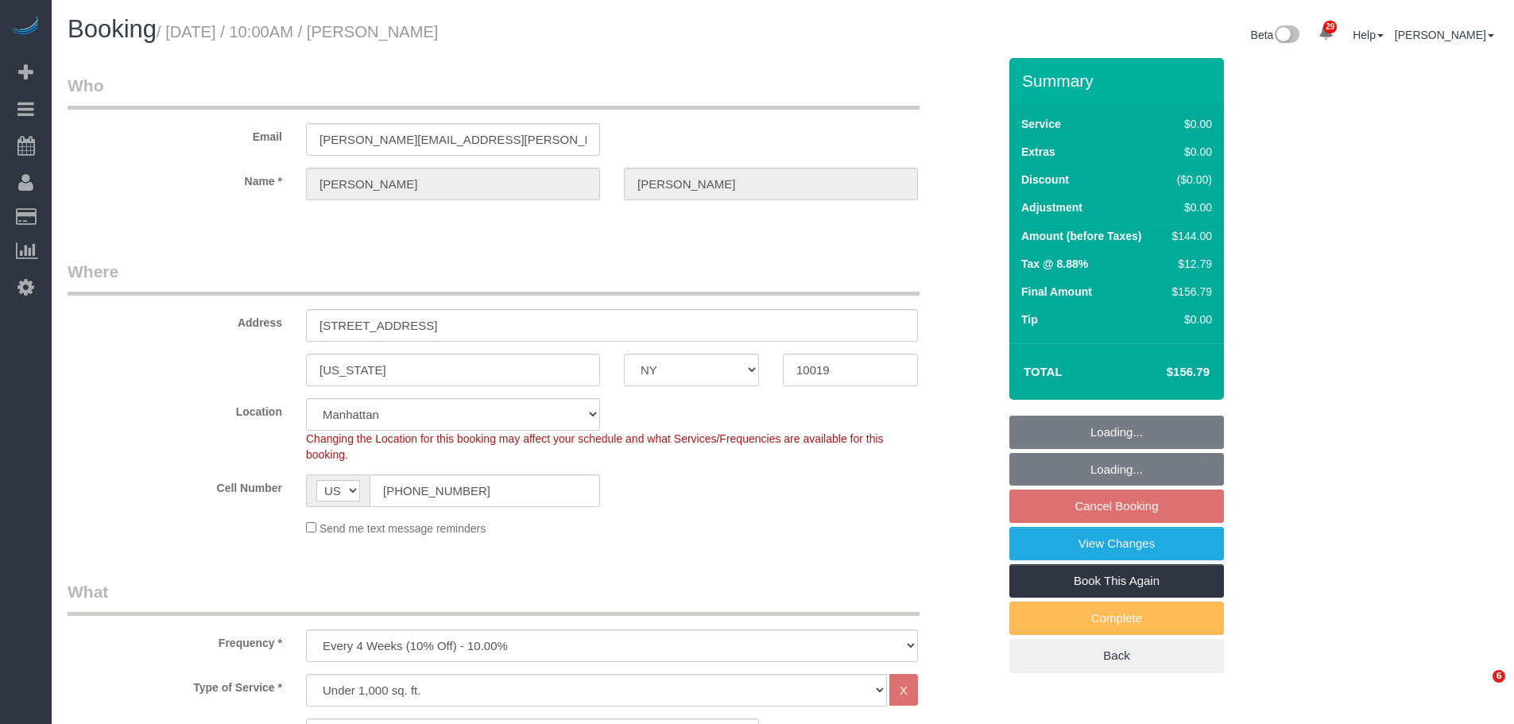
select select "number:15"
select select "number:5"
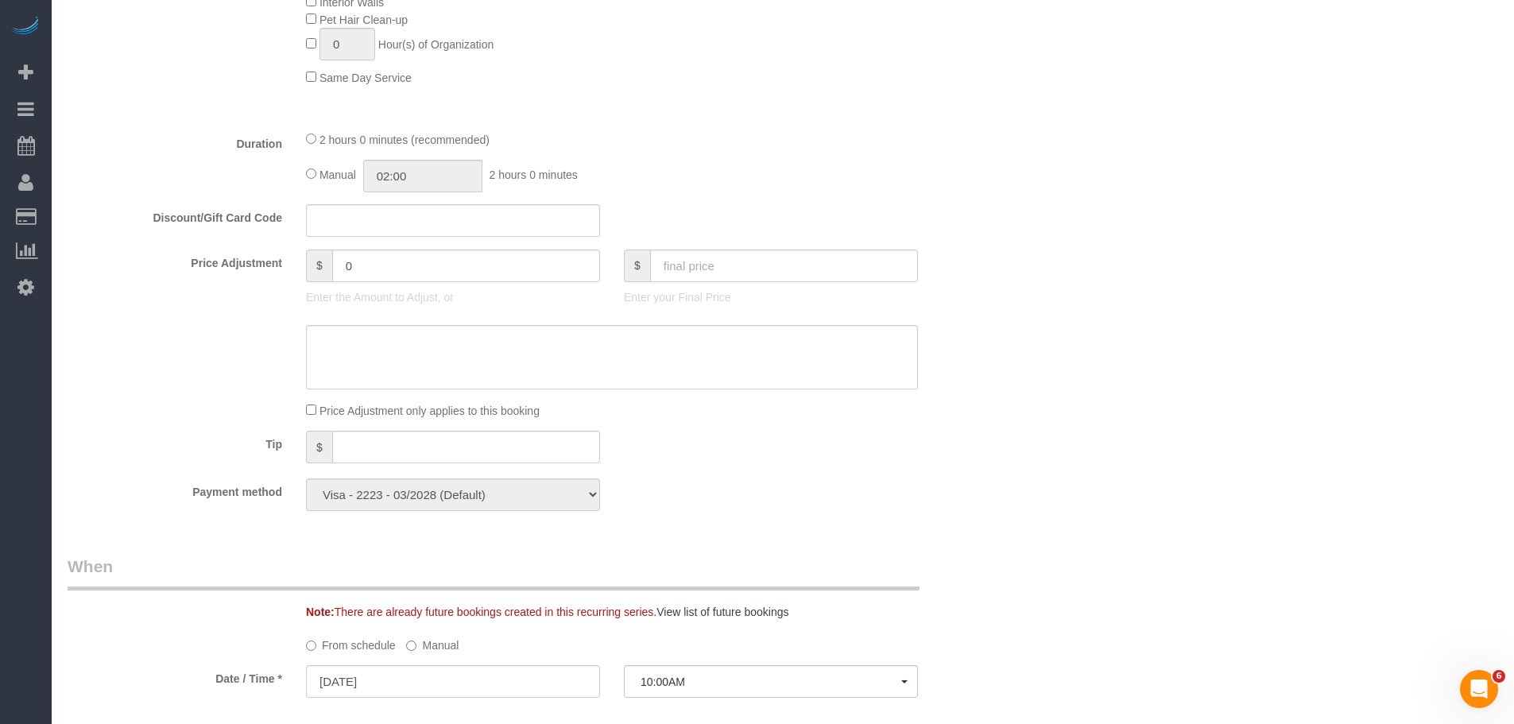
select select "object:1486"
select select "spot61"
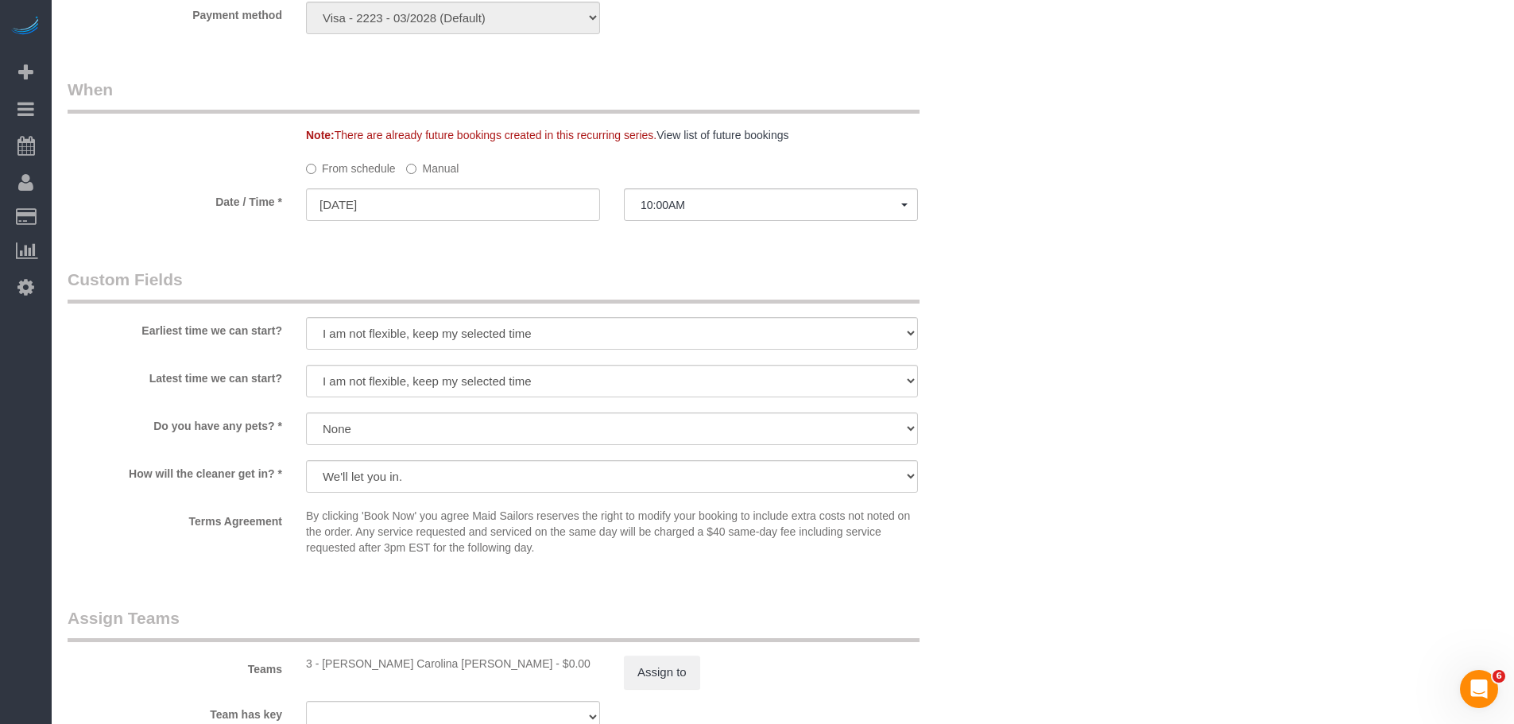
select select "1"
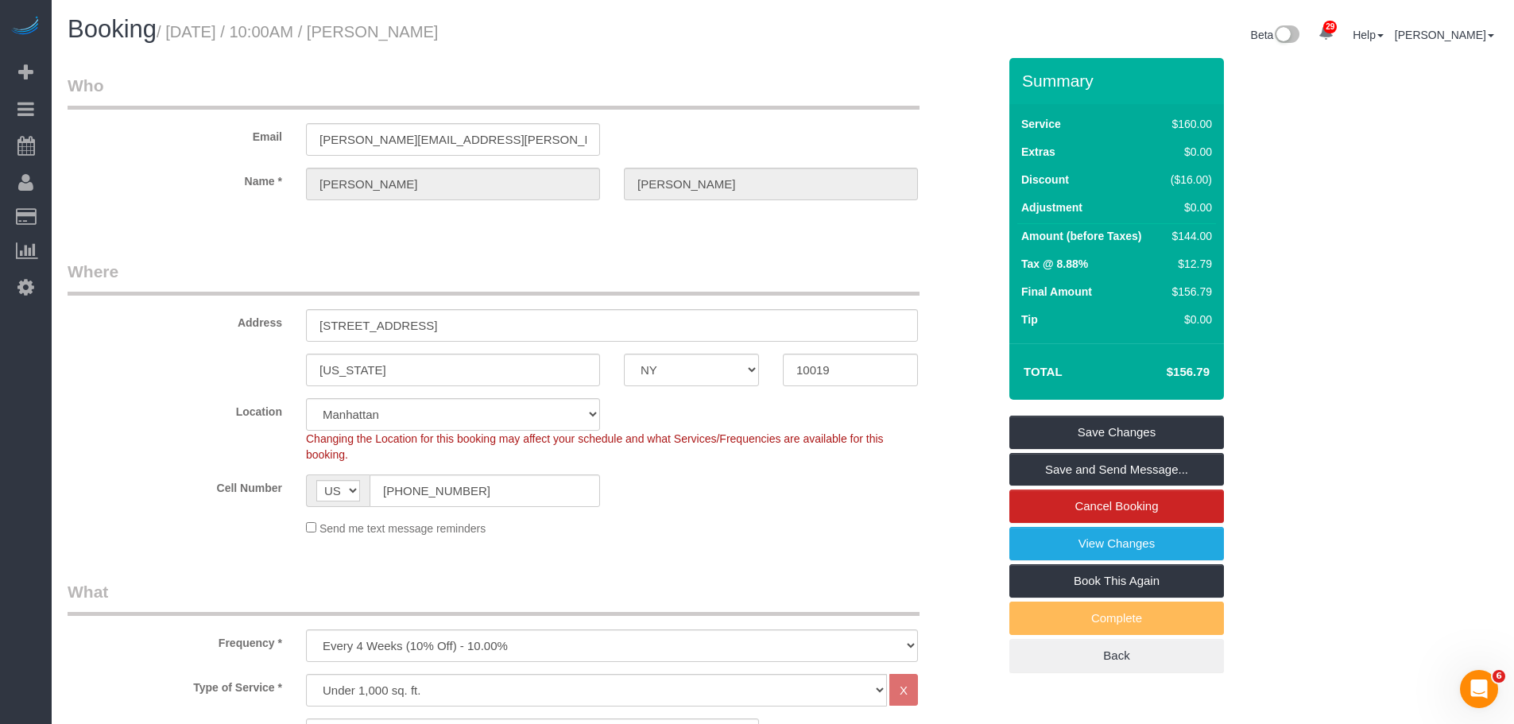
click at [813, 114] on div "Email [PERSON_NAME][EMAIL_ADDRESS][PERSON_NAME][DOMAIN_NAME]" at bounding box center [533, 115] width 954 height 82
